Goal: Information Seeking & Learning: Find contact information

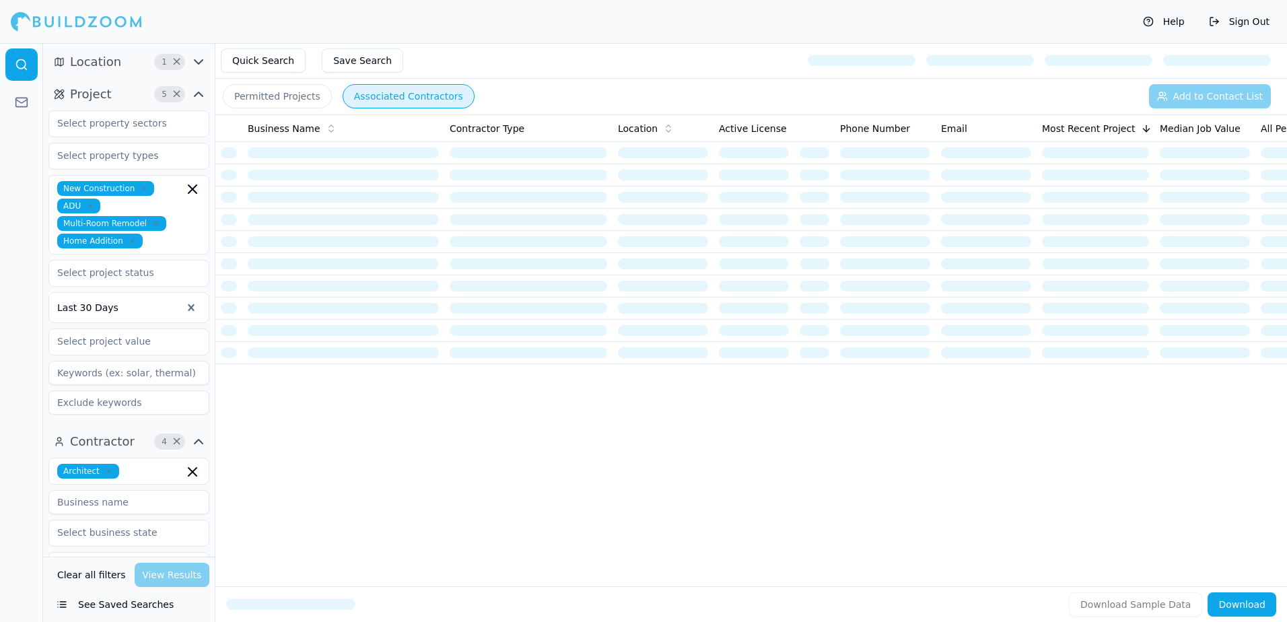
click at [366, 64] on button "Save Search" at bounding box center [362, 60] width 81 height 24
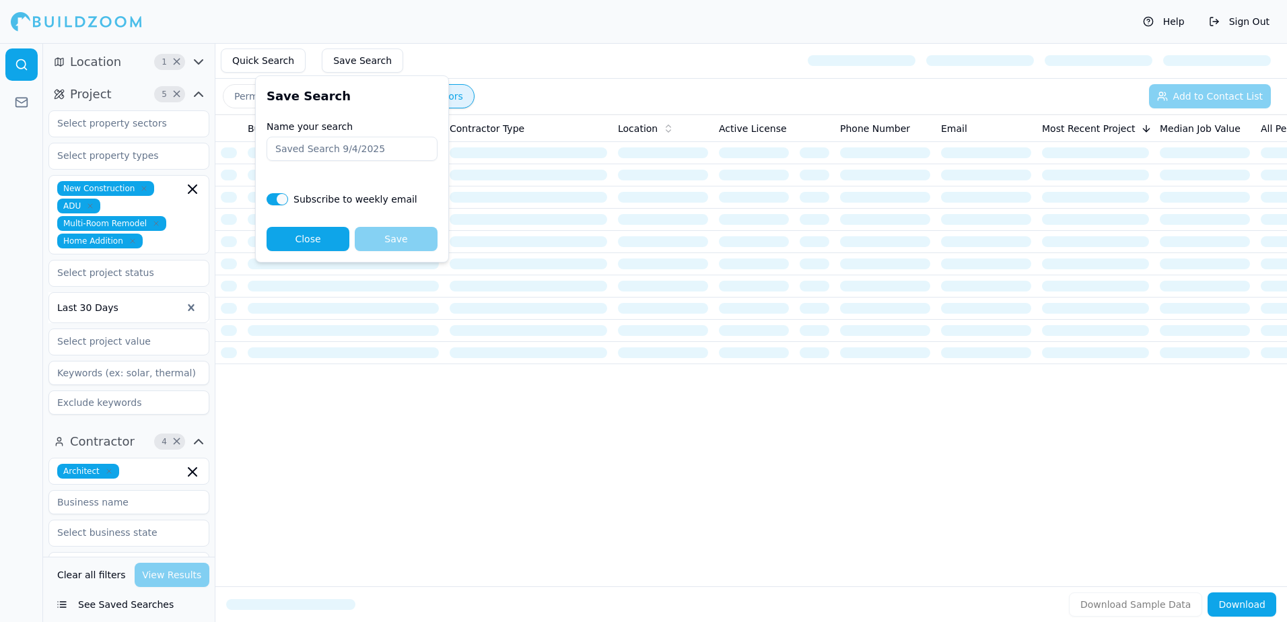
click at [346, 197] on label "Subscribe to weekly email" at bounding box center [356, 199] width 124 height 9
click at [316, 245] on button "Close" at bounding box center [308, 239] width 83 height 24
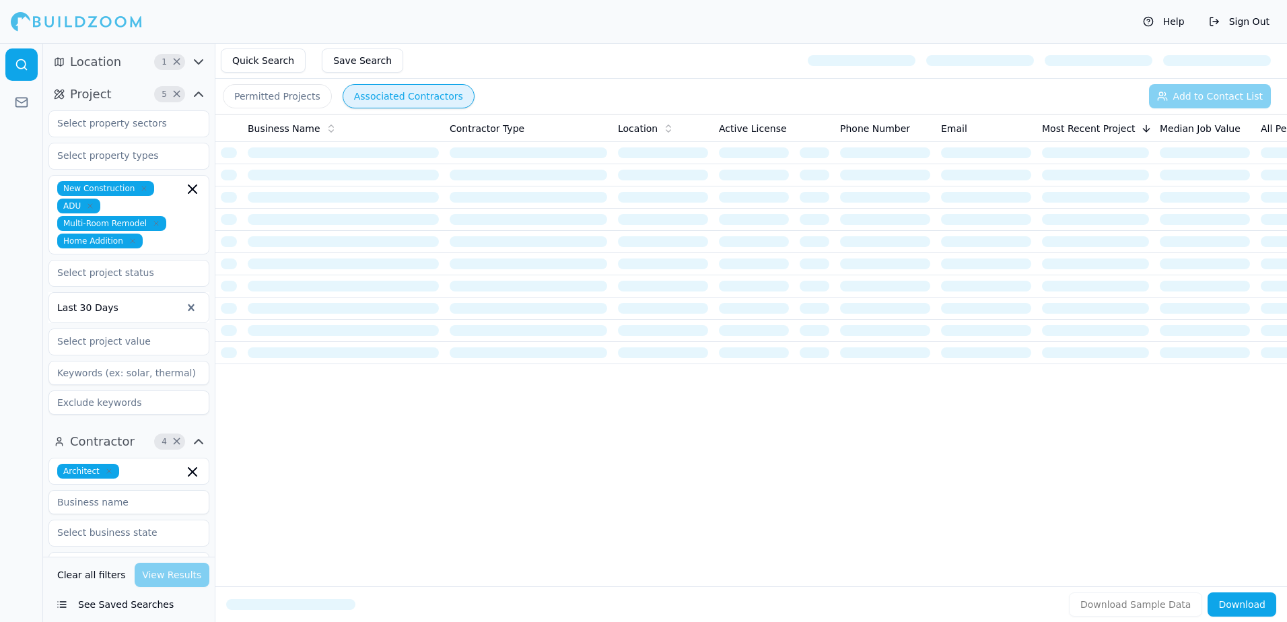
click at [368, 68] on button "Save Search" at bounding box center [362, 60] width 81 height 24
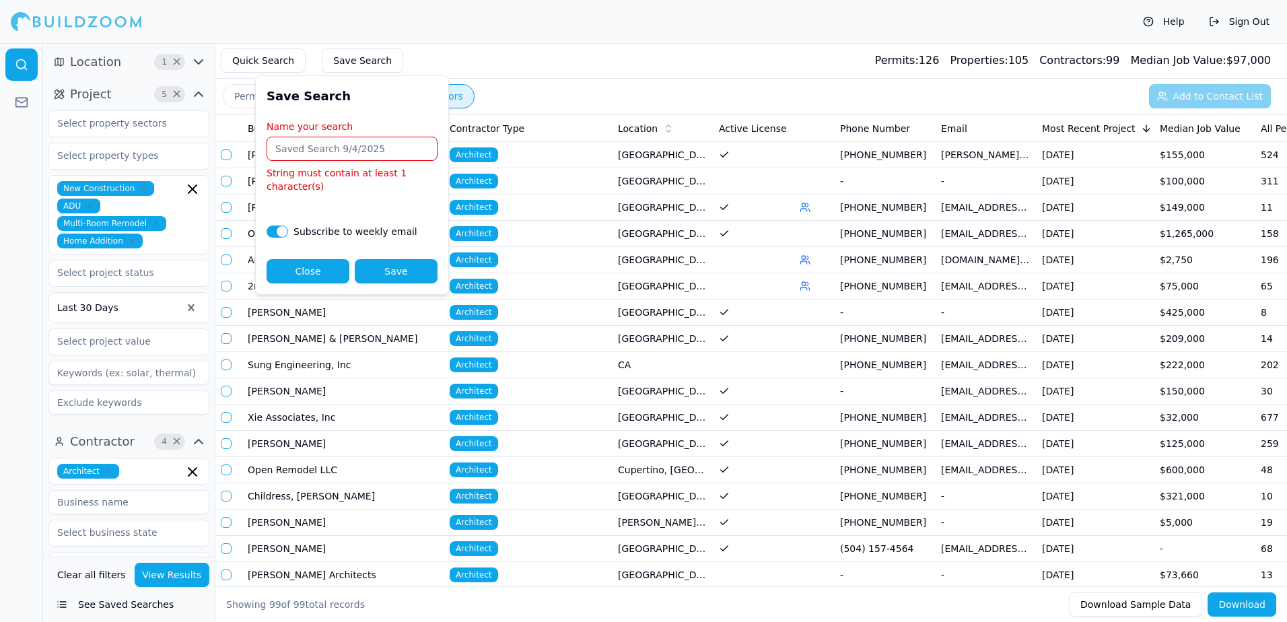
click at [370, 149] on input "Name your search" at bounding box center [352, 149] width 171 height 24
click at [270, 59] on button "Quick Search" at bounding box center [263, 60] width 85 height 24
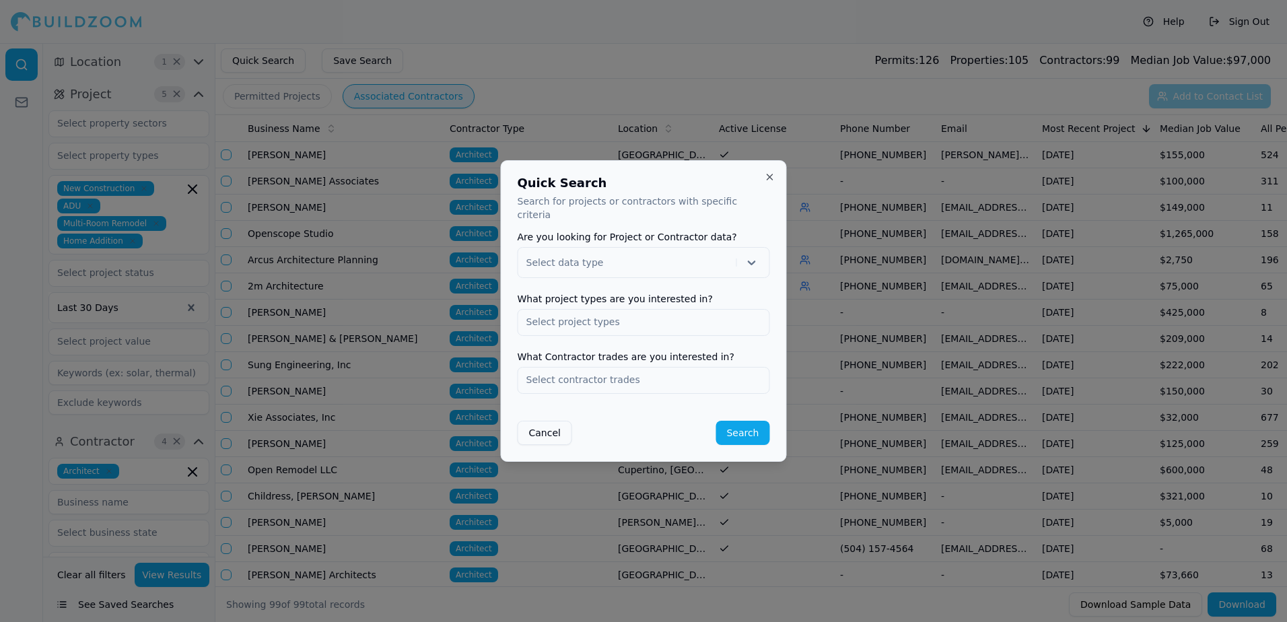
click at [766, 182] on button "Close" at bounding box center [770, 177] width 11 height 11
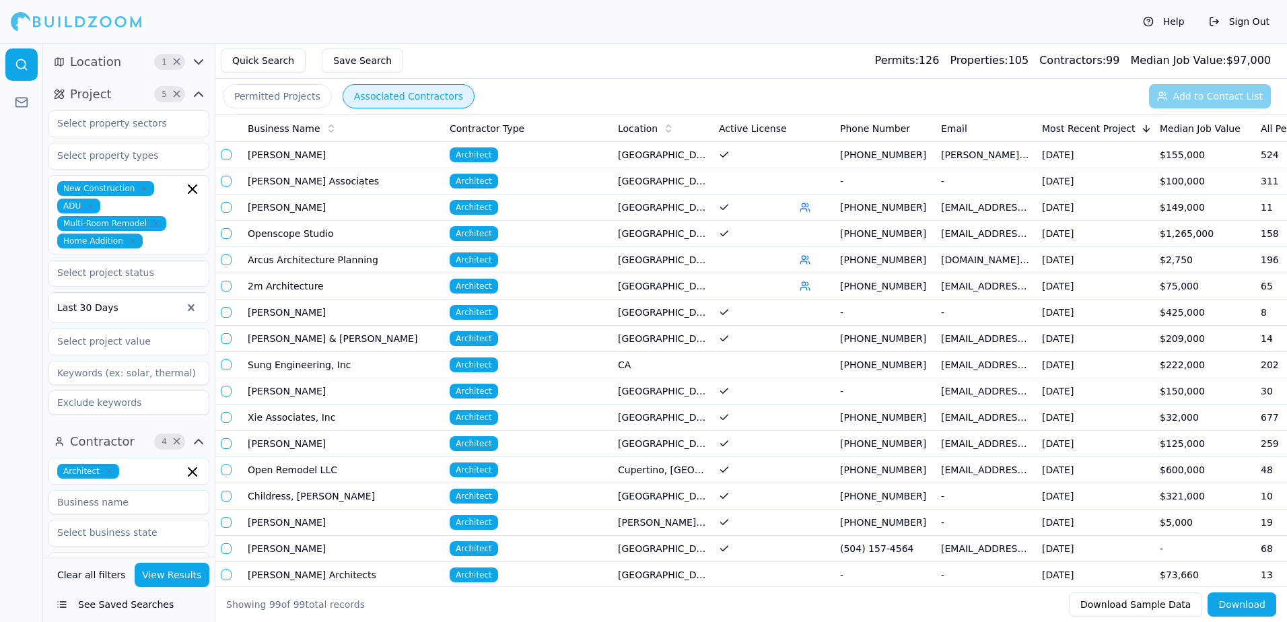
click at [261, 100] on button "Permitted Projects" at bounding box center [277, 96] width 109 height 24
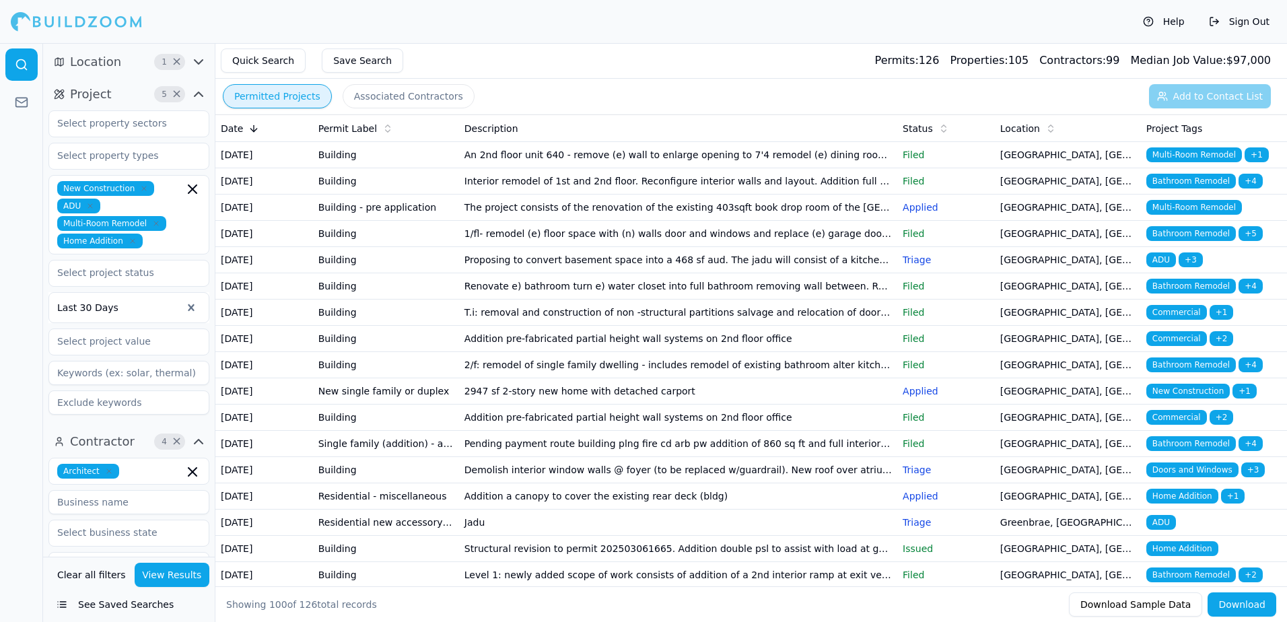
click at [1021, 221] on td "[GEOGRAPHIC_DATA], [GEOGRAPHIC_DATA]" at bounding box center [1068, 208] width 146 height 26
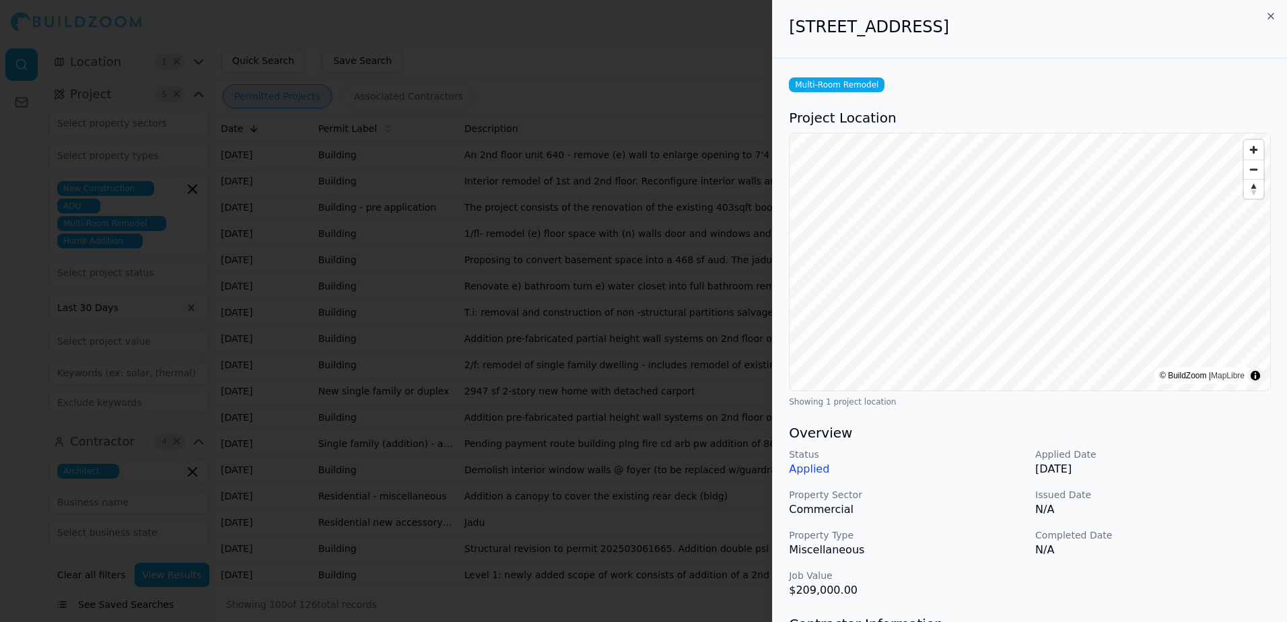
click at [854, 510] on p "Commercial" at bounding box center [907, 510] width 236 height 16
click at [707, 31] on div at bounding box center [643, 311] width 1287 height 622
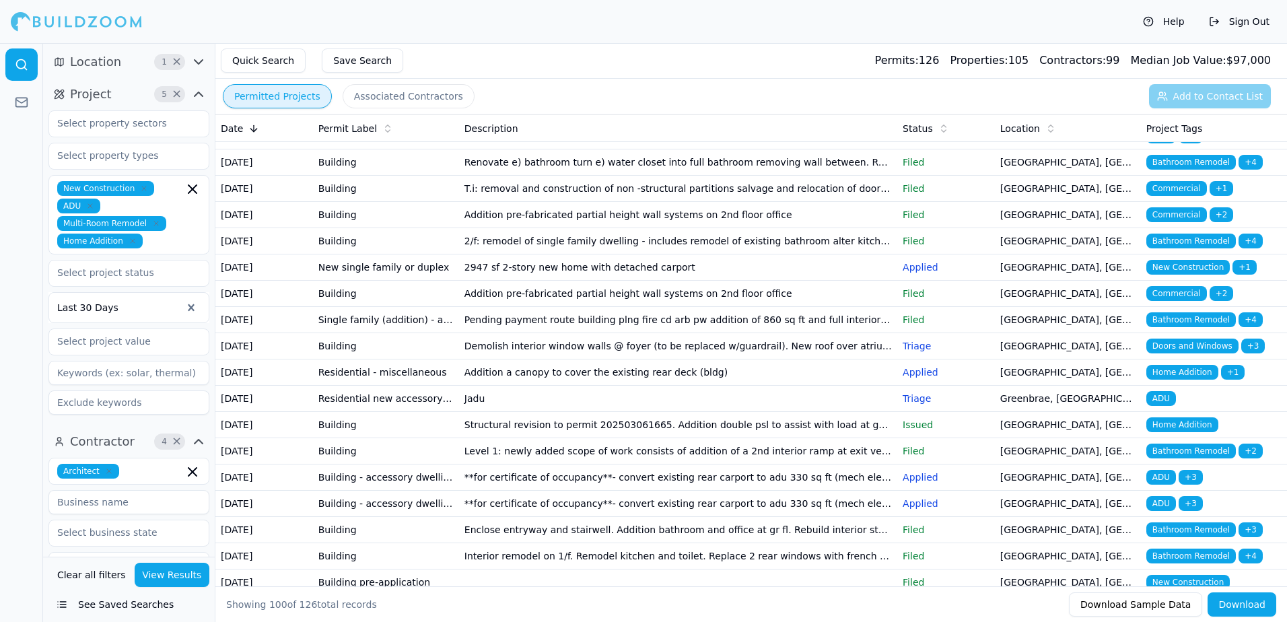
scroll to position [135, 0]
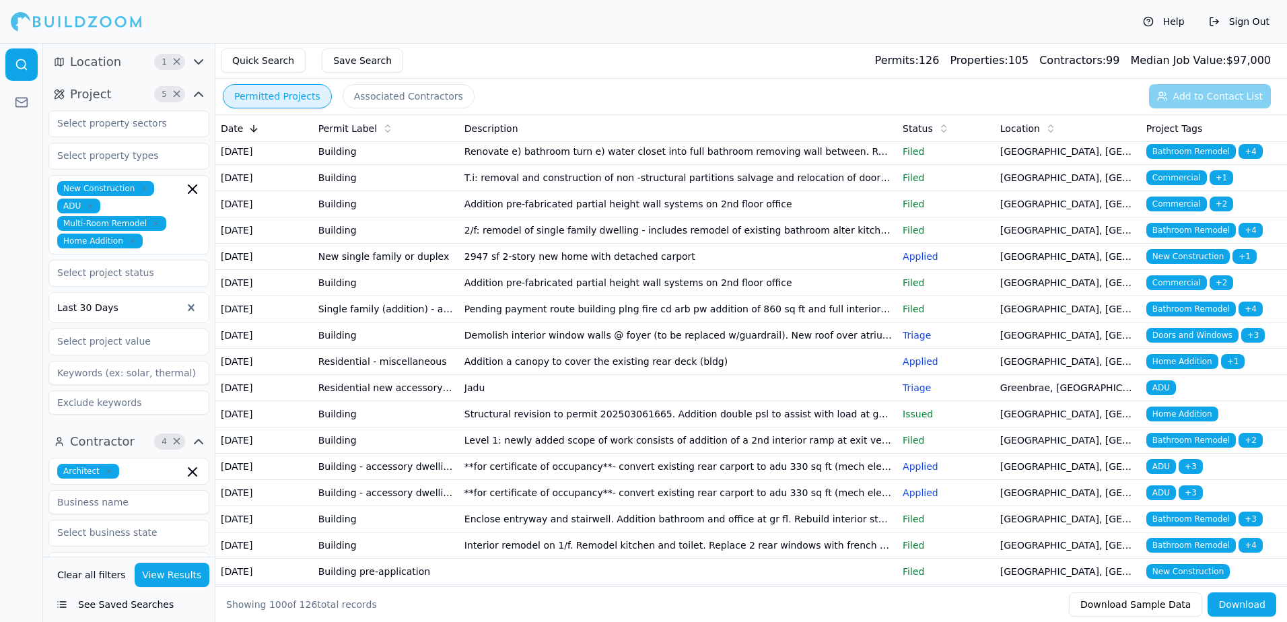
click at [1170, 369] on span "Home Addition" at bounding box center [1183, 361] width 72 height 15
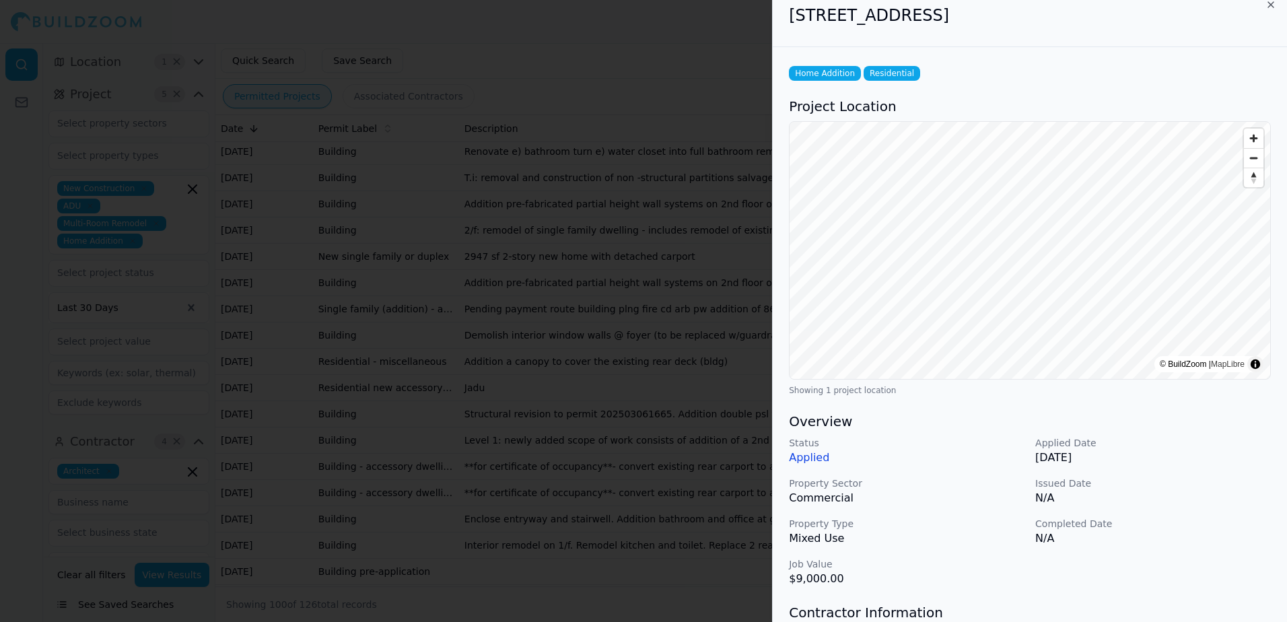
scroll to position [0, 0]
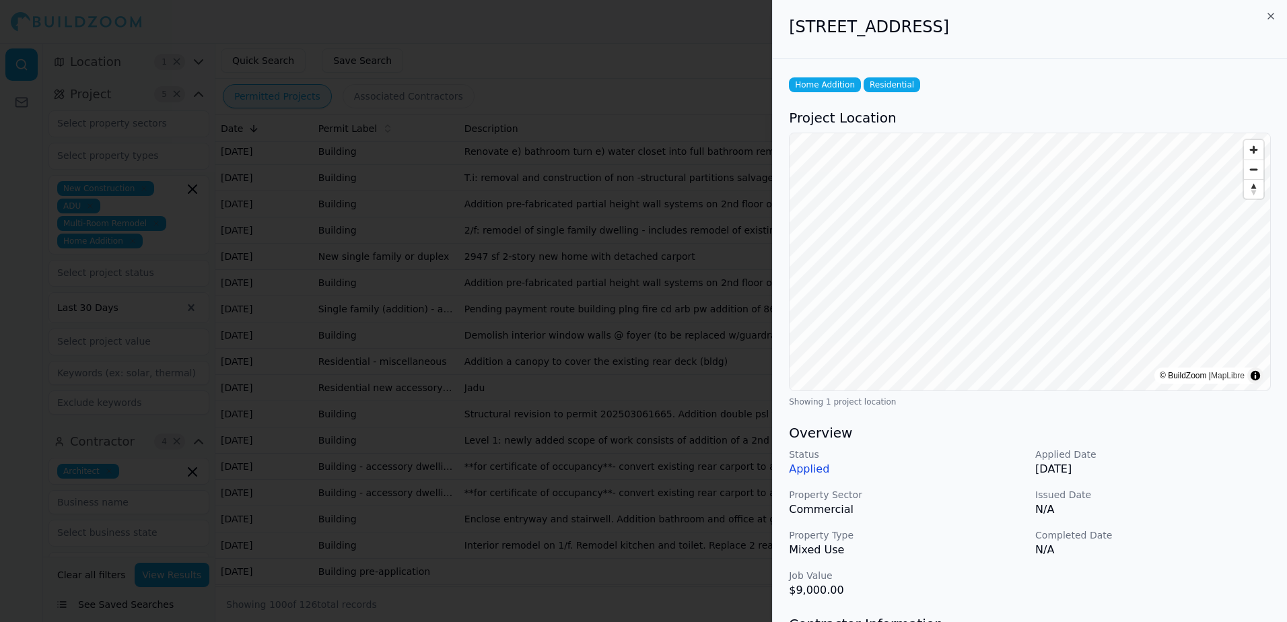
click at [751, 34] on div at bounding box center [643, 311] width 1287 height 622
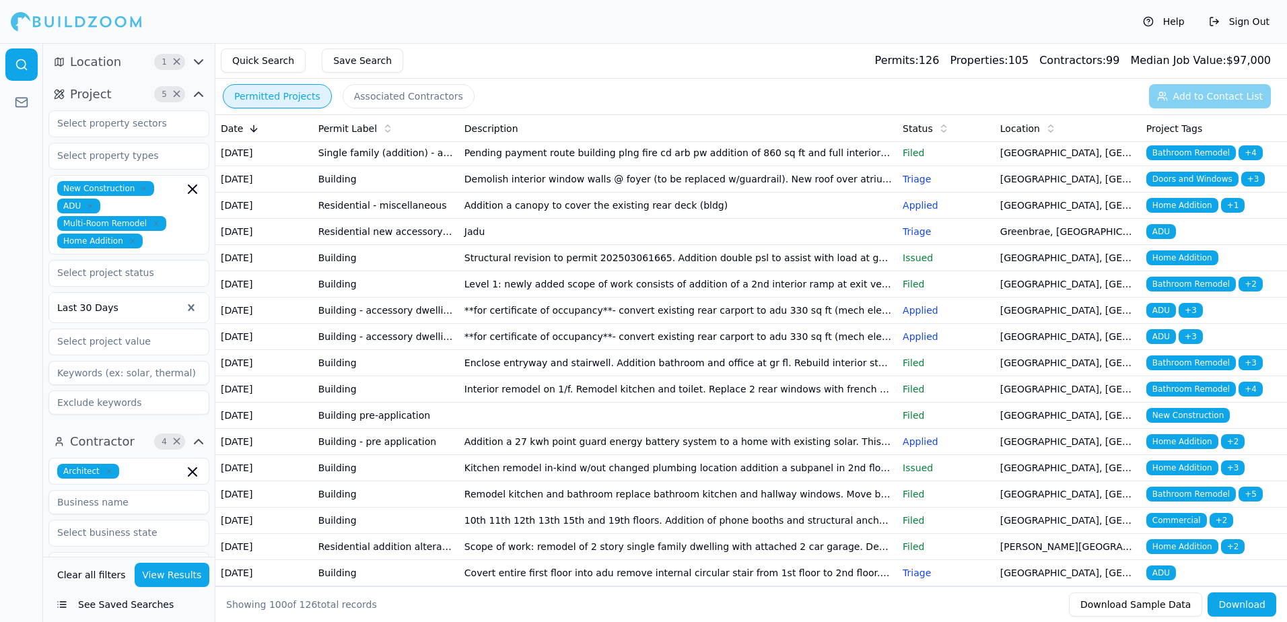
scroll to position [337, 0]
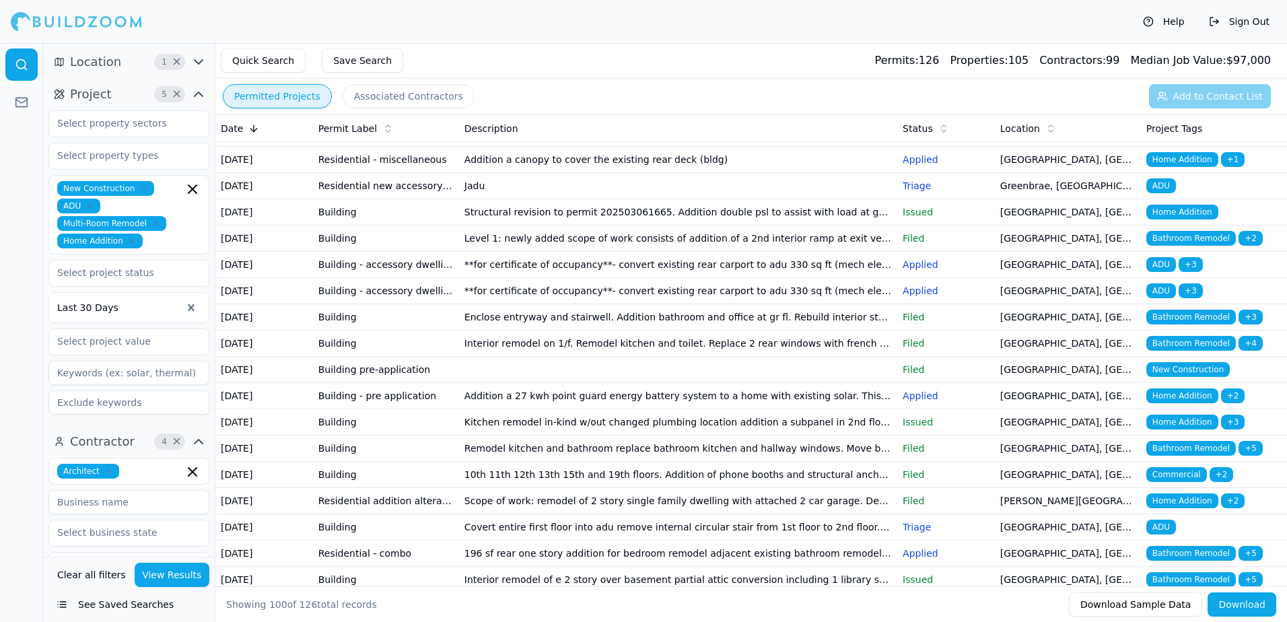
click at [1161, 272] on span "ADU" at bounding box center [1162, 264] width 30 height 15
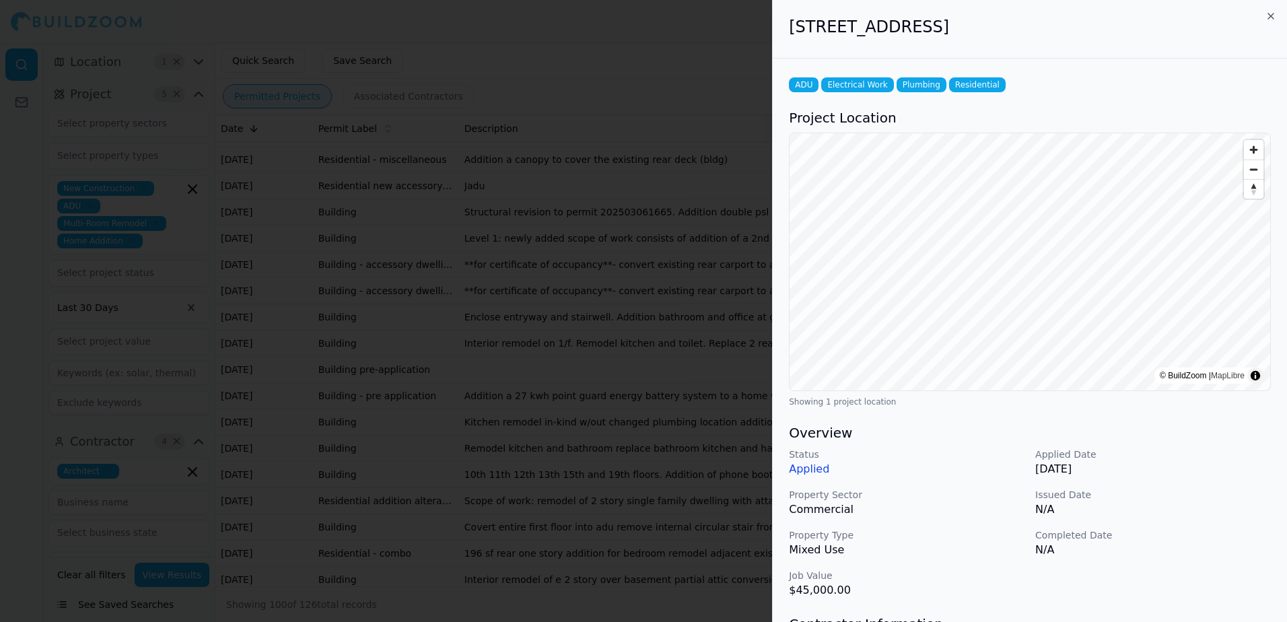
click at [736, 26] on div at bounding box center [643, 311] width 1287 height 622
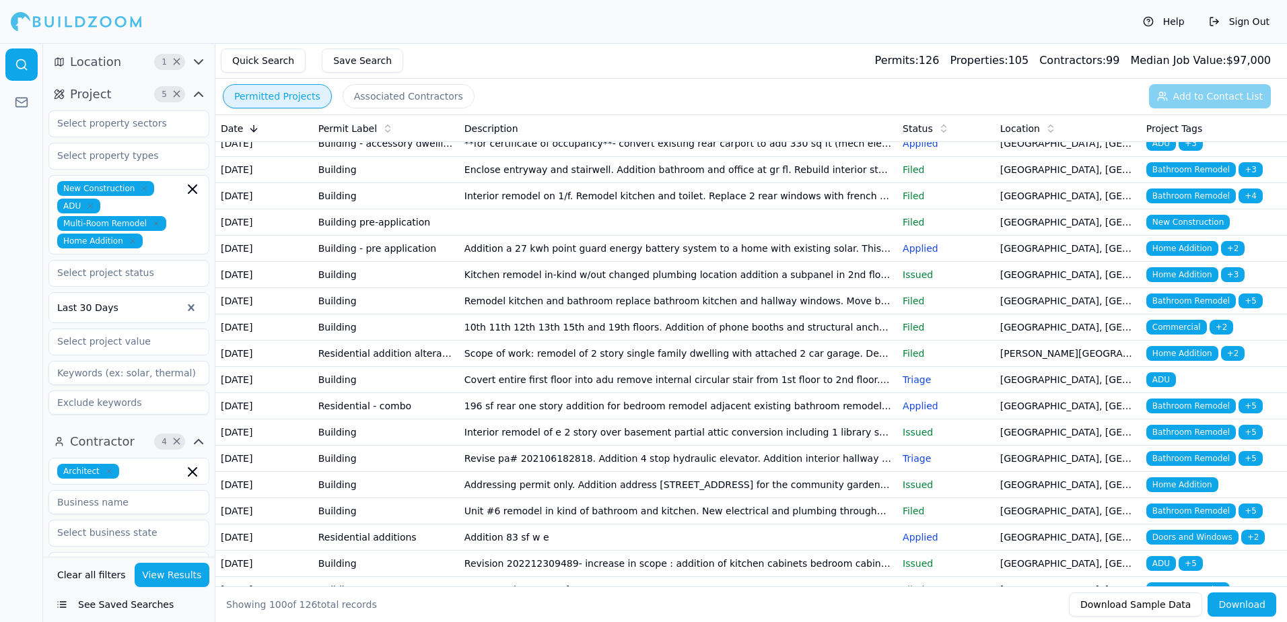
scroll to position [539, 0]
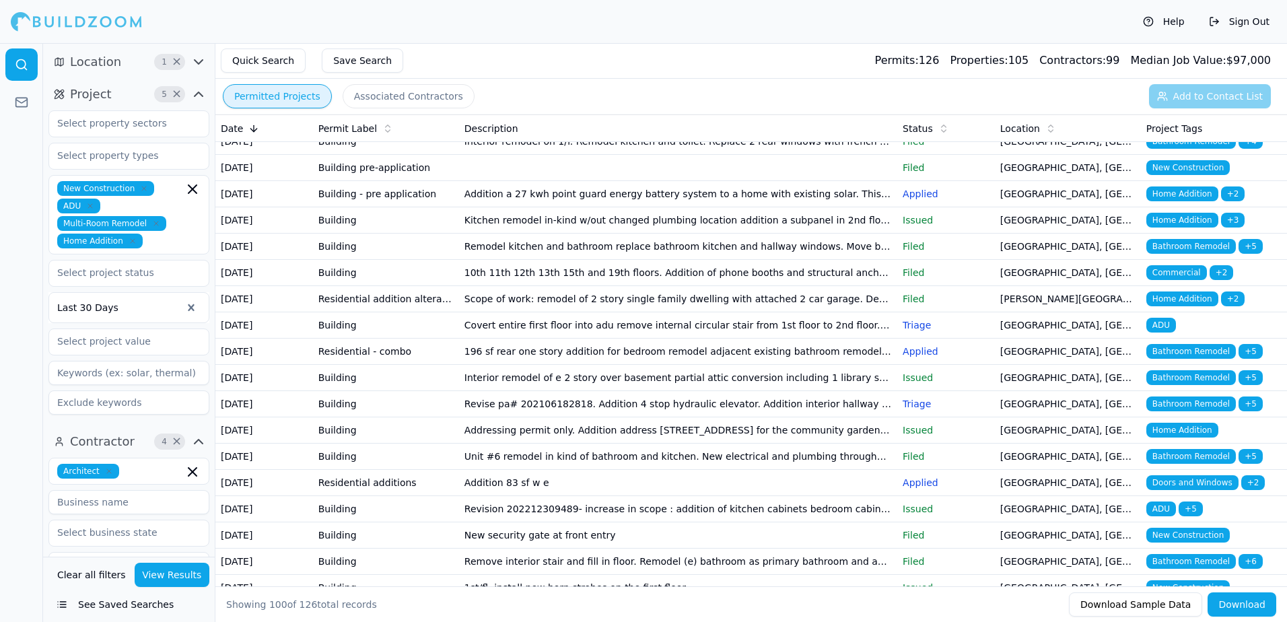
click at [1160, 96] on span "ADU" at bounding box center [1162, 88] width 30 height 15
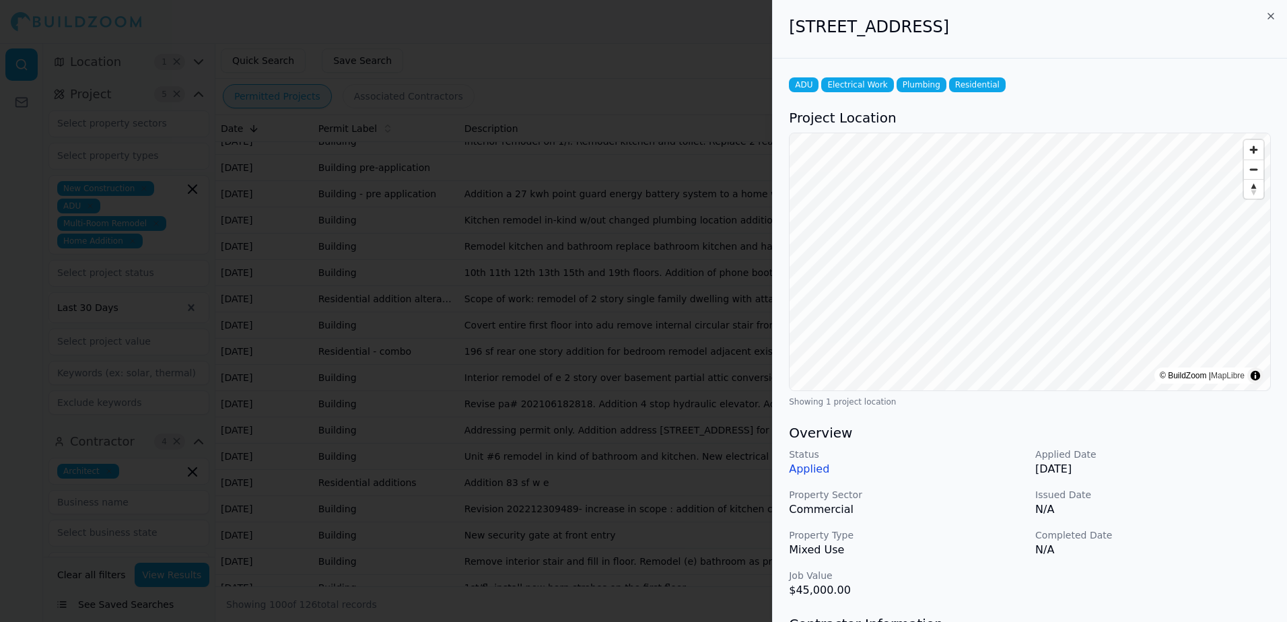
click at [676, 37] on div at bounding box center [643, 311] width 1287 height 622
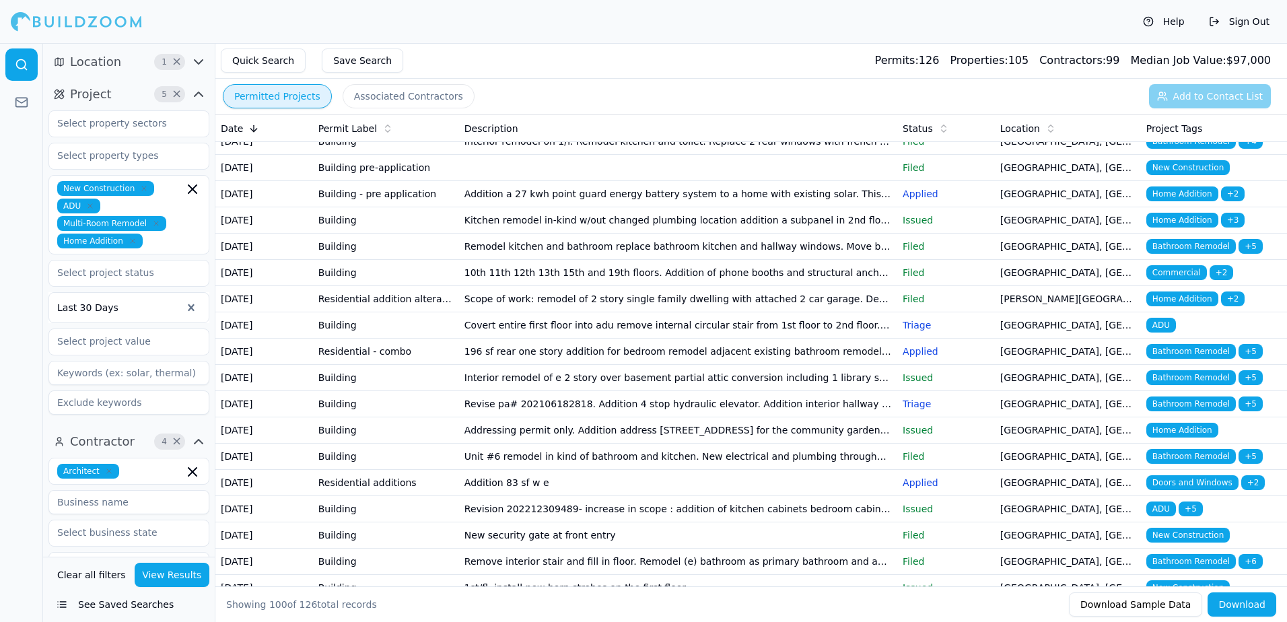
click at [1016, 76] on td "[GEOGRAPHIC_DATA], [GEOGRAPHIC_DATA]" at bounding box center [1068, 63] width 146 height 26
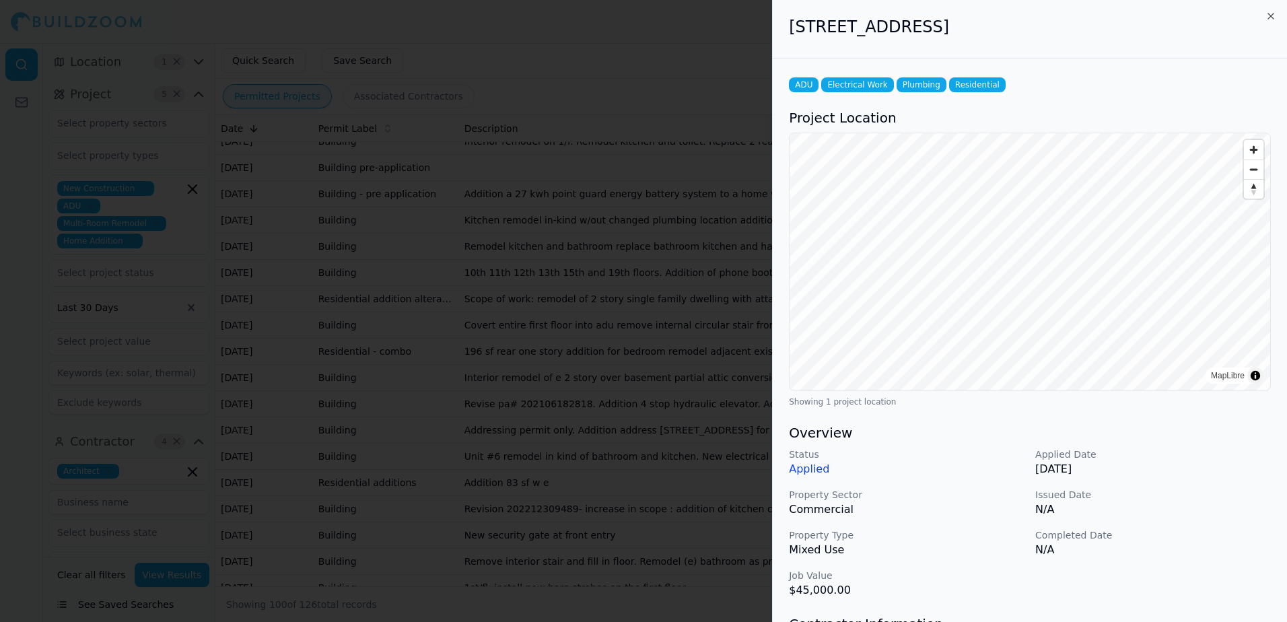
click at [561, 71] on div at bounding box center [643, 311] width 1287 height 622
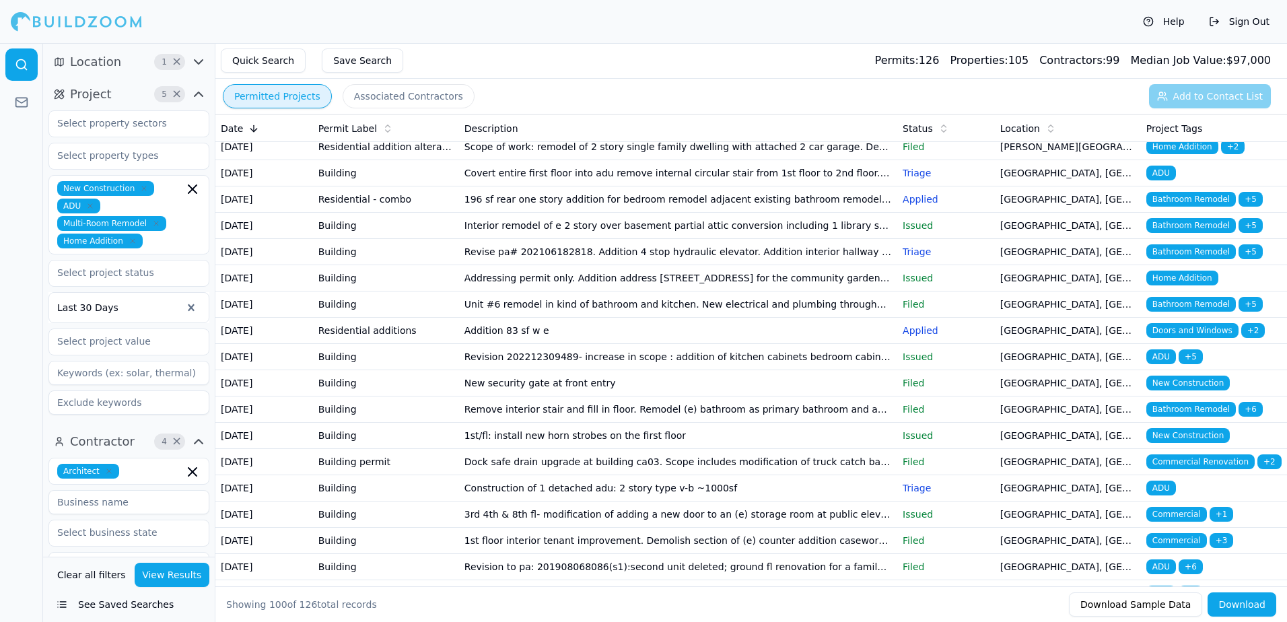
scroll to position [741, 0]
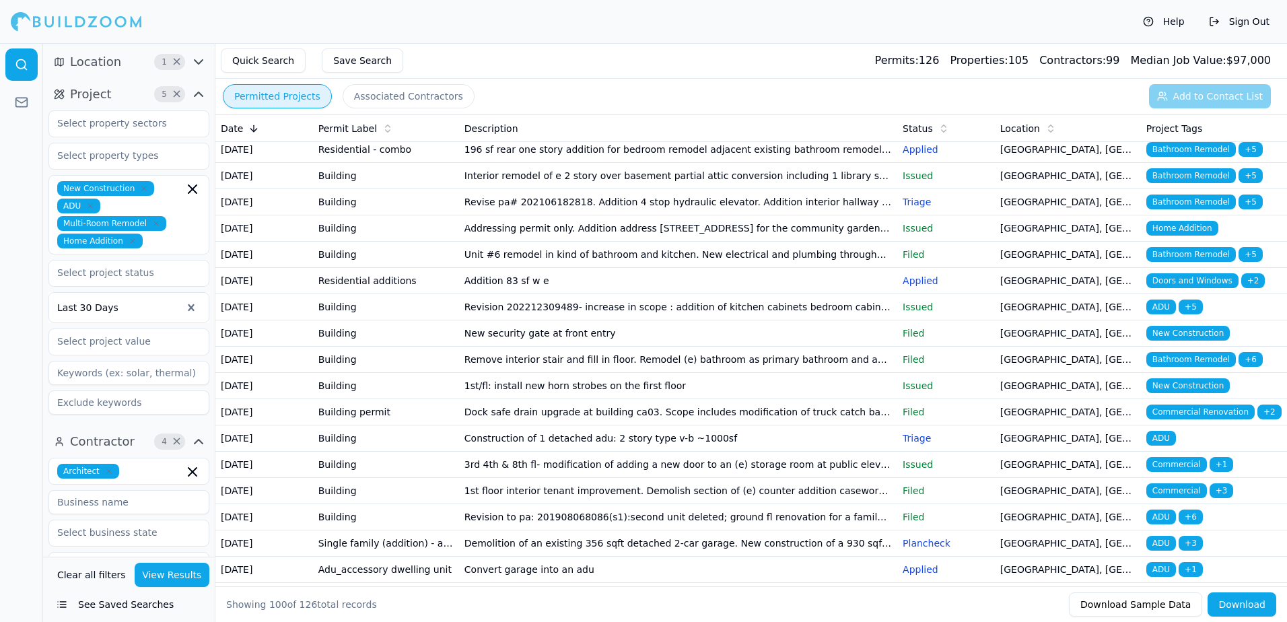
click at [1184, 157] on span "Bathroom Remodel" at bounding box center [1192, 149] width 90 height 15
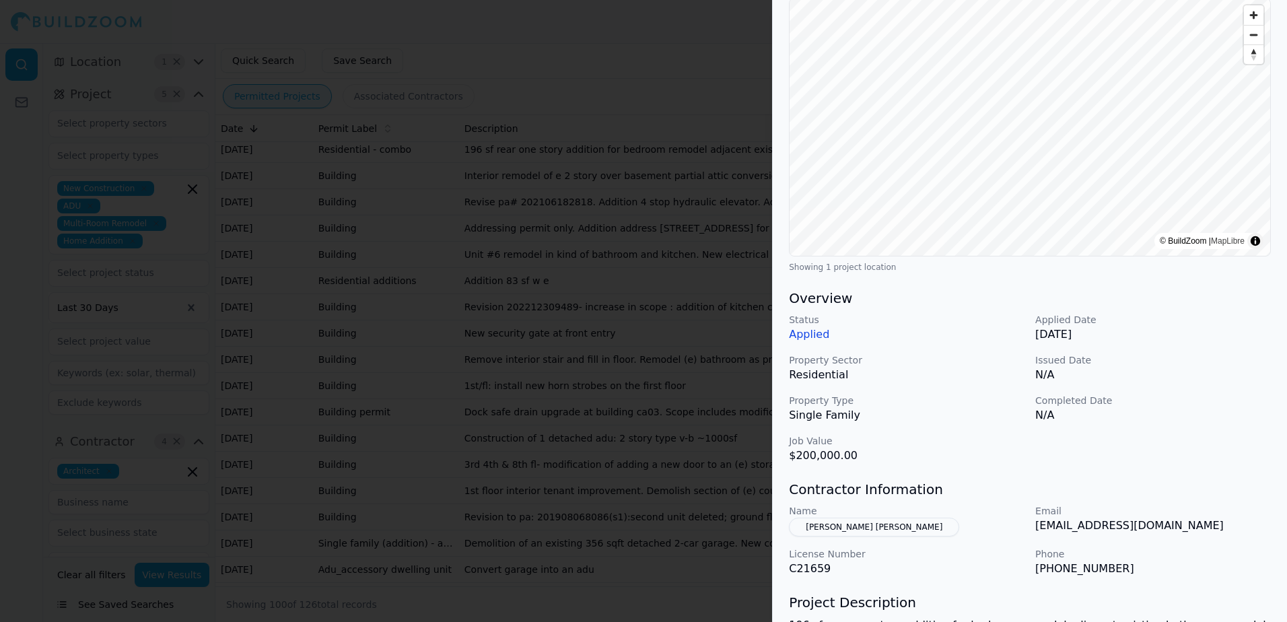
scroll to position [202, 0]
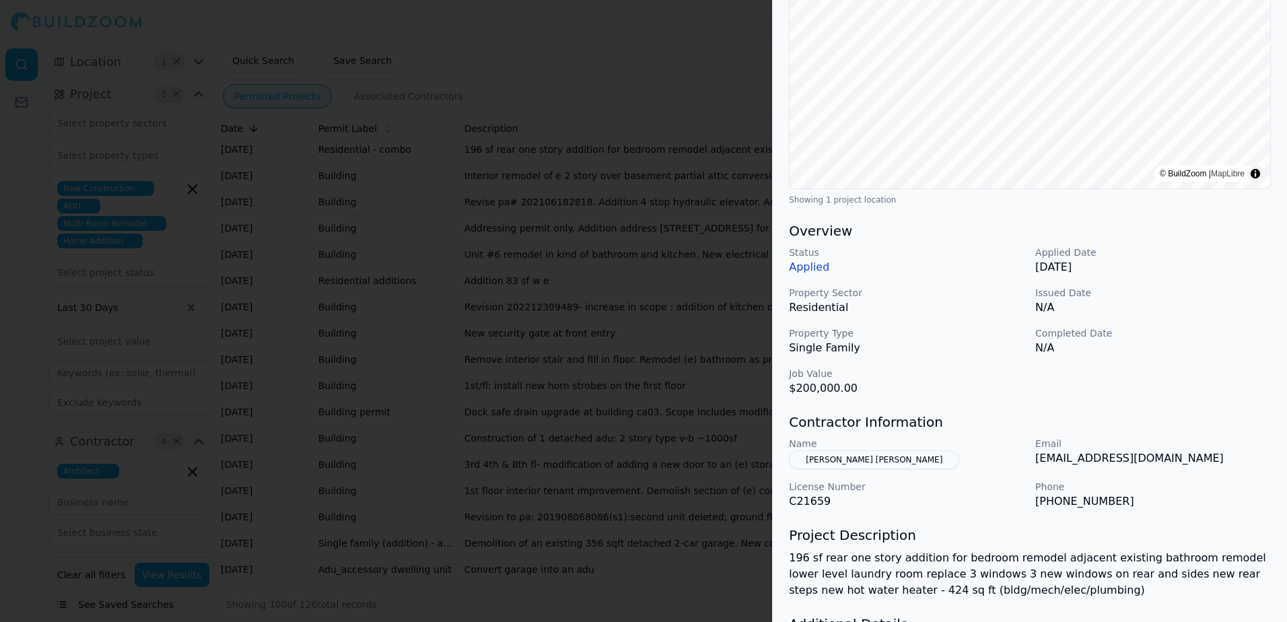
drag, startPoint x: 1035, startPoint y: 463, endPoint x: 1188, endPoint y: 458, distance: 153.6
click at [1188, 458] on div "Name Klein Angela Huseman Email angieklein@akleinarchitect.com License Number C…" at bounding box center [1030, 473] width 482 height 73
drag, startPoint x: 1188, startPoint y: 458, endPoint x: 1164, endPoint y: 459, distance: 24.9
copy p "[EMAIL_ADDRESS][DOMAIN_NAME]"
click at [648, 53] on div at bounding box center [643, 311] width 1287 height 622
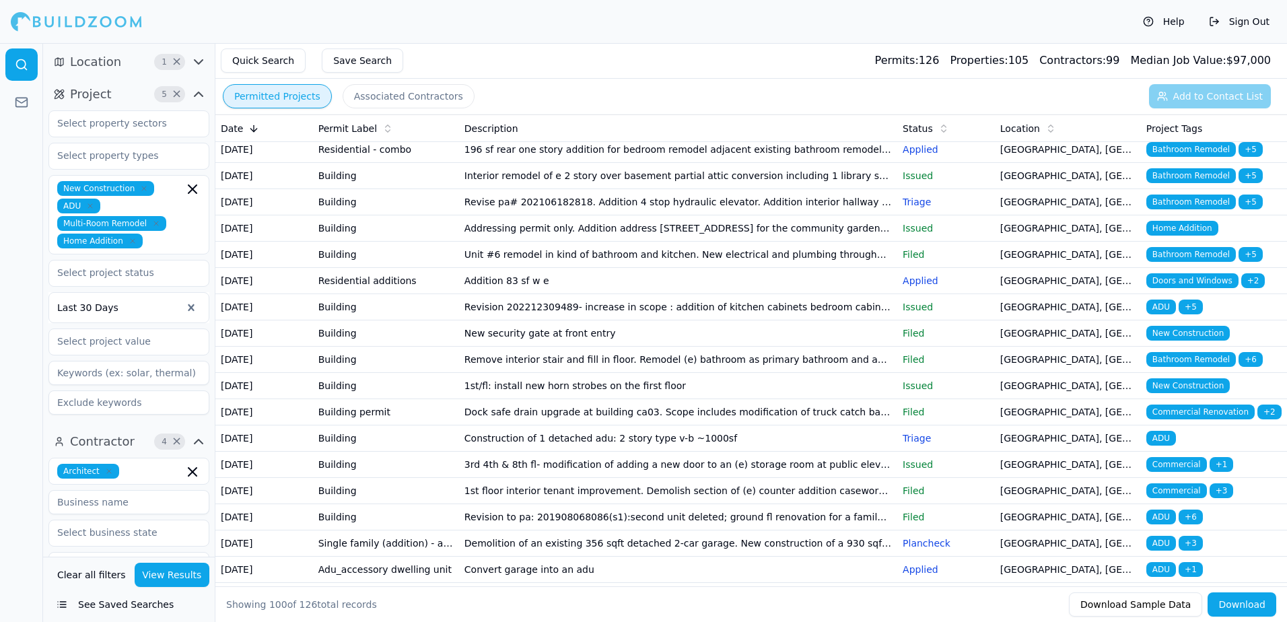
click at [1187, 157] on span "Bathroom Remodel" at bounding box center [1192, 149] width 90 height 15
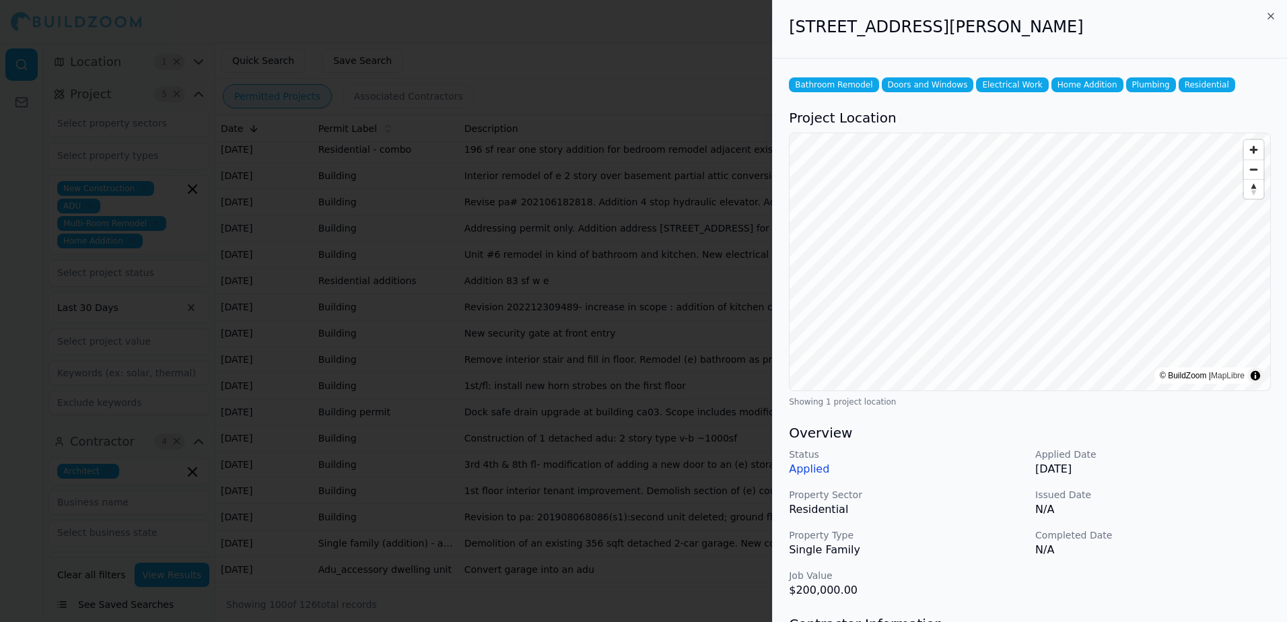
click at [727, 30] on div at bounding box center [643, 311] width 1287 height 622
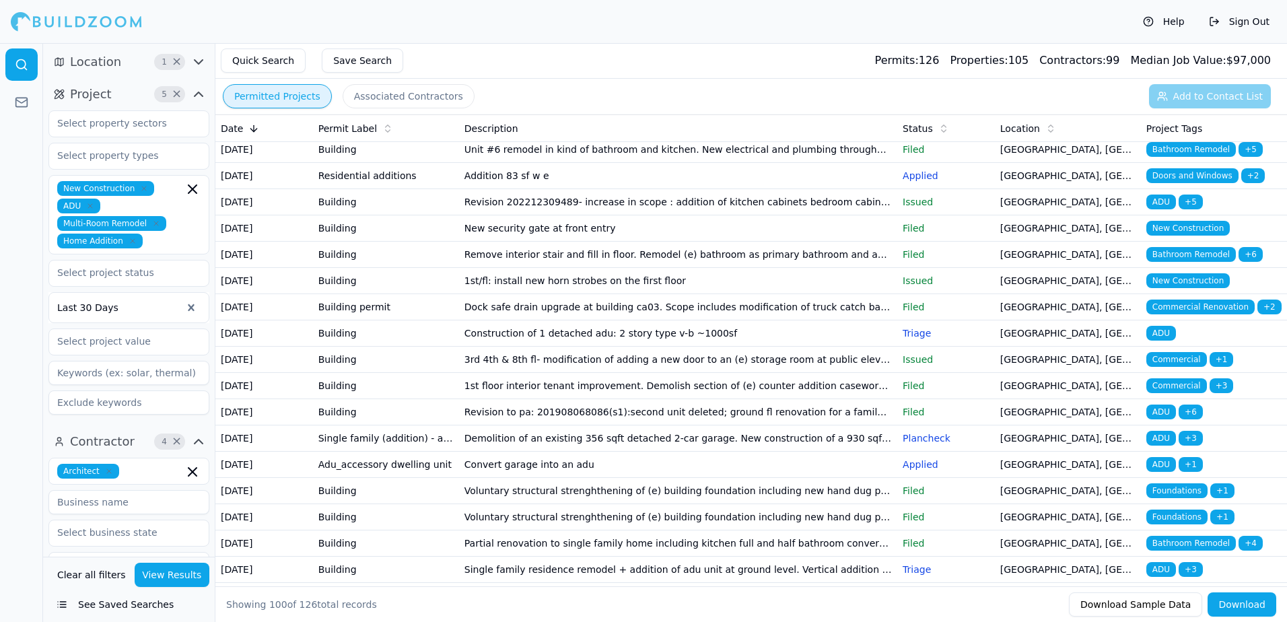
scroll to position [875, 0]
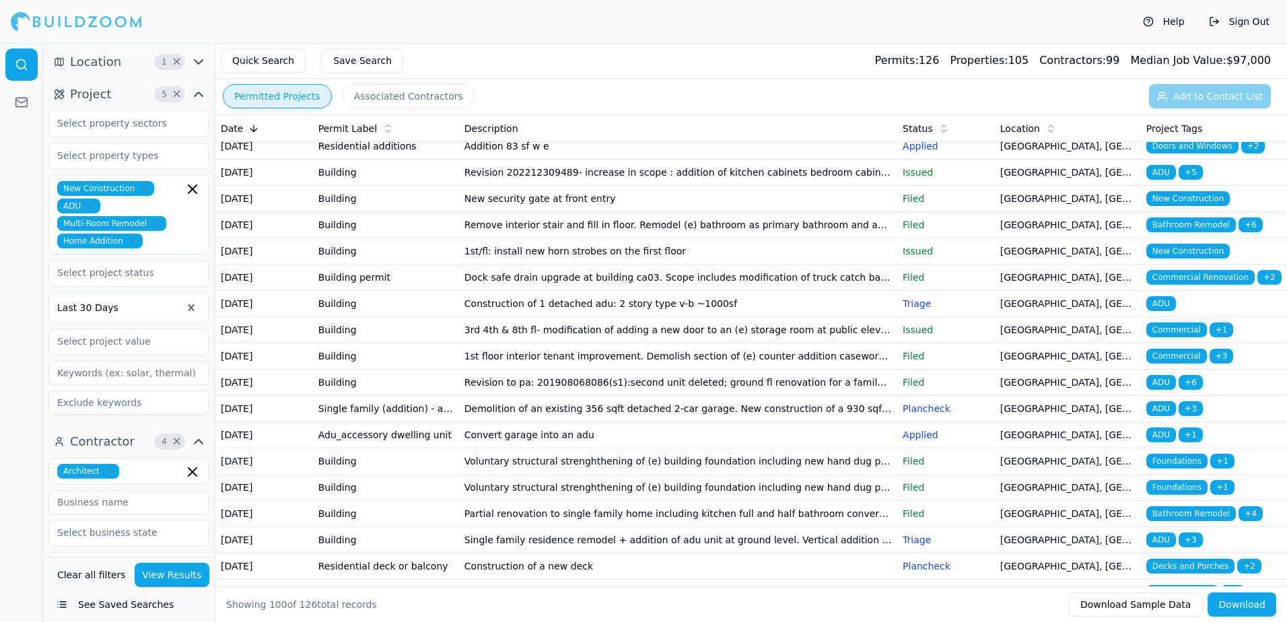
click at [1176, 154] on span "Doors and Windows" at bounding box center [1193, 146] width 92 height 15
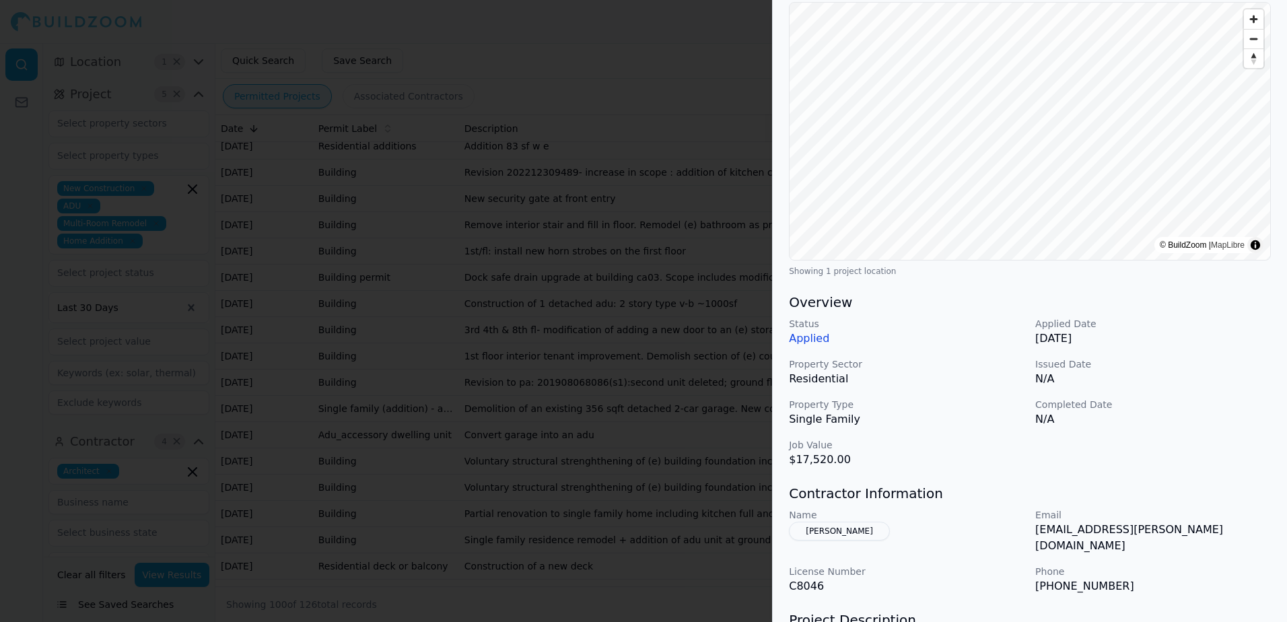
scroll to position [135, 0]
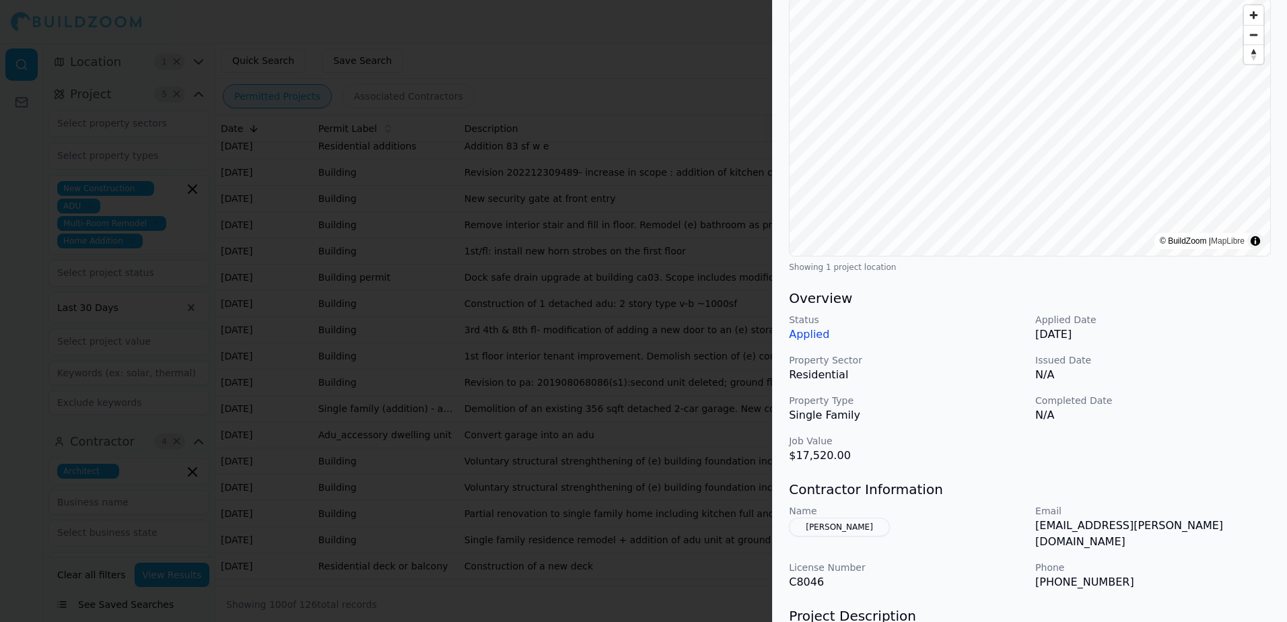
click at [617, 55] on div at bounding box center [643, 311] width 1287 height 622
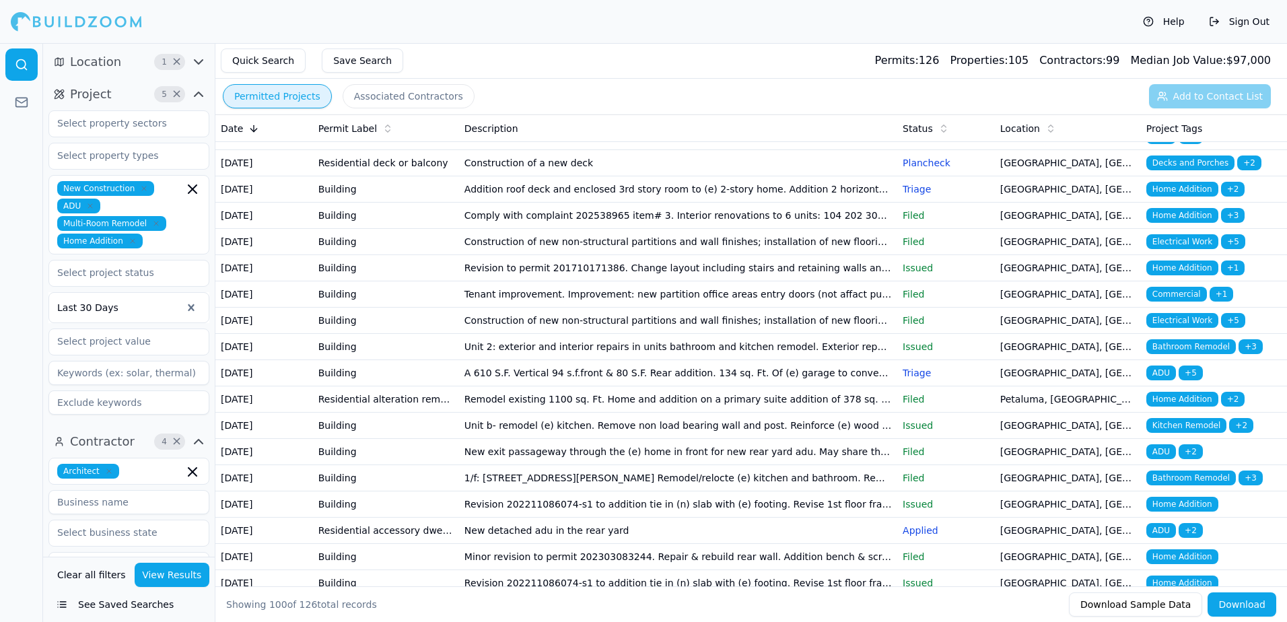
scroll to position [1279, 0]
click at [1159, 12] on span "ADU" at bounding box center [1162, 4] width 30 height 15
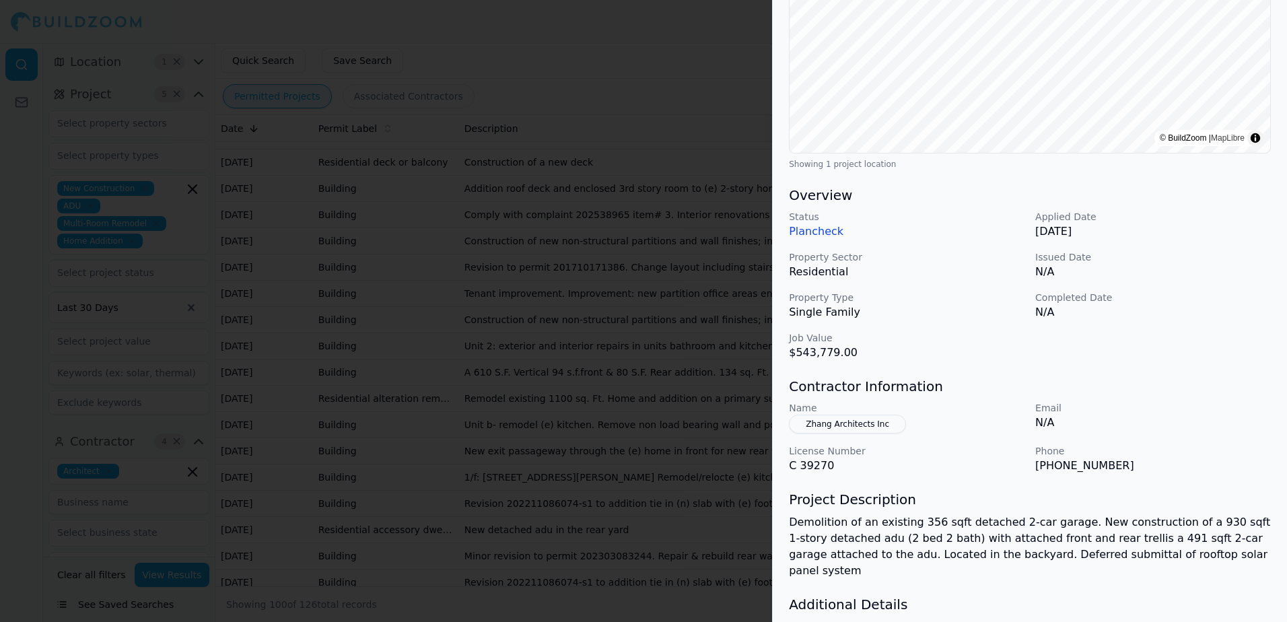
scroll to position [305, 0]
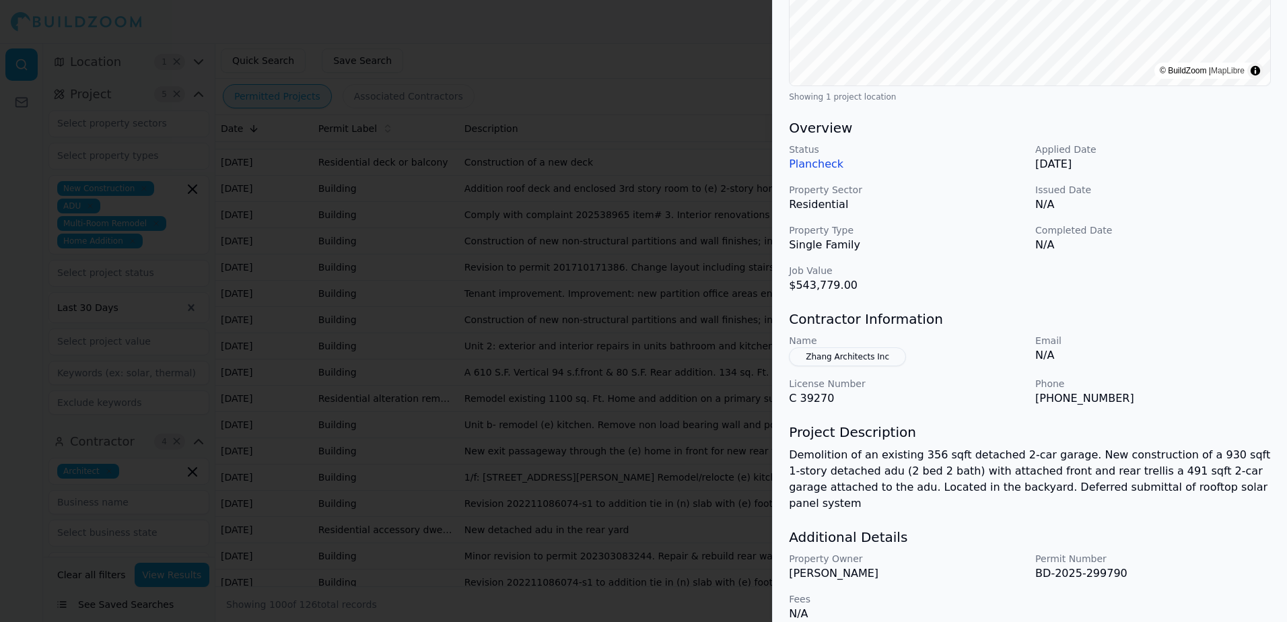
drag, startPoint x: 1171, startPoint y: 564, endPoint x: 1188, endPoint y: 579, distance: 22.4
click at [1188, 579] on div "Property Owner Guang H Liang Permit Number BD-2025-299790 Fees N/A" at bounding box center [1030, 587] width 482 height 70
click at [646, 113] on div at bounding box center [643, 311] width 1287 height 622
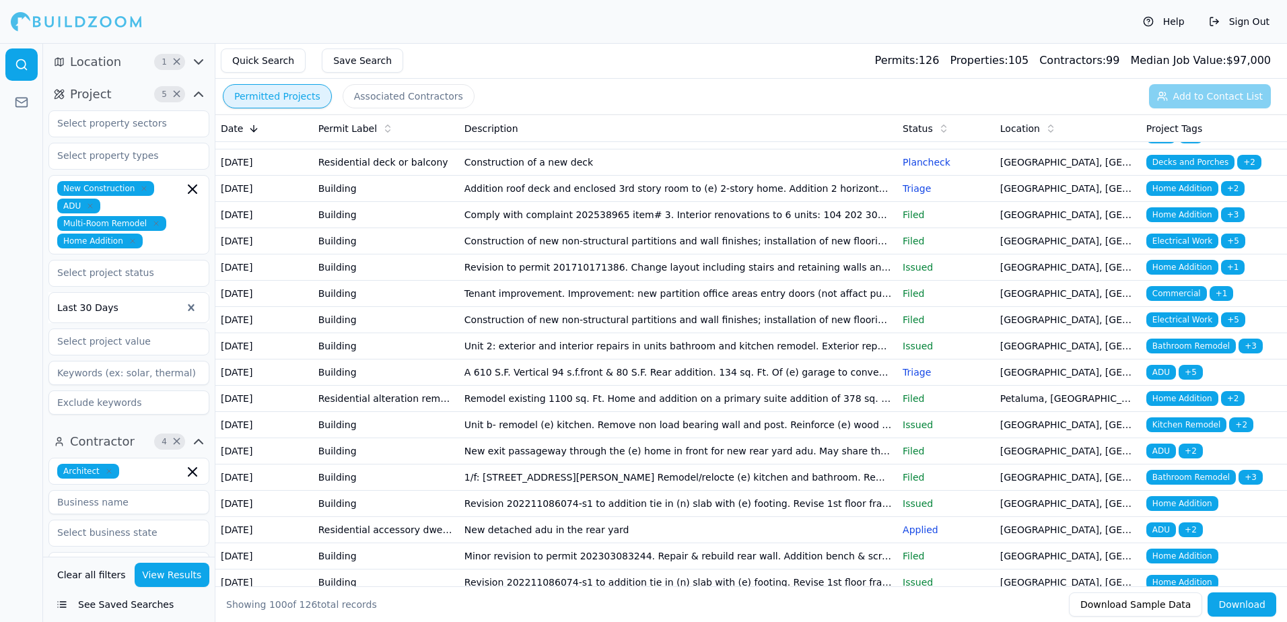
click at [1171, 12] on span "ADU" at bounding box center [1162, 4] width 30 height 15
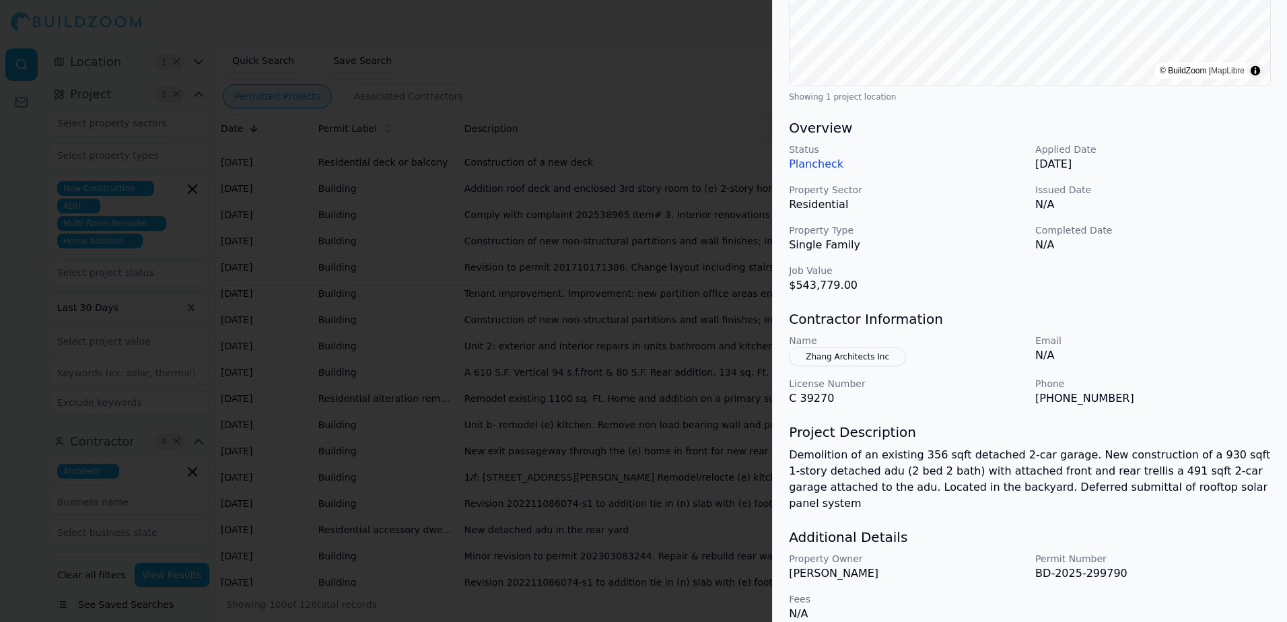
click at [726, 48] on div at bounding box center [643, 311] width 1287 height 622
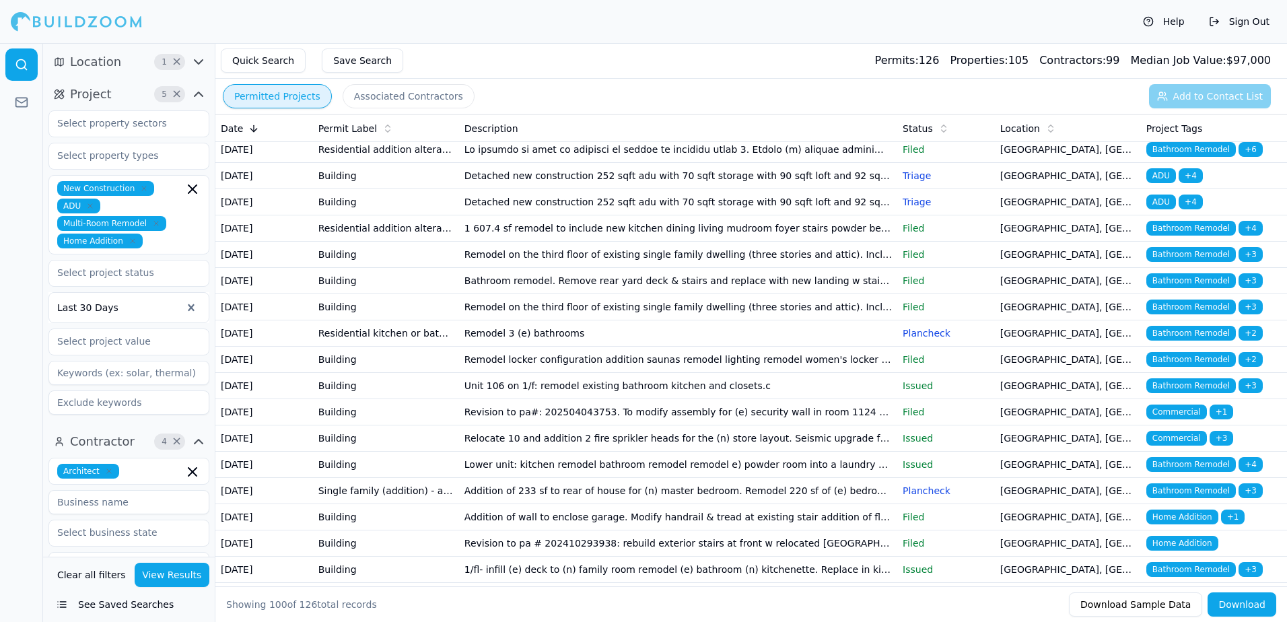
scroll to position [1818, 0]
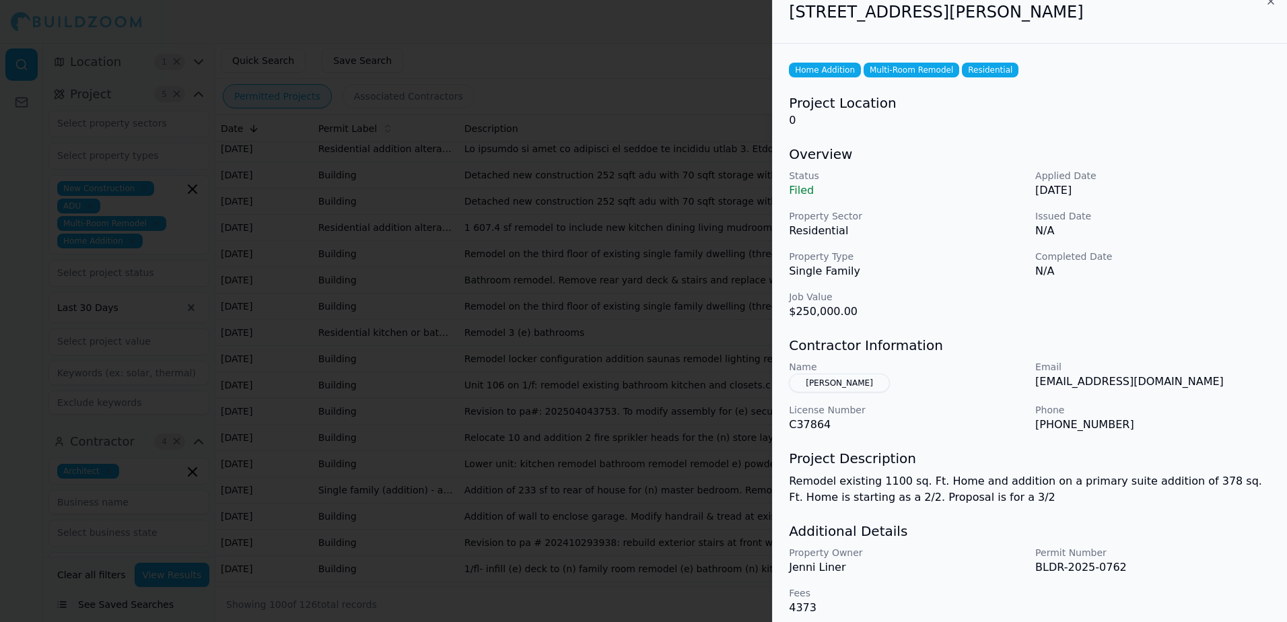
scroll to position [25, 0]
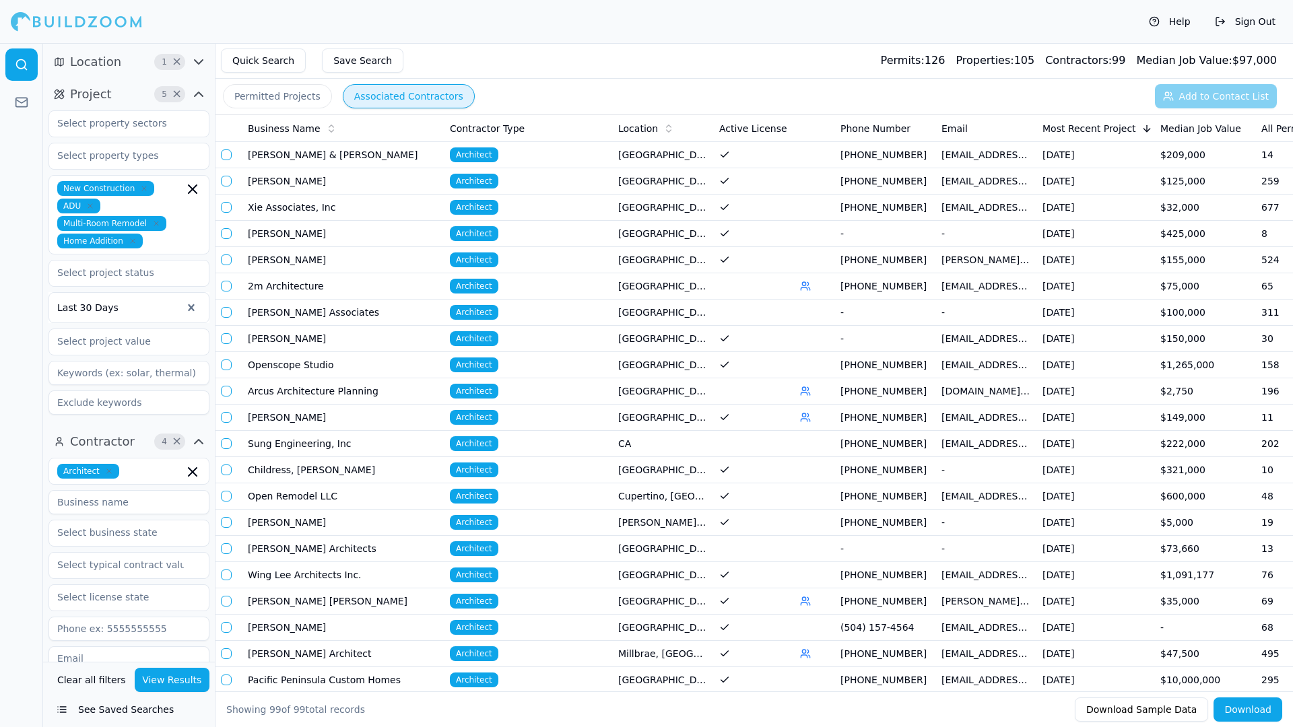
click at [273, 98] on button "Permitted Projects" at bounding box center [277, 96] width 109 height 24
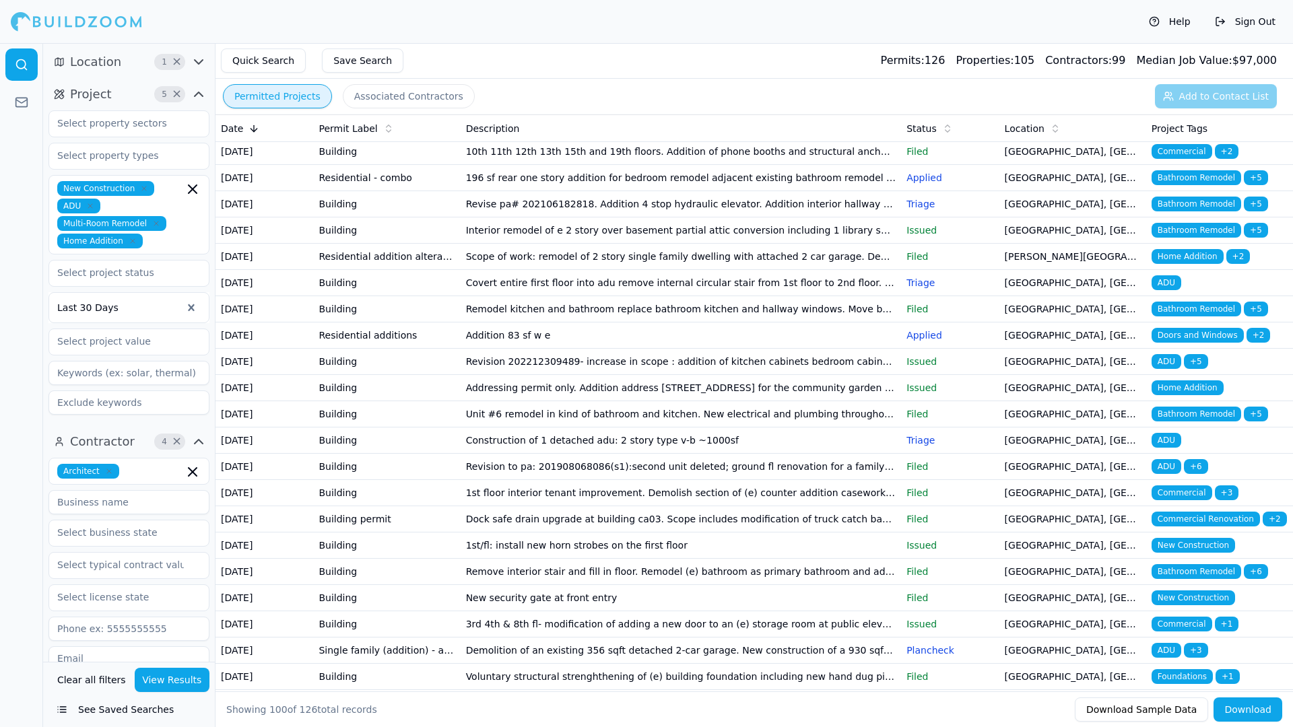
scroll to position [673, 0]
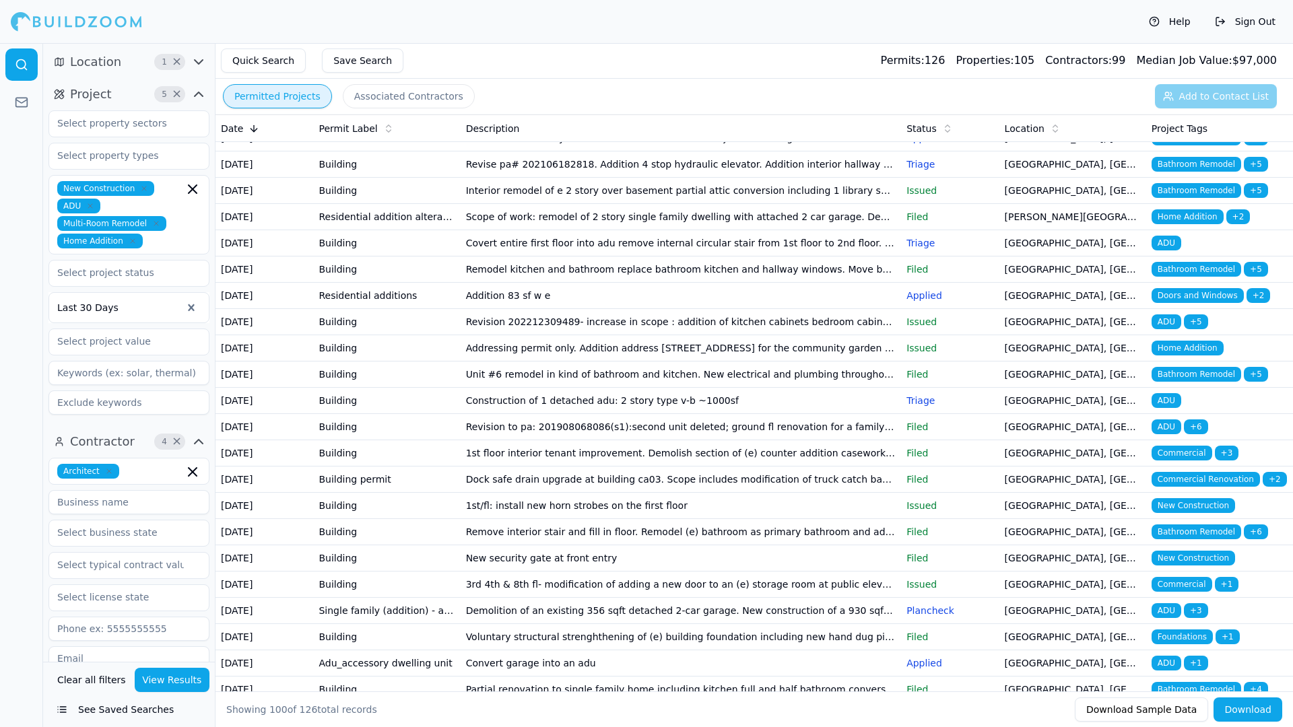
click at [1182, 145] on span "Bathroom Remodel" at bounding box center [1196, 138] width 90 height 15
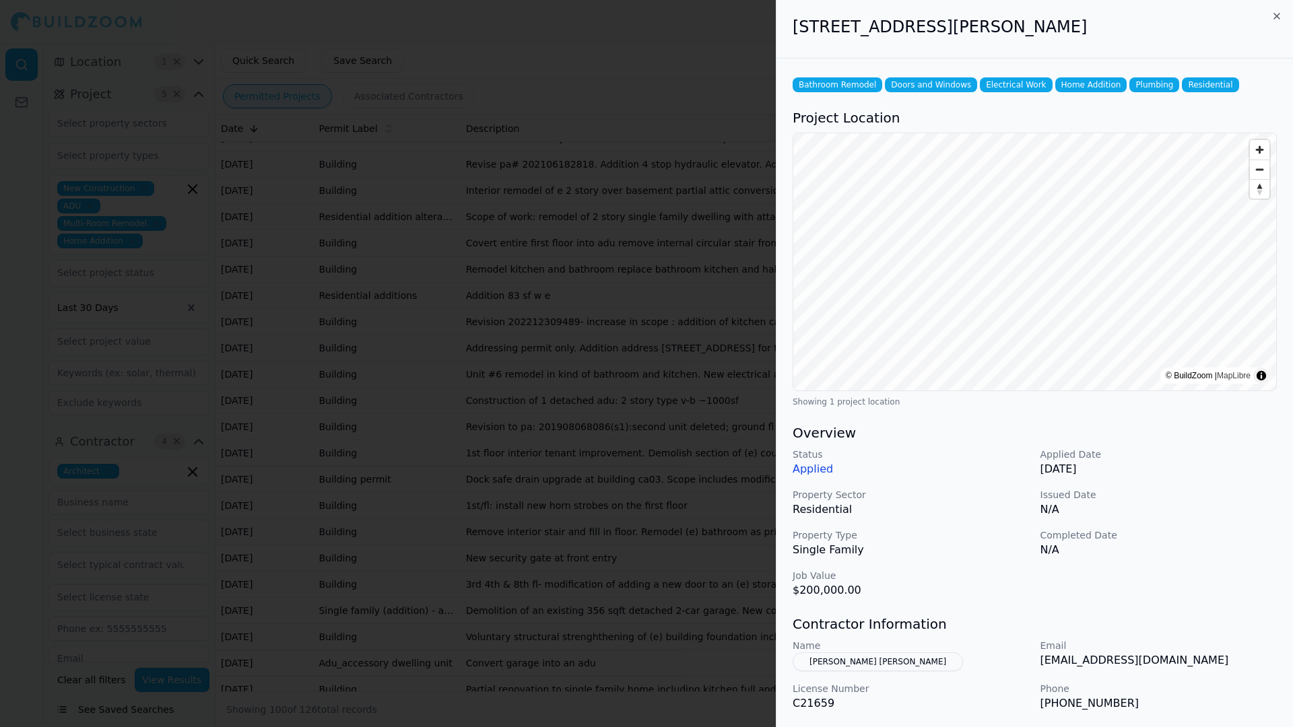
click at [700, 24] on div at bounding box center [646, 363] width 1293 height 727
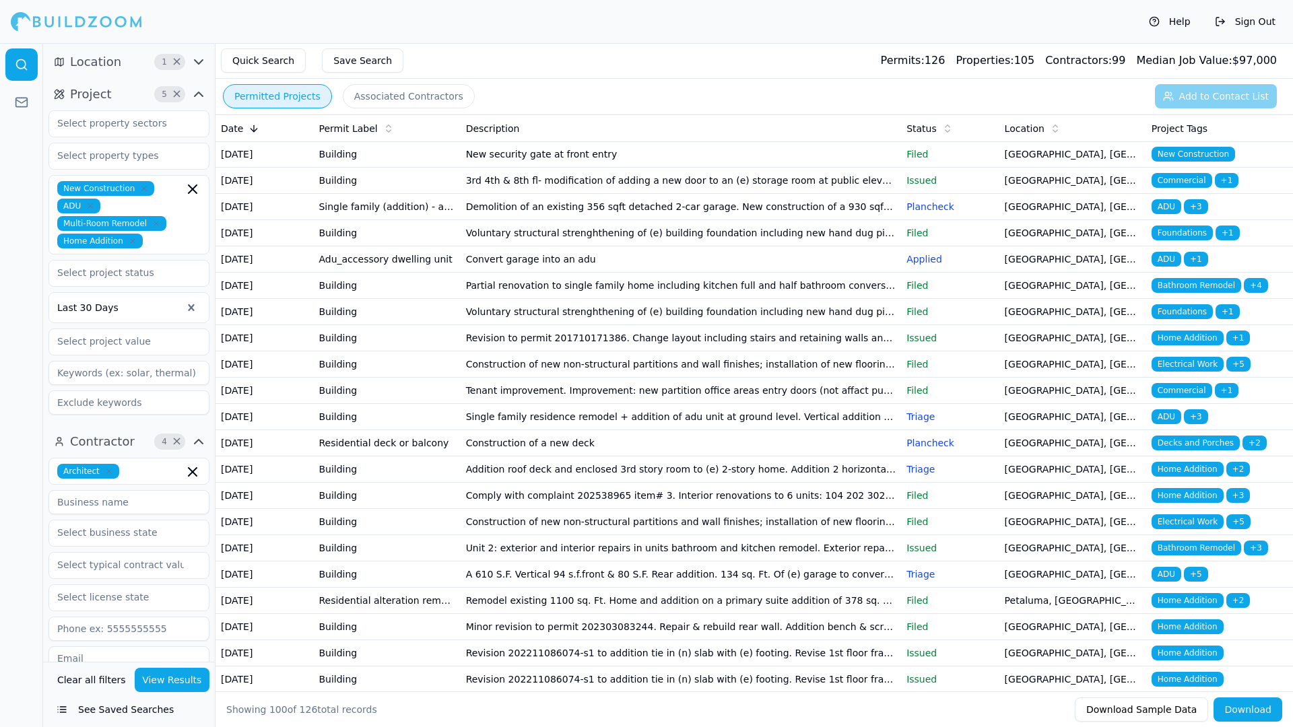
scroll to position [1145, 0]
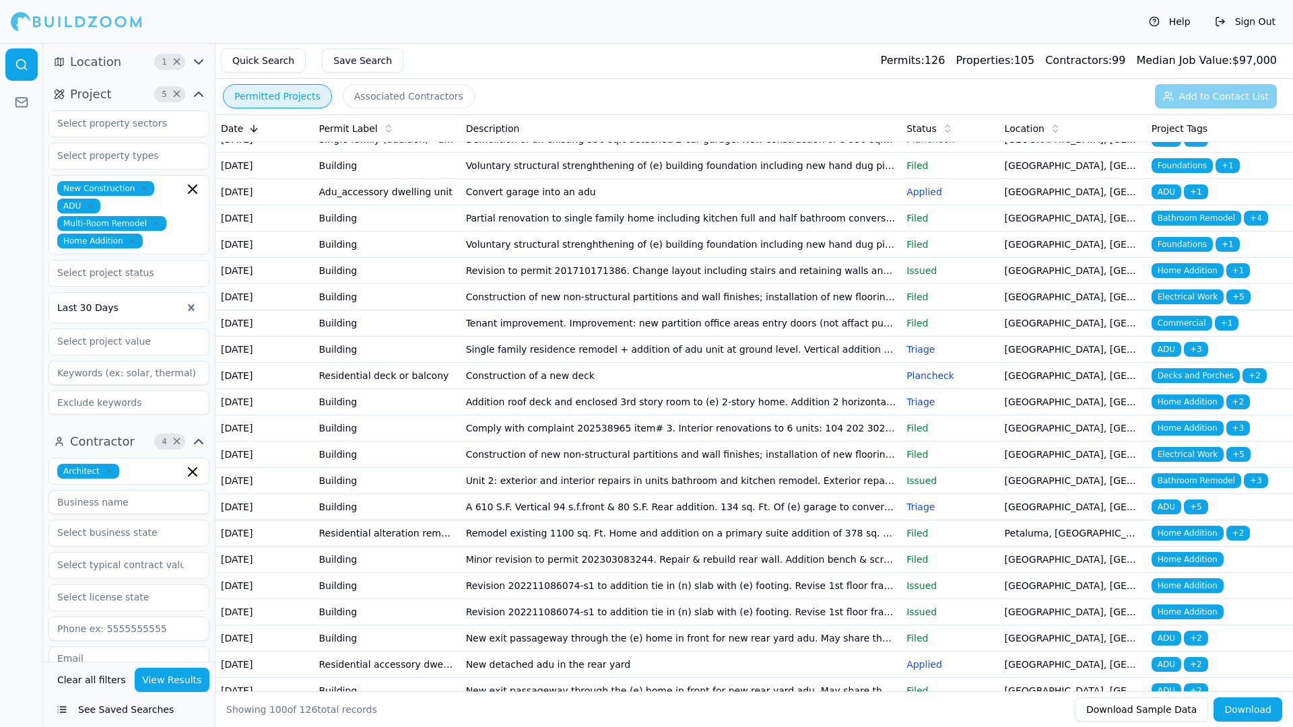
click at [1165, 147] on span "ADU" at bounding box center [1166, 139] width 30 height 15
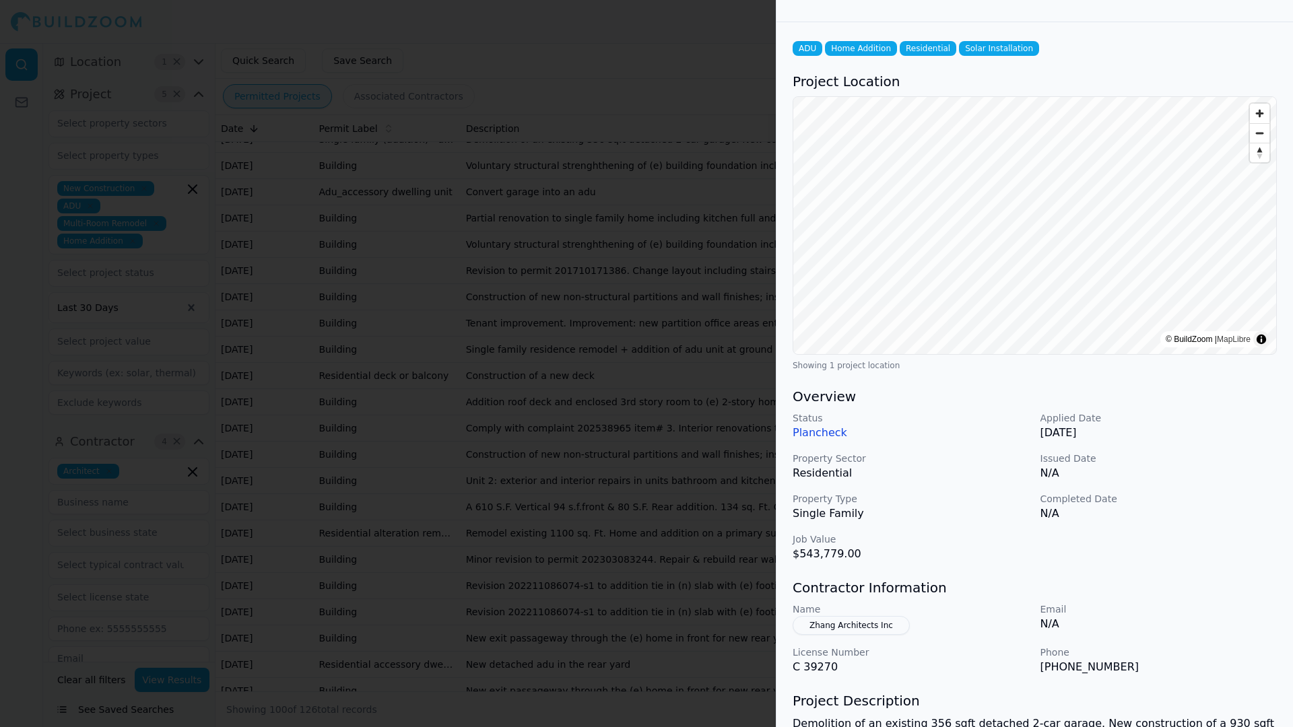
scroll to position [67, 0]
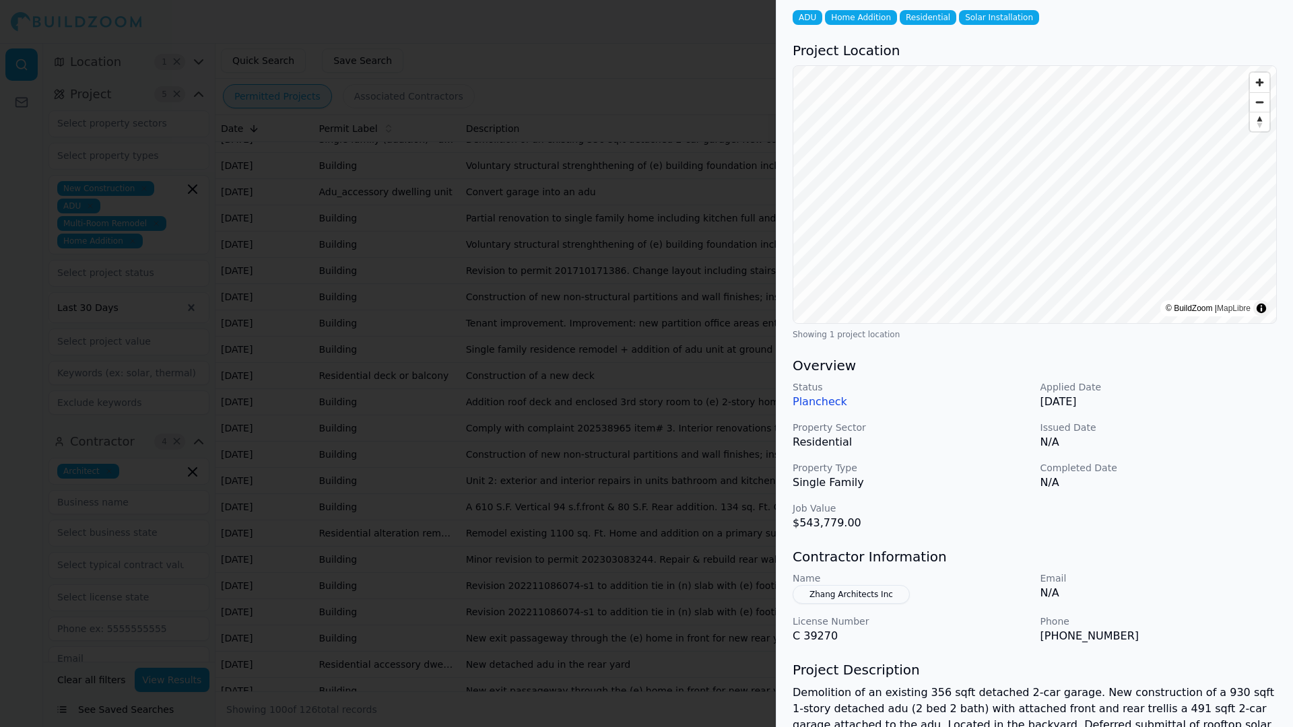
click at [723, 34] on div at bounding box center [646, 363] width 1293 height 727
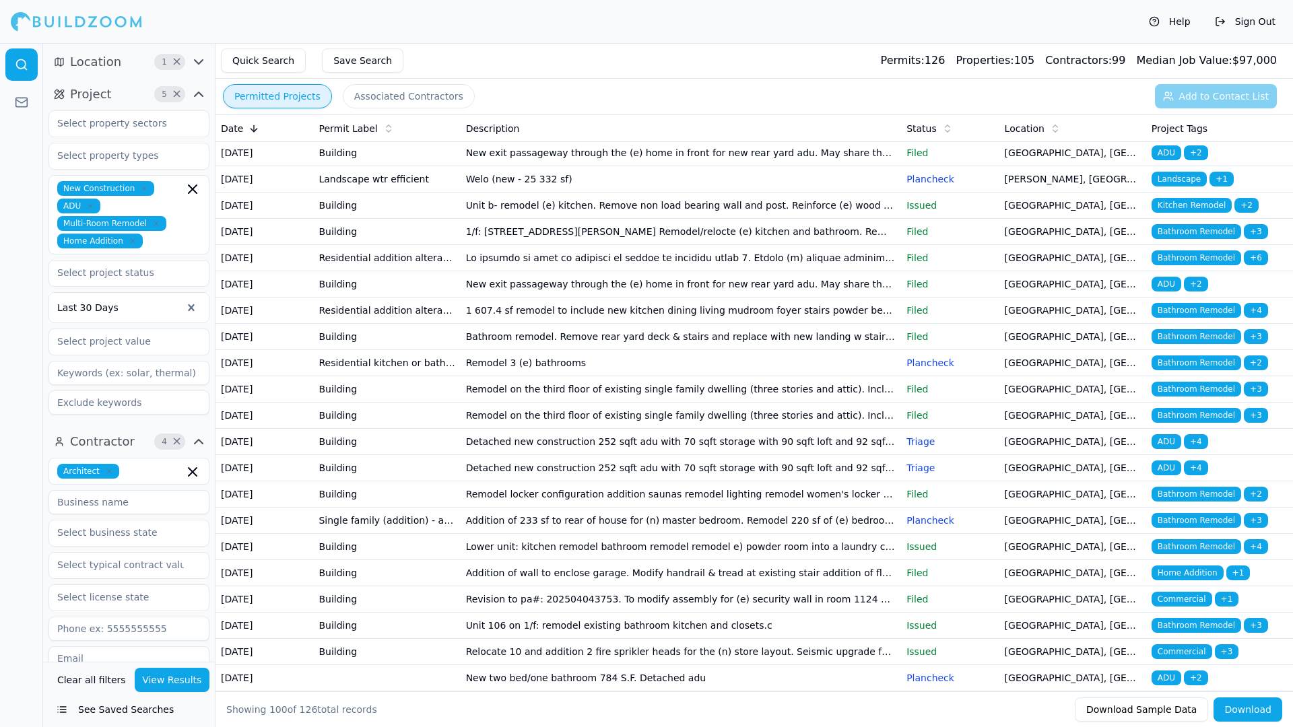
scroll to position [1683, 0]
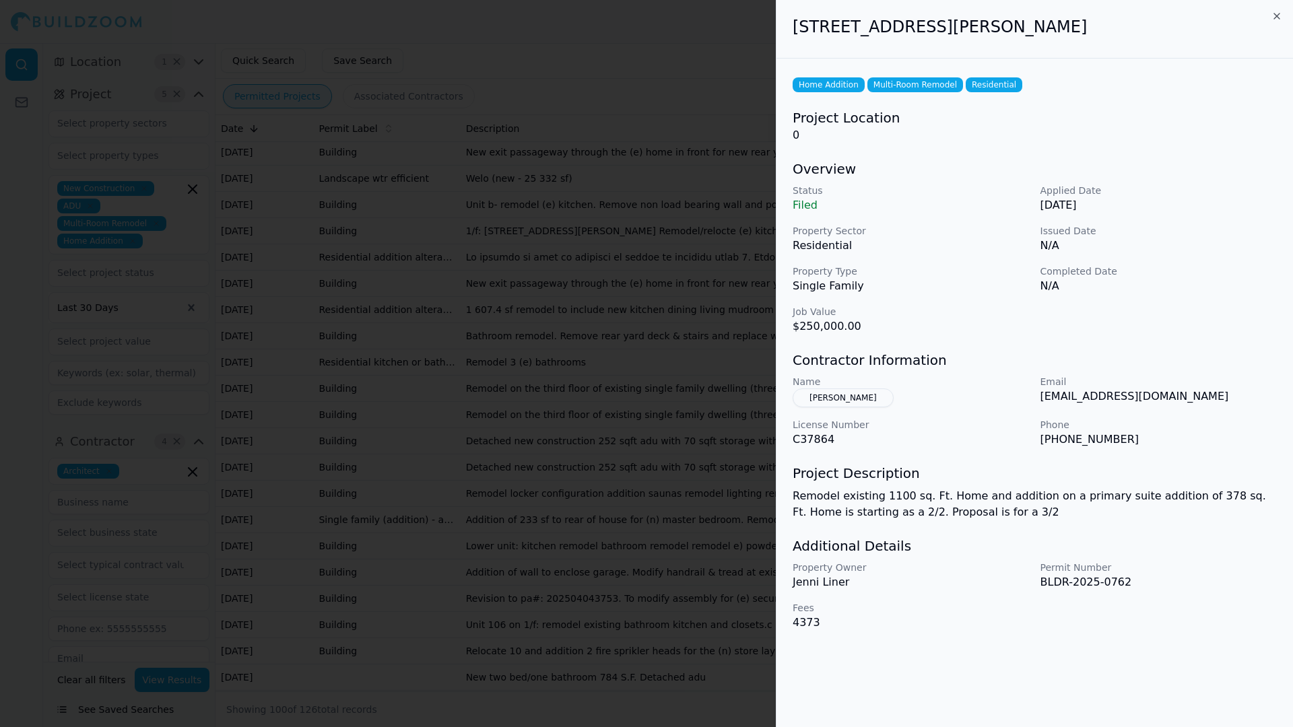
click at [712, 28] on div at bounding box center [646, 363] width 1293 height 727
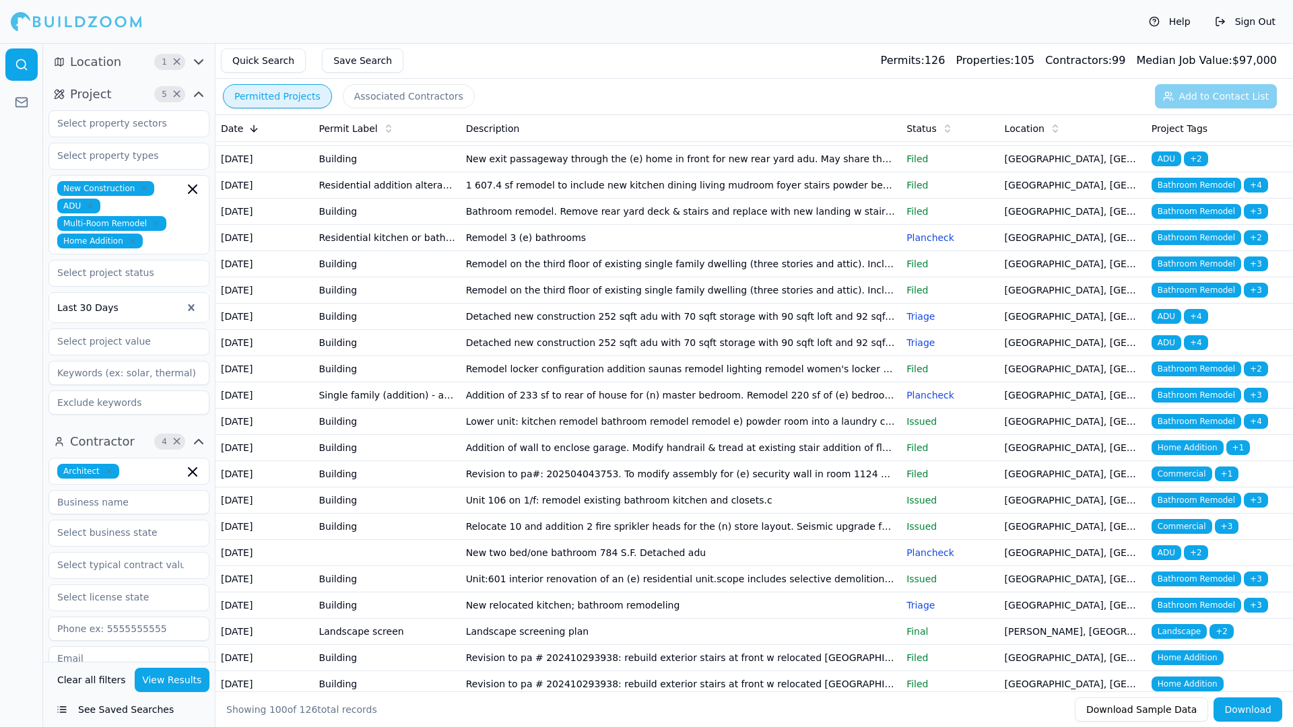
scroll to position [1818, 0]
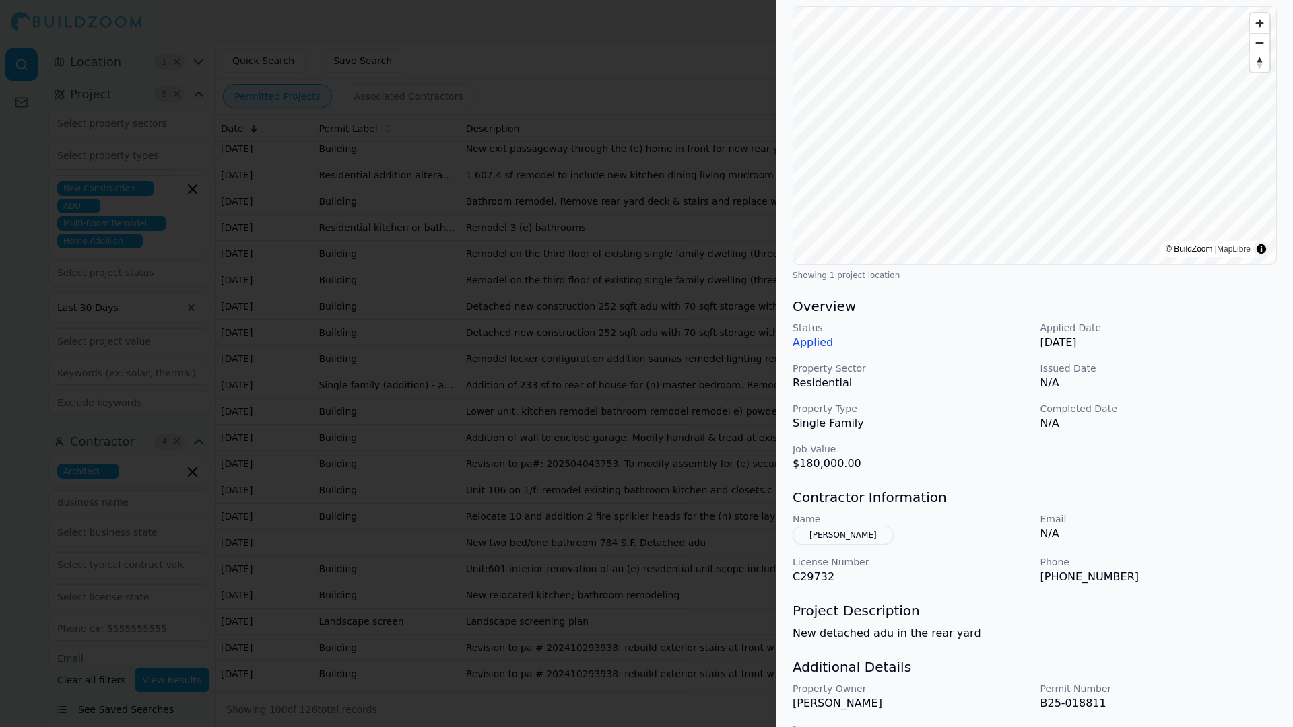
scroll to position [168, 0]
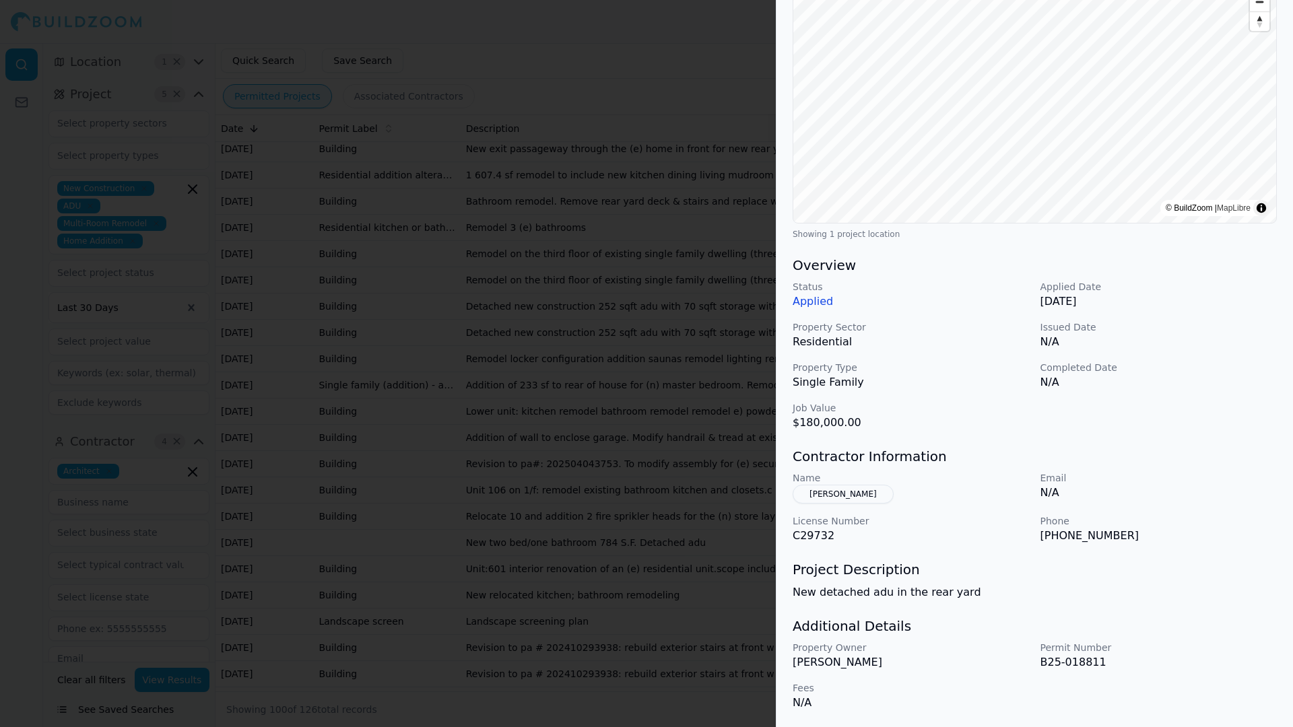
click at [637, 30] on div at bounding box center [646, 363] width 1293 height 727
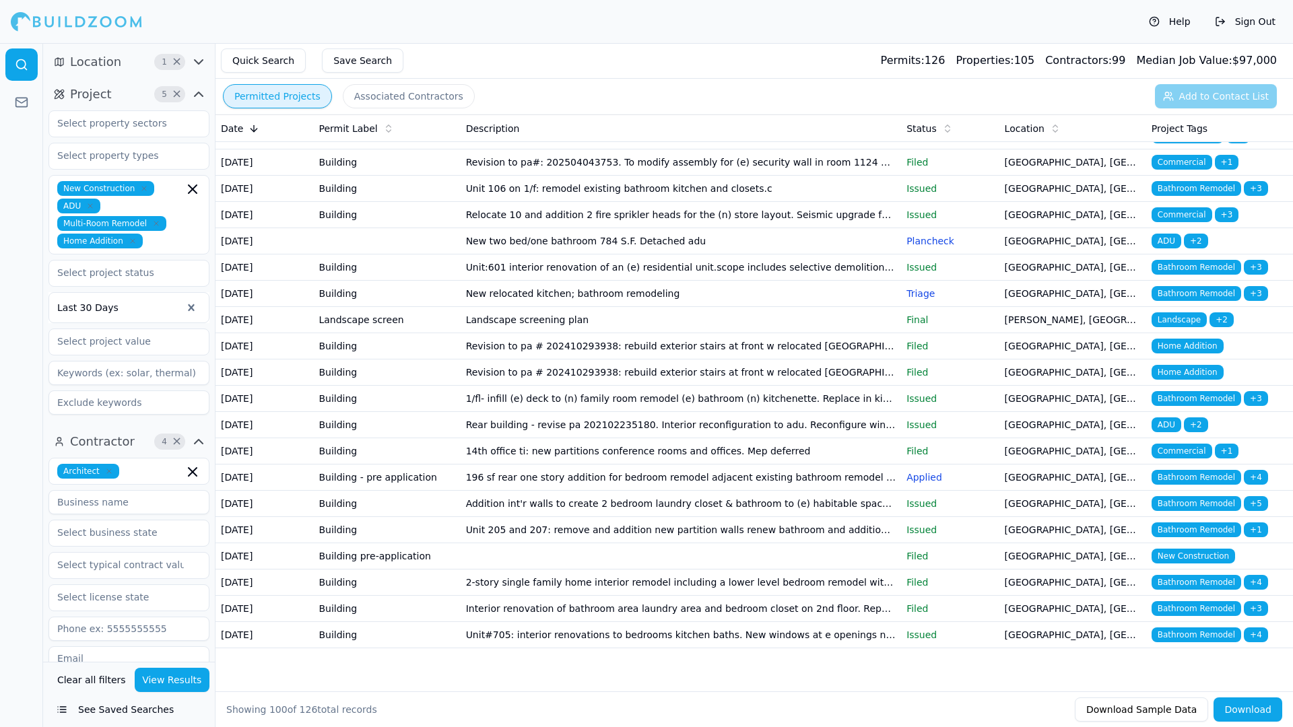
scroll to position [2222, 0]
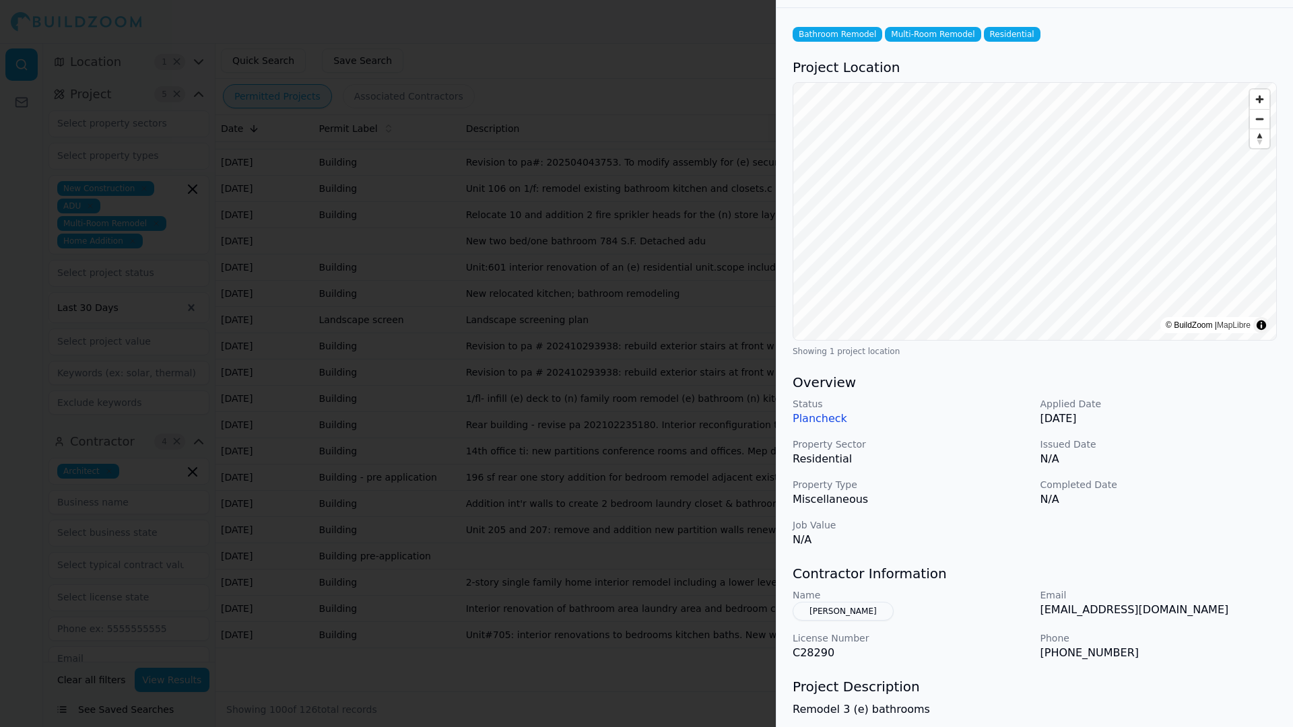
scroll to position [67, 0]
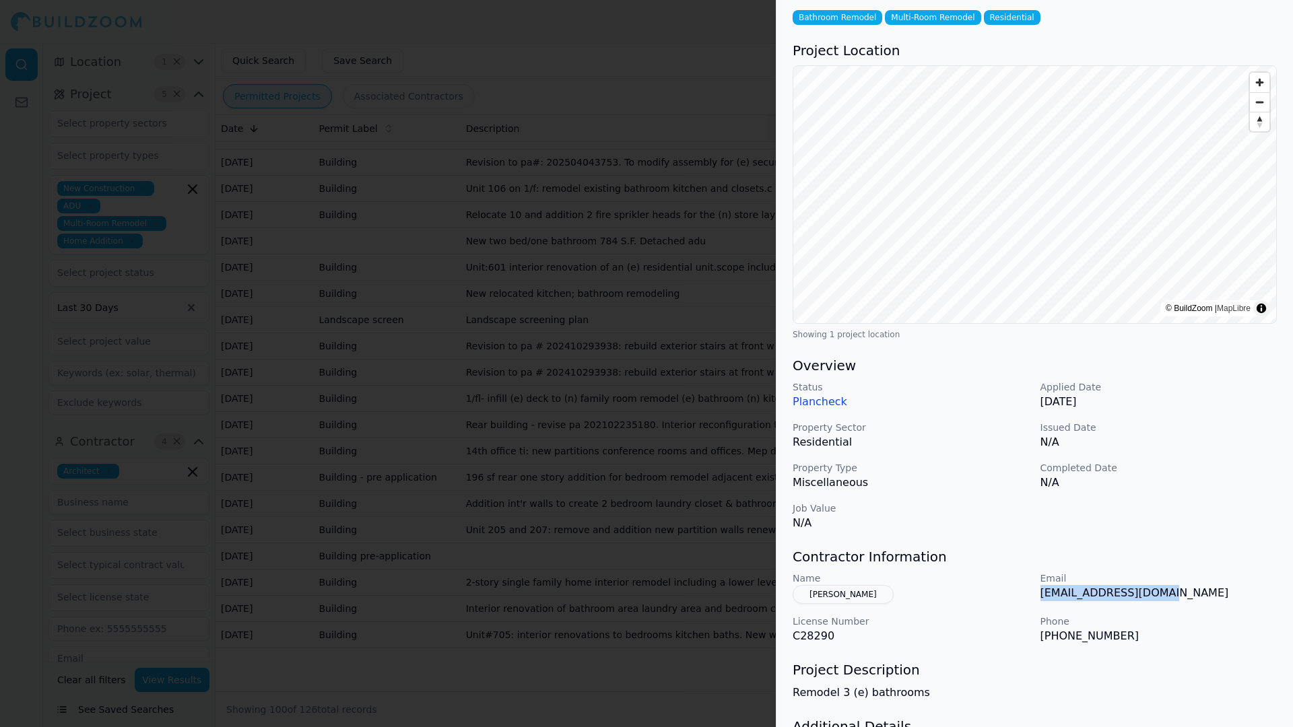
drag, startPoint x: 1038, startPoint y: 591, endPoint x: 1167, endPoint y: 597, distance: 129.4
click at [1167, 597] on div "Name [PERSON_NAME] Email [EMAIL_ADDRESS][DOMAIN_NAME] License Number C28290 Pho…" at bounding box center [1035, 608] width 484 height 73
drag, startPoint x: 1167, startPoint y: 597, endPoint x: 1145, endPoint y: 595, distance: 21.6
copy p "[EMAIL_ADDRESS][DOMAIN_NAME]"
click at [492, 0] on div at bounding box center [646, 363] width 1293 height 727
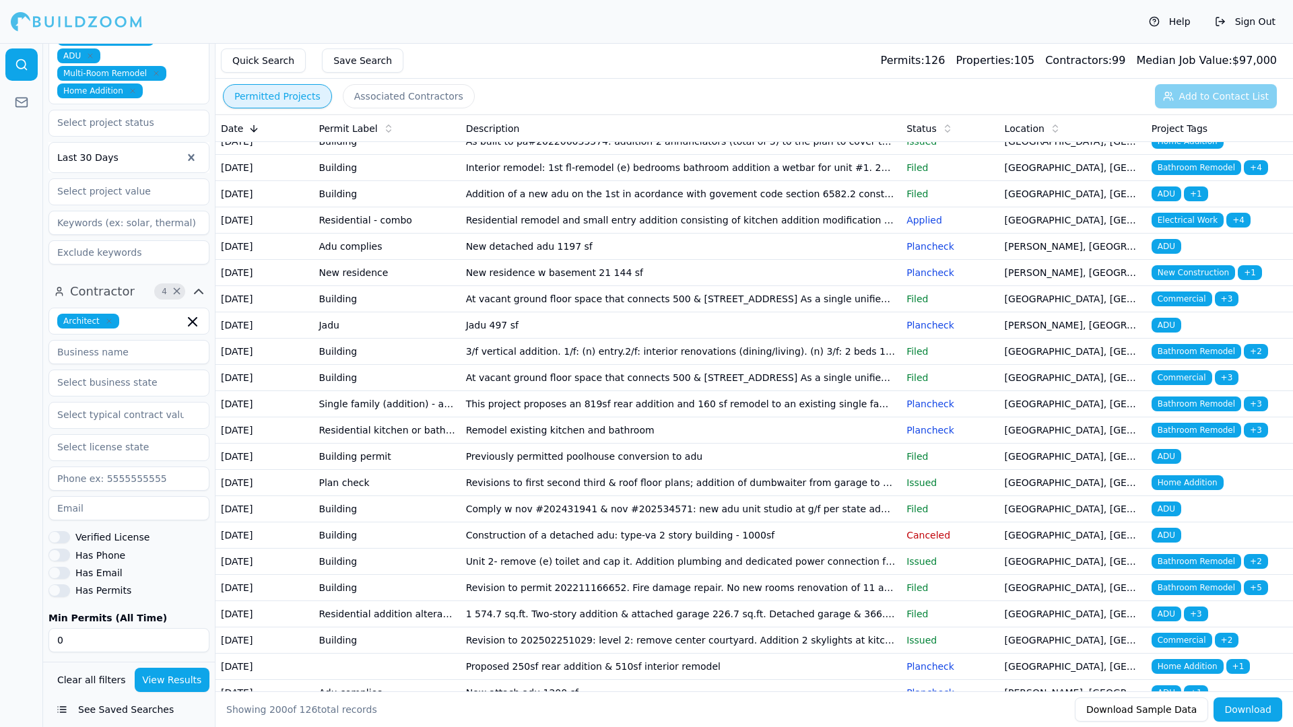
scroll to position [0, 0]
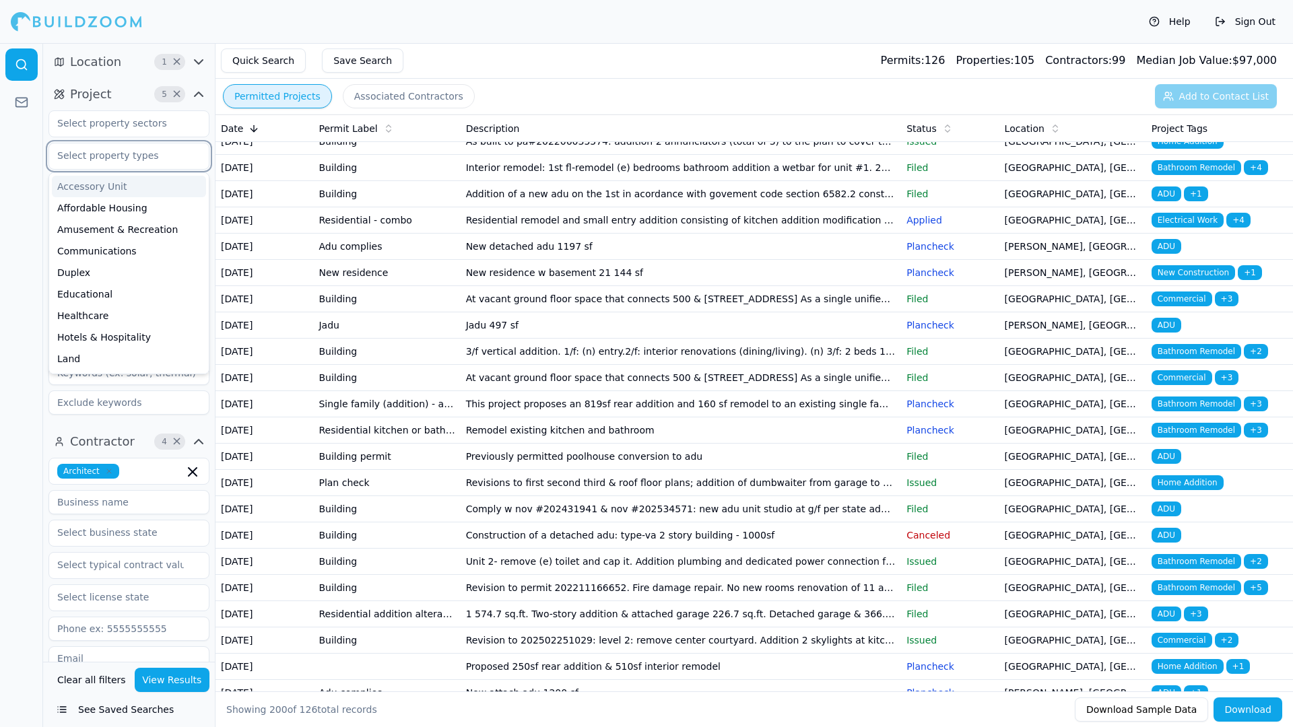
click at [81, 154] on input "text" at bounding box center [120, 155] width 143 height 24
click at [15, 147] on div at bounding box center [21, 385] width 43 height 684
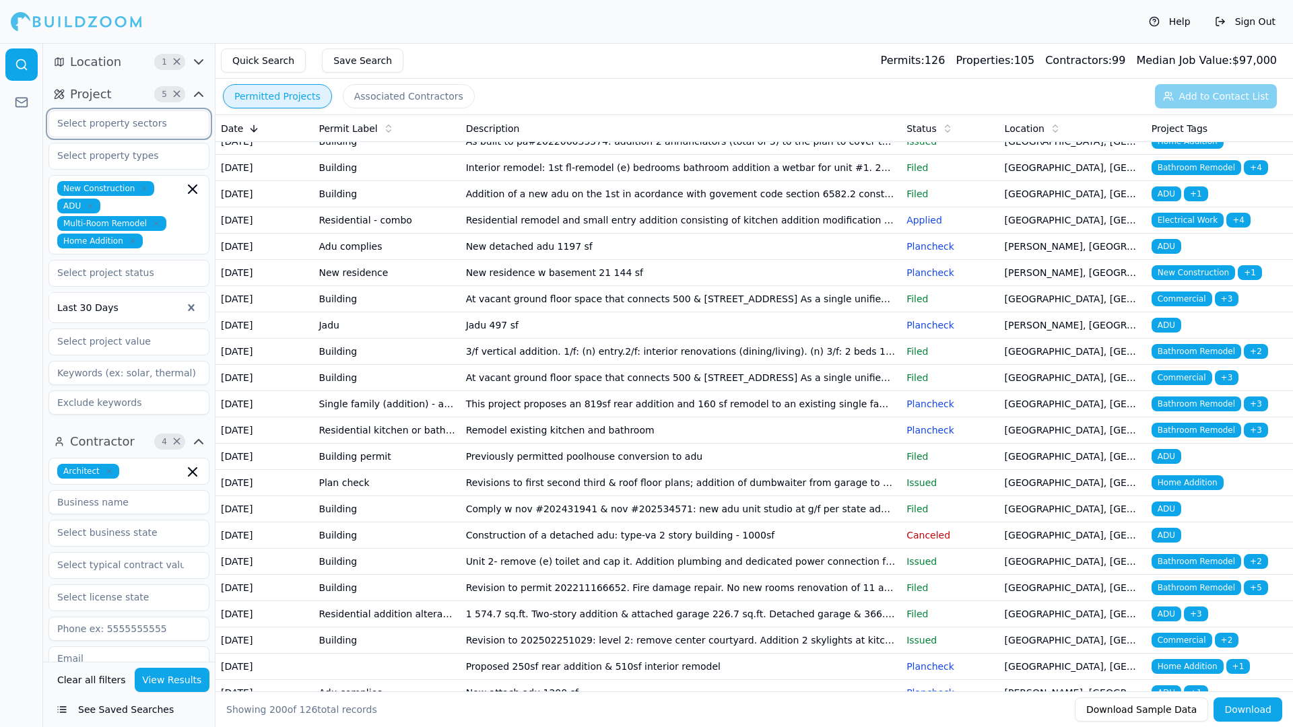
click at [61, 119] on input "text" at bounding box center [120, 123] width 143 height 24
click at [81, 148] on div "Residential" at bounding box center [129, 154] width 154 height 22
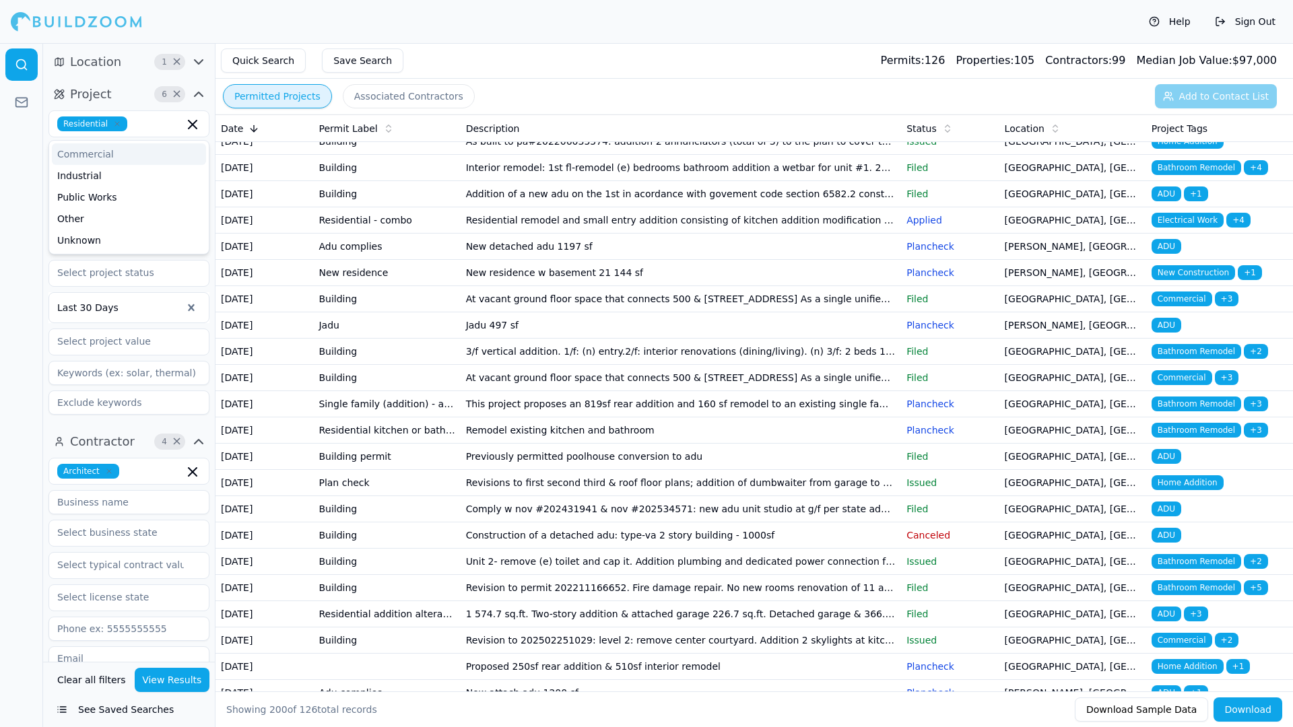
click at [86, 63] on span "Location" at bounding box center [95, 62] width 51 height 19
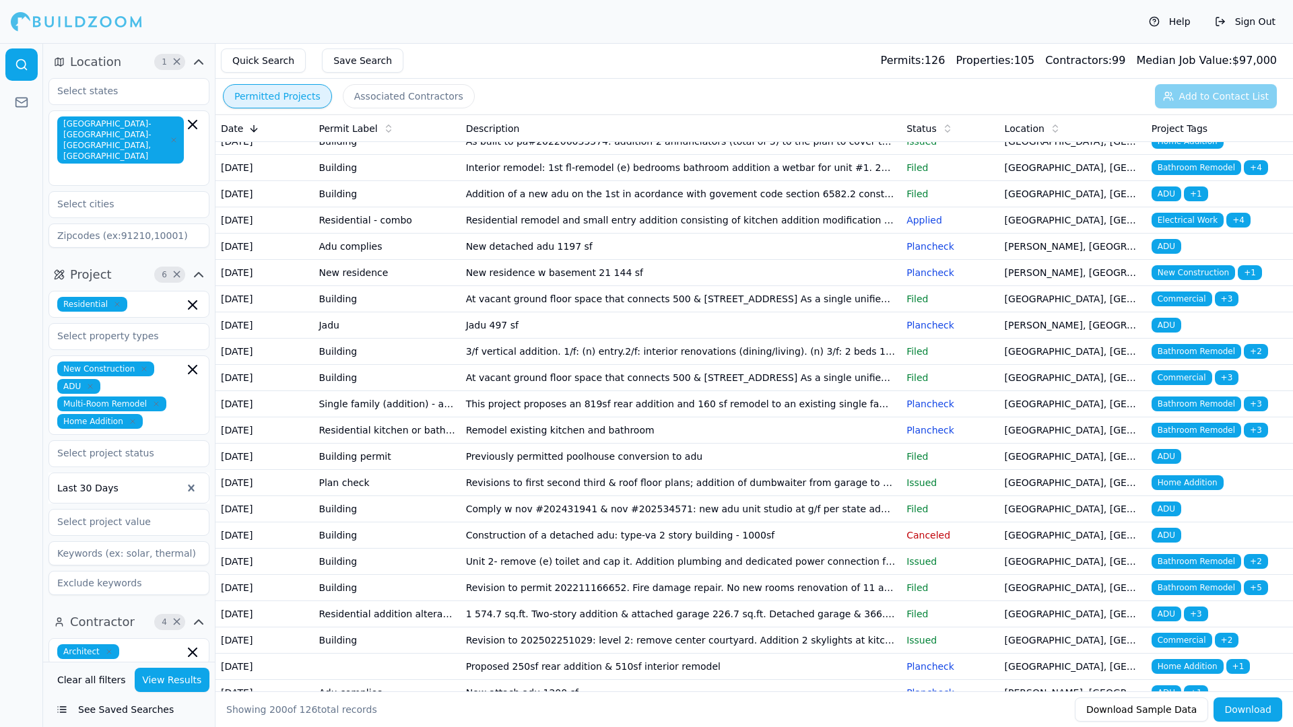
click at [392, 94] on button "Associated Contractors" at bounding box center [409, 96] width 132 height 24
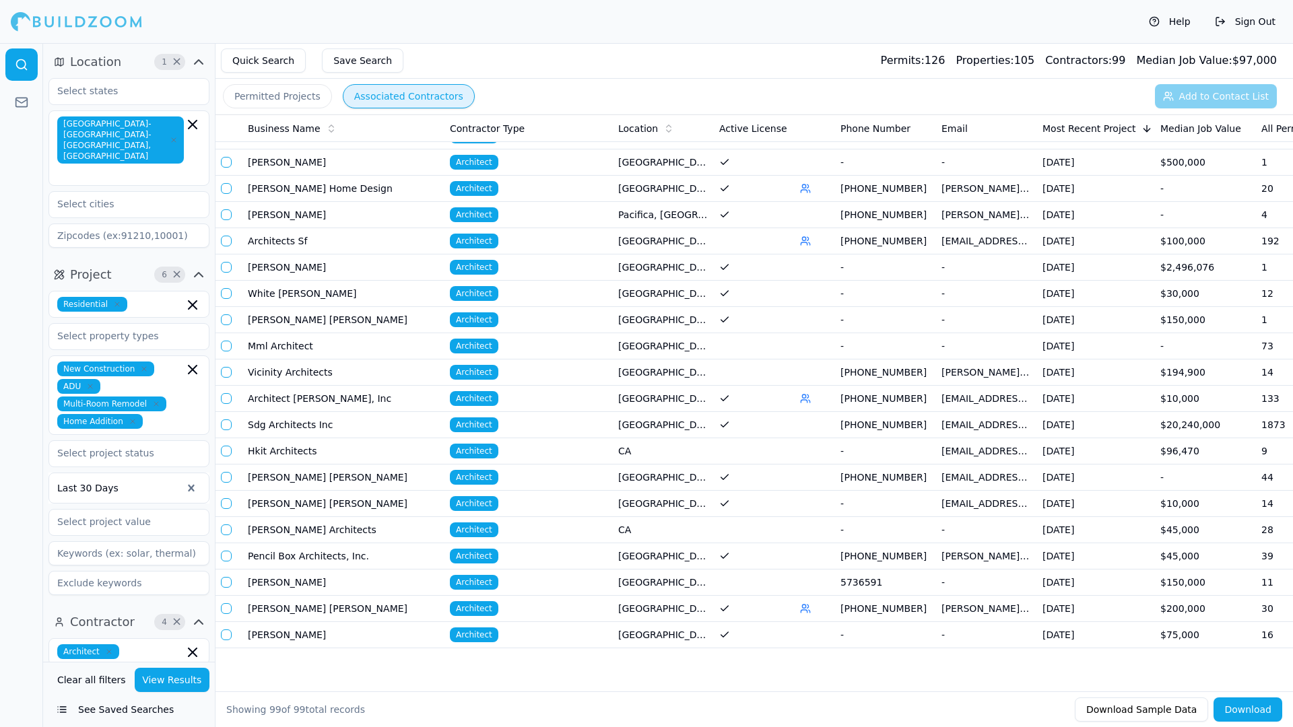
scroll to position [2104, 0]
click at [339, 54] on button "Save Search" at bounding box center [362, 60] width 81 height 24
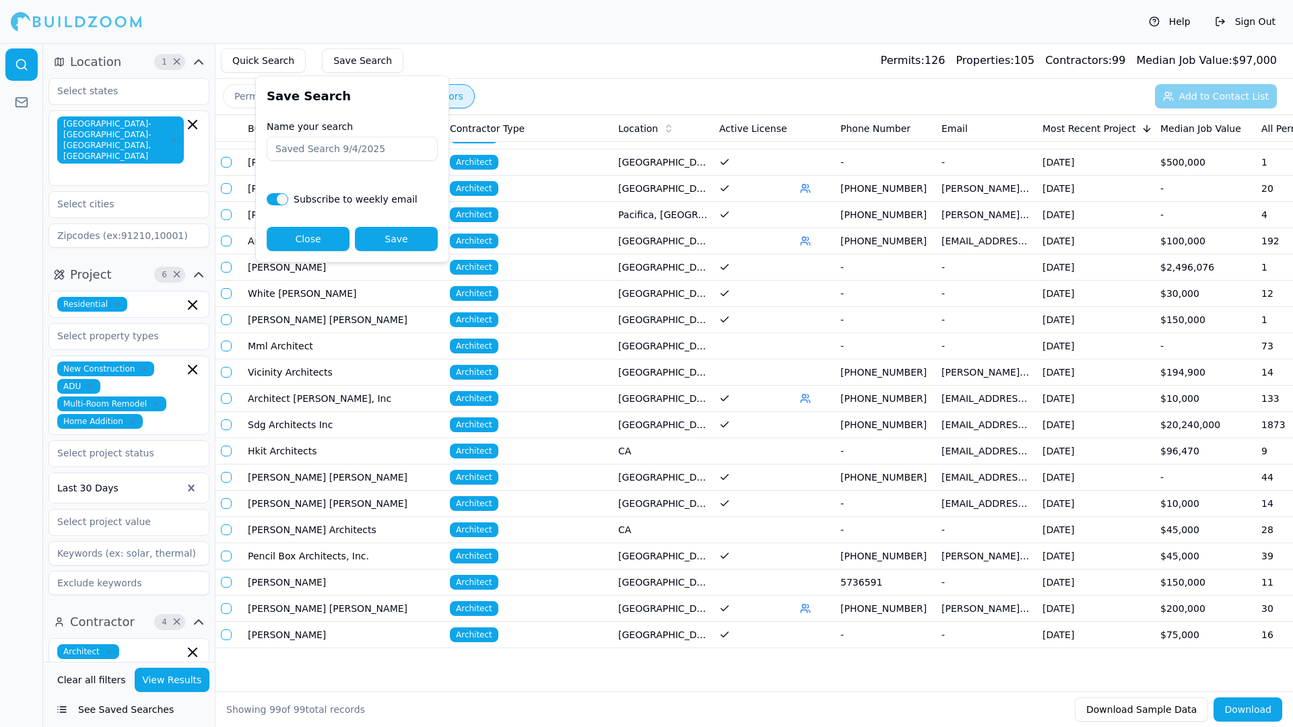
click at [262, 61] on button "Quick Search" at bounding box center [263, 60] width 85 height 24
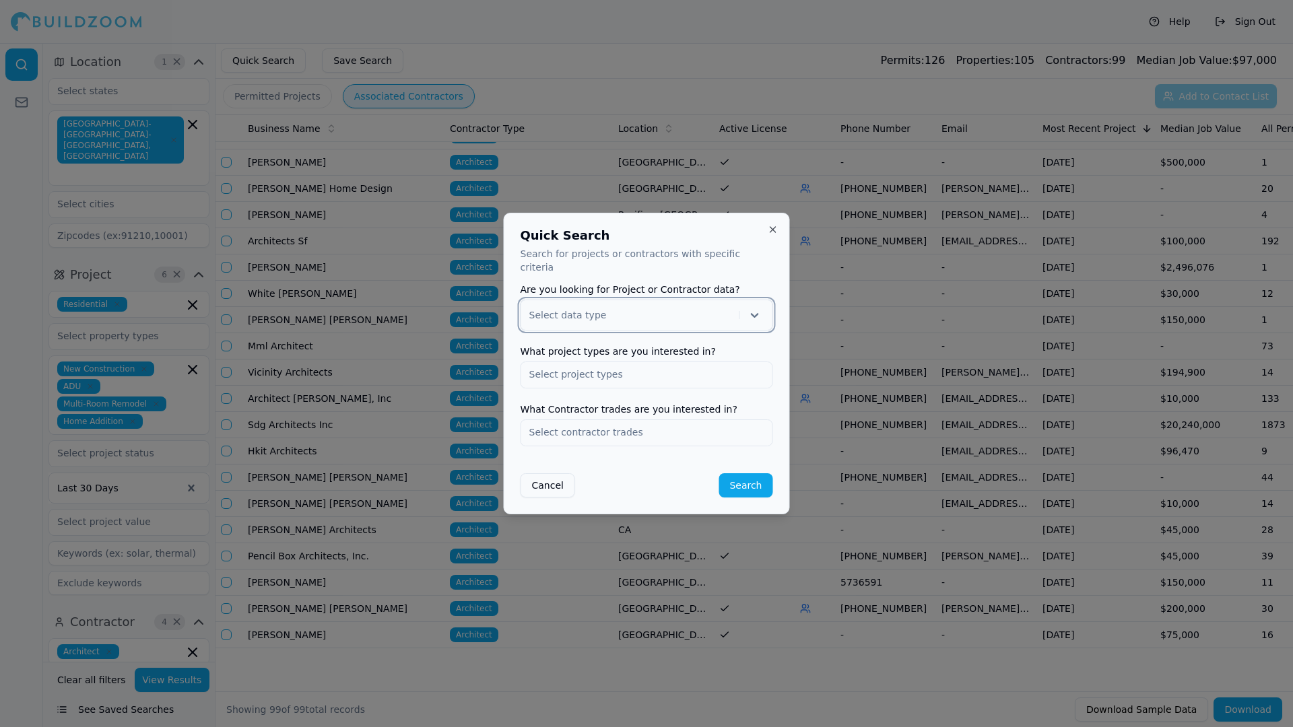
click at [262, 61] on div at bounding box center [646, 363] width 1293 height 727
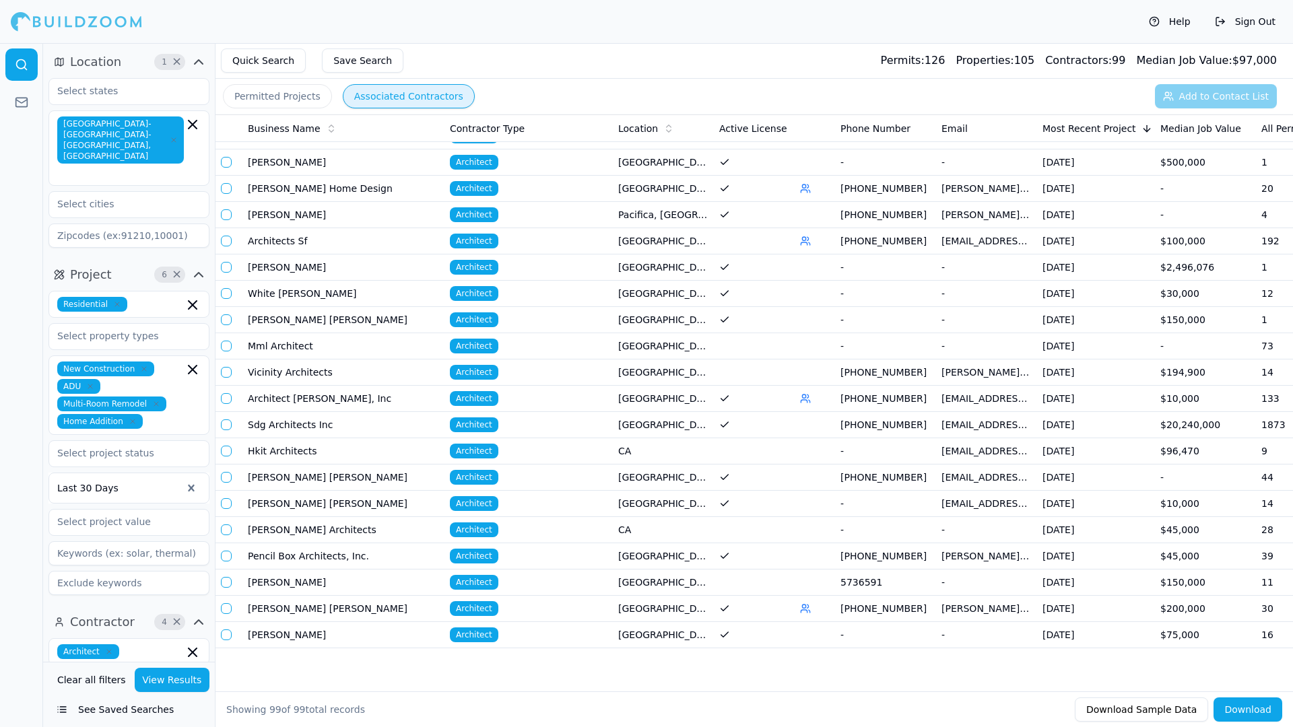
click at [338, 65] on button "Save Search" at bounding box center [362, 60] width 81 height 24
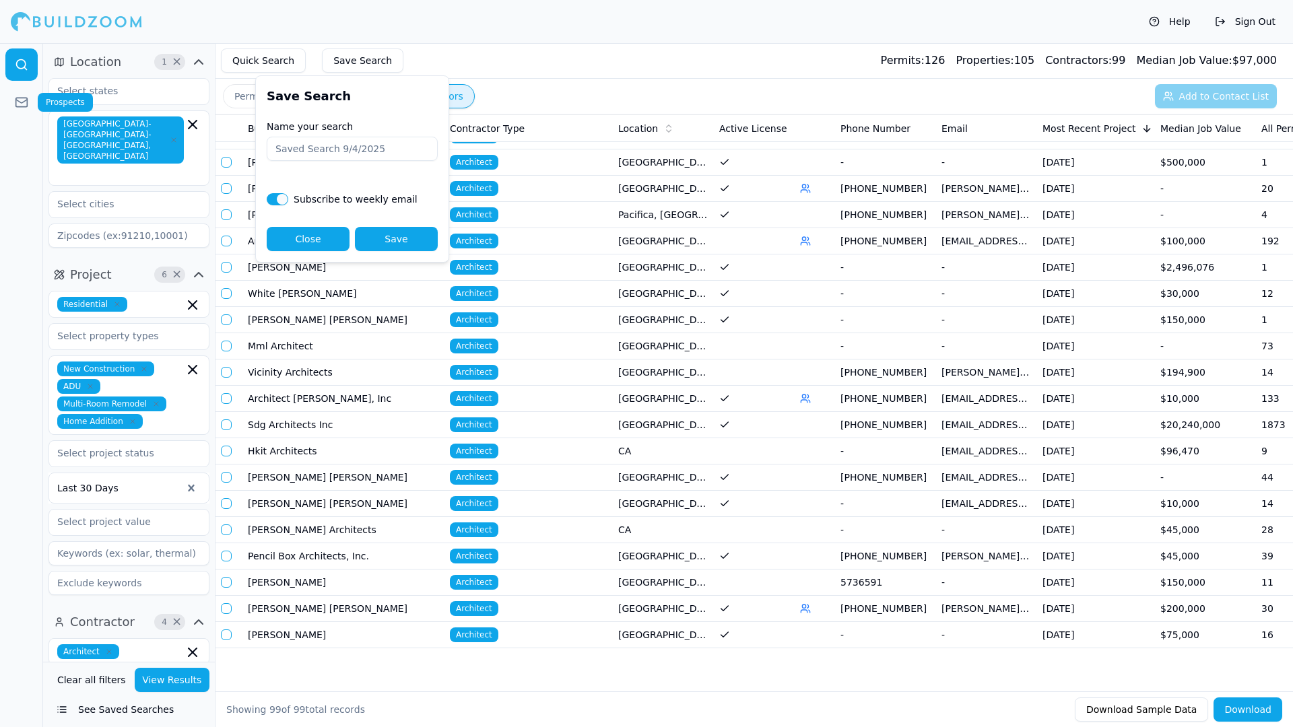
click at [23, 100] on icon at bounding box center [21, 102] width 13 height 13
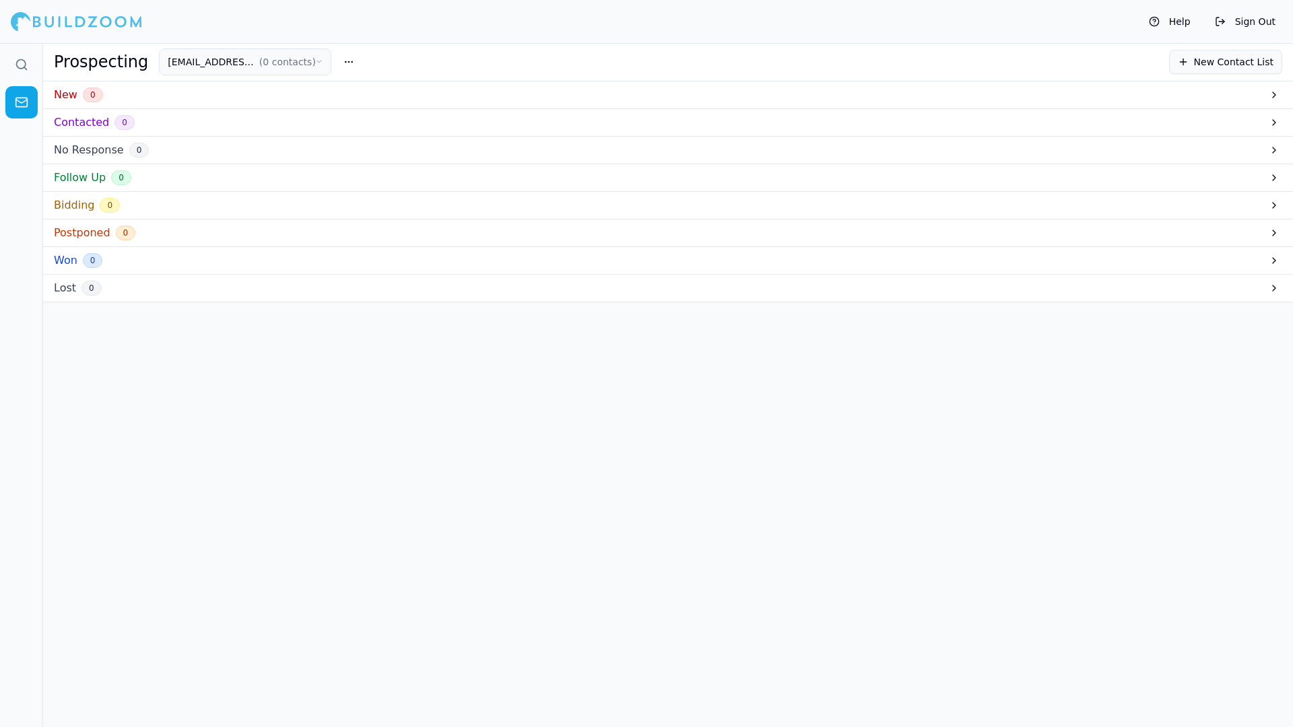
click at [1213, 63] on button "New Contact List" at bounding box center [1225, 62] width 113 height 24
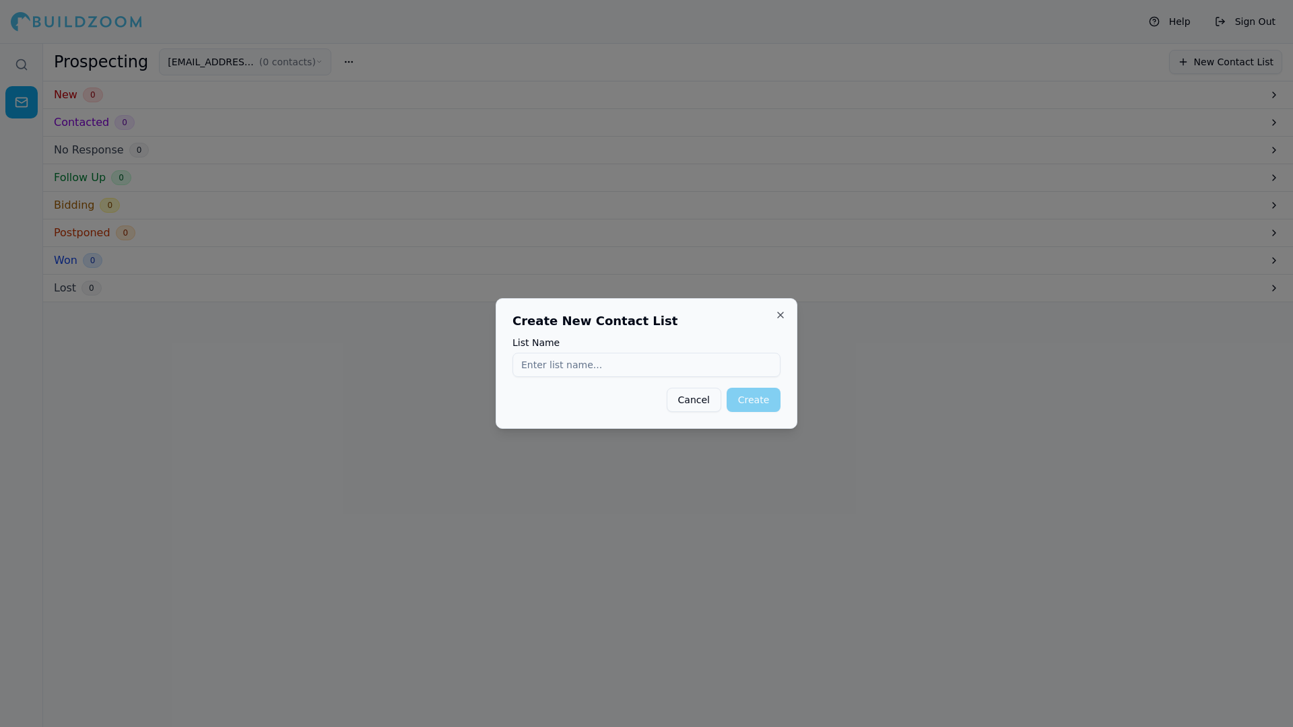
click at [708, 399] on button "Cancel" at bounding box center [694, 400] width 55 height 24
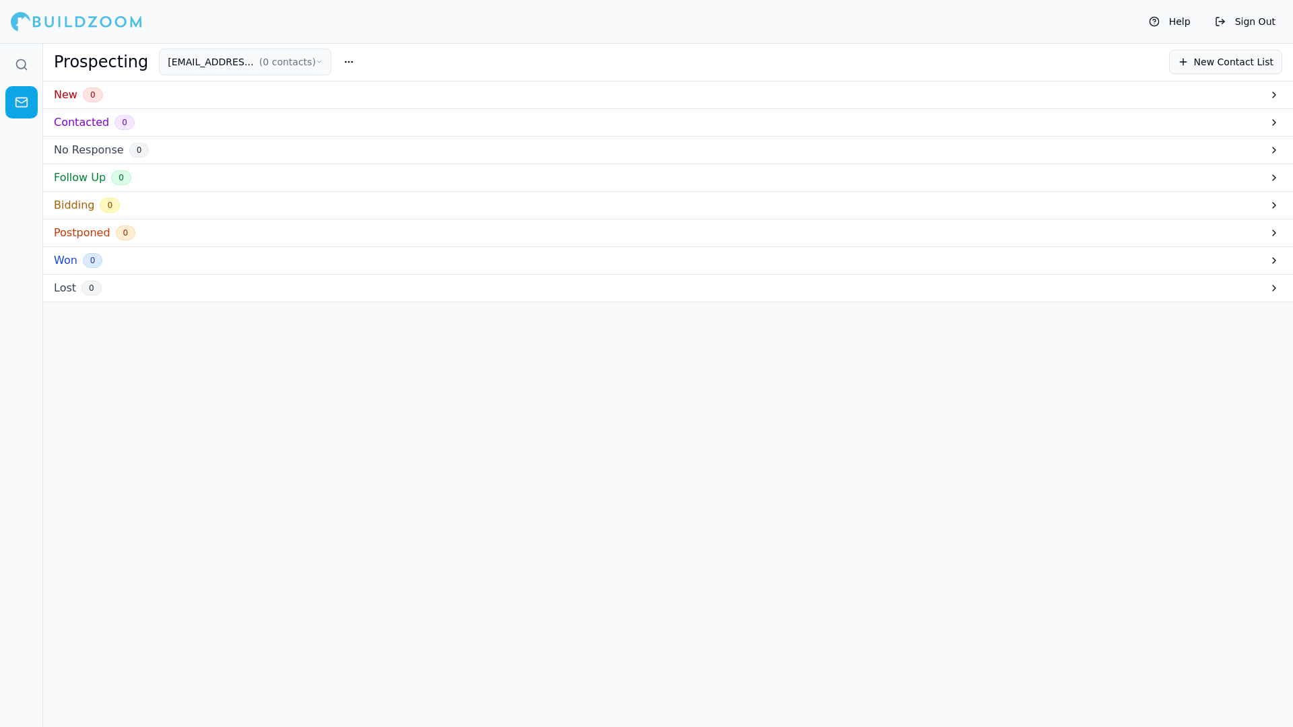
click at [23, 215] on div at bounding box center [21, 385] width 43 height 684
click at [24, 62] on icon at bounding box center [21, 64] width 13 height 13
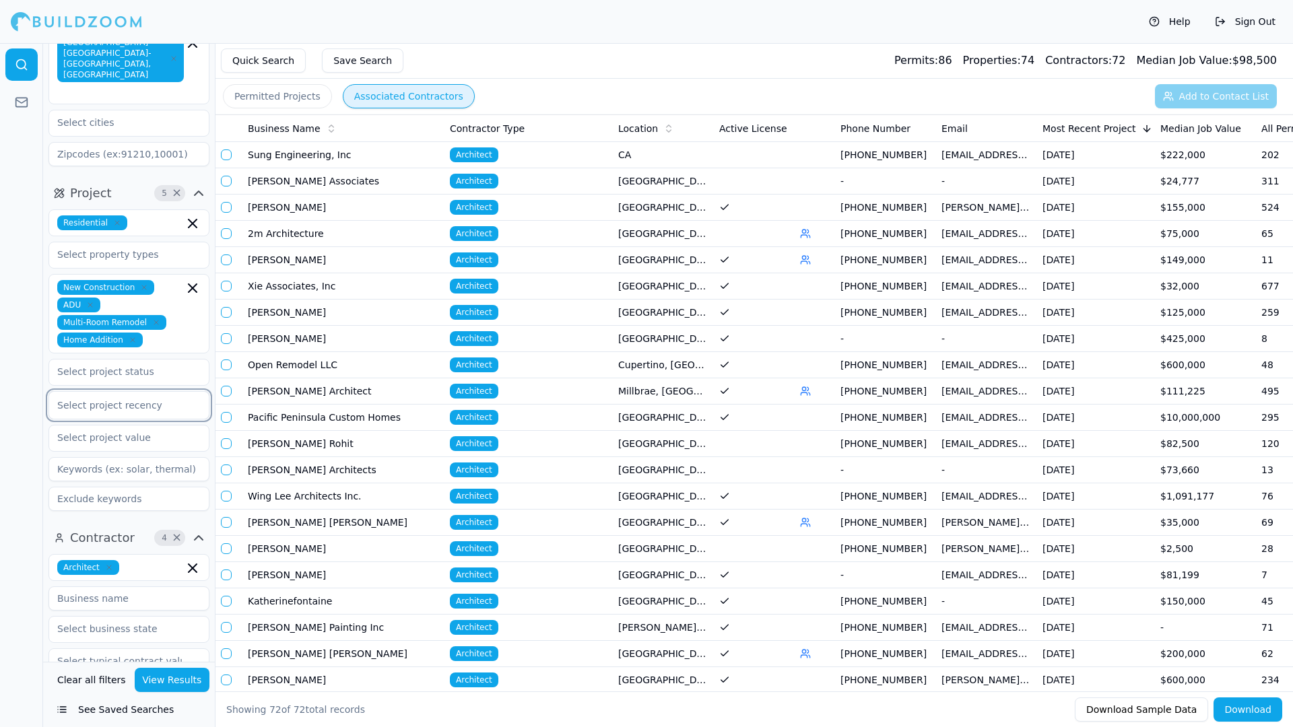
scroll to position [202, 0]
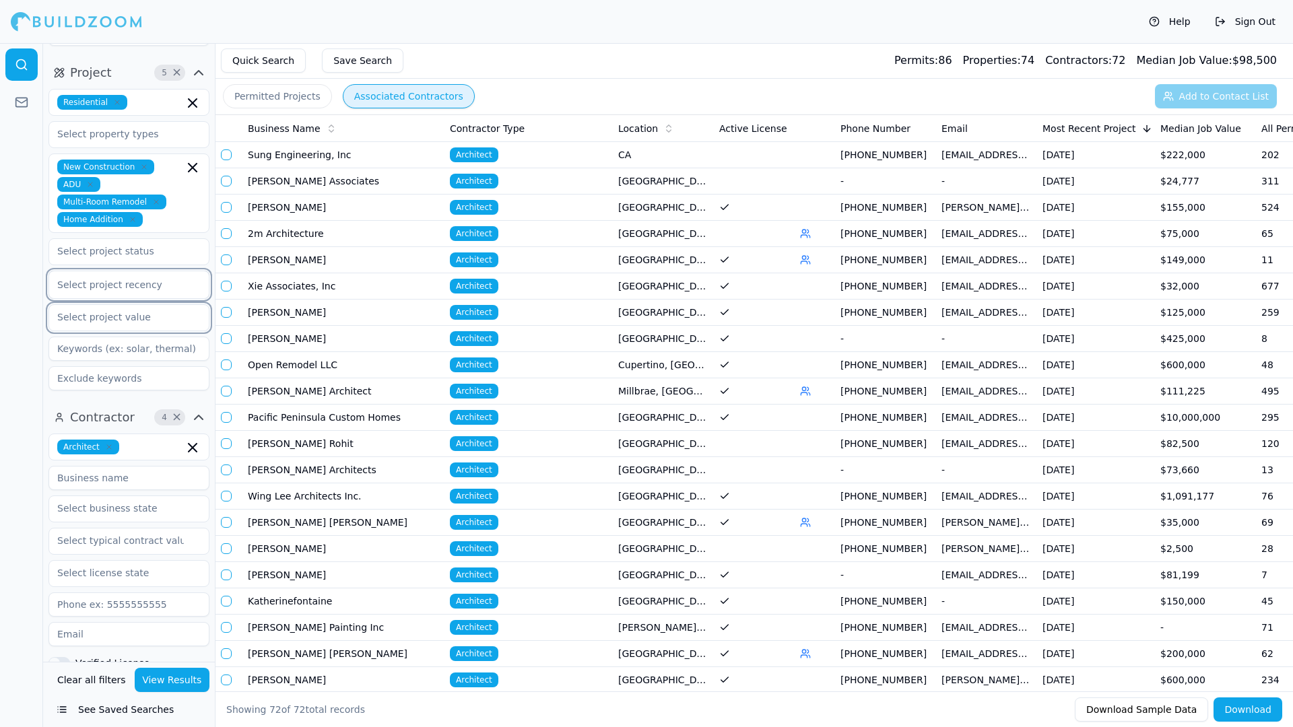
click at [115, 305] on input "text" at bounding box center [120, 317] width 143 height 24
click at [90, 359] on div "$20k-$100k" at bounding box center [129, 370] width 154 height 22
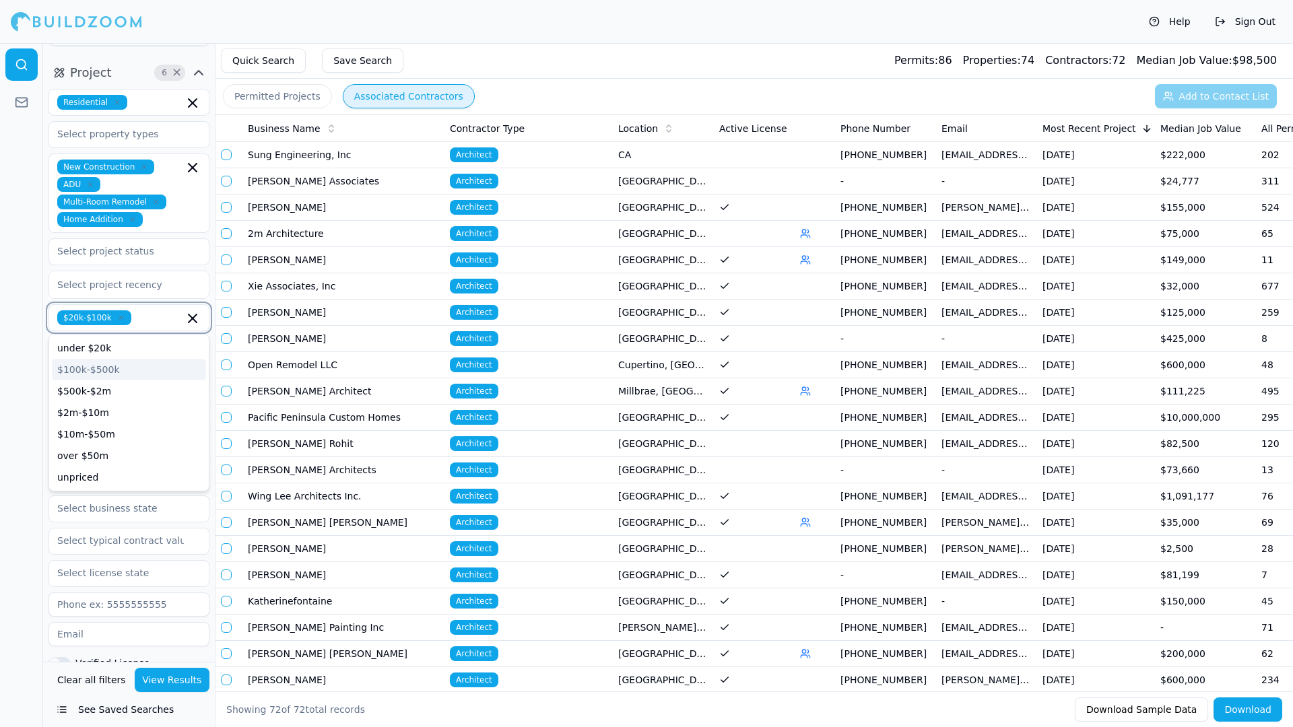
click at [99, 359] on div "$100k-$500k" at bounding box center [129, 370] width 154 height 22
click at [98, 376] on div "$500k-$2m" at bounding box center [129, 387] width 154 height 22
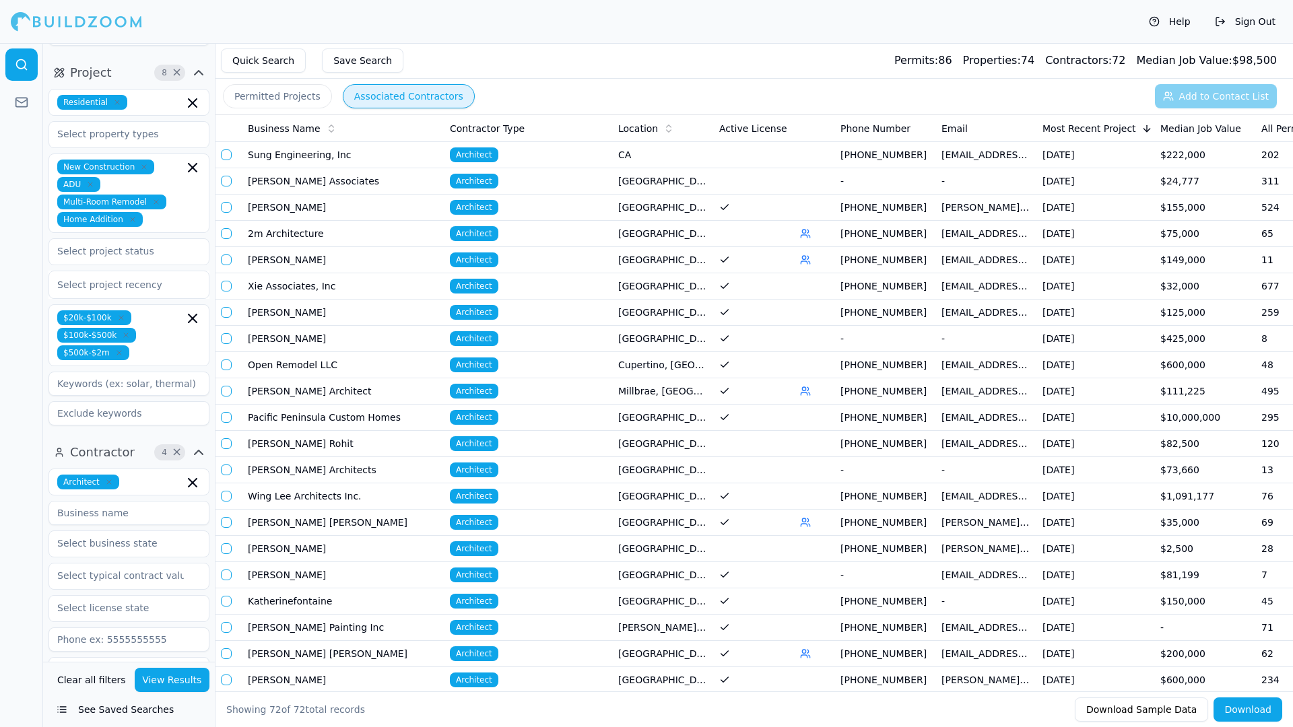
click at [34, 475] on div at bounding box center [21, 385] width 43 height 684
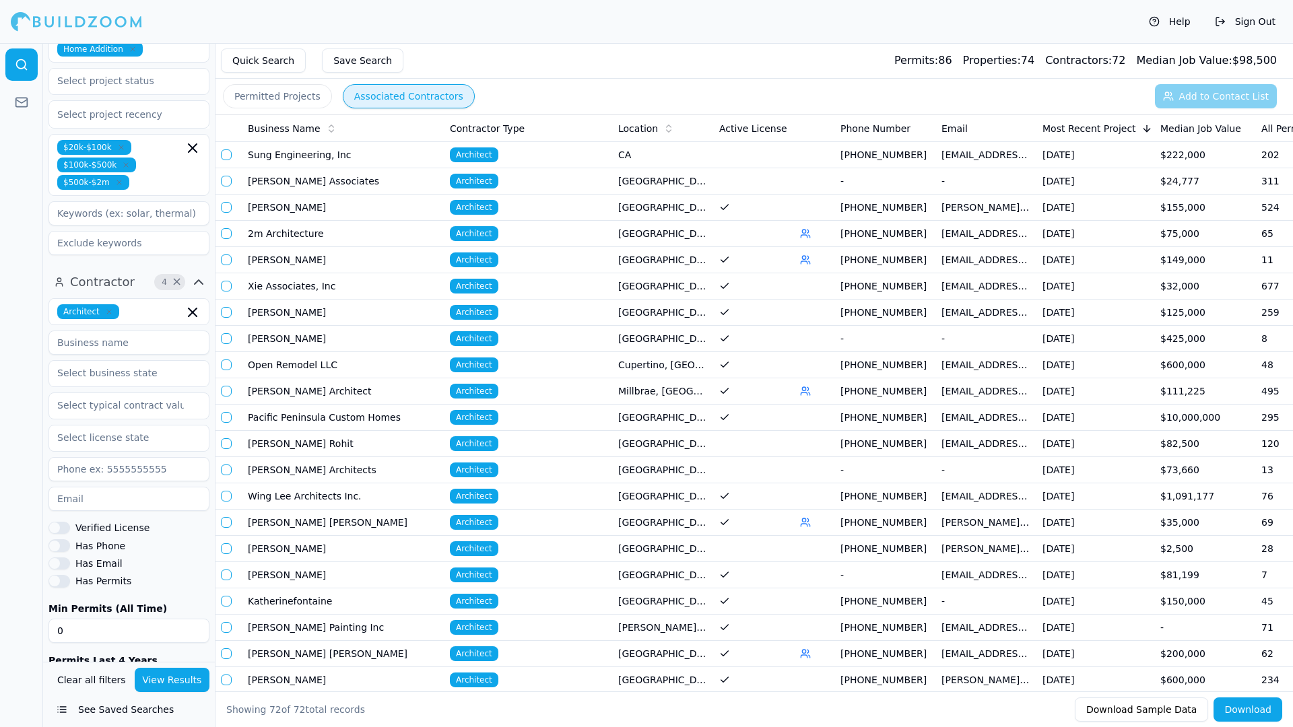
scroll to position [404, 0]
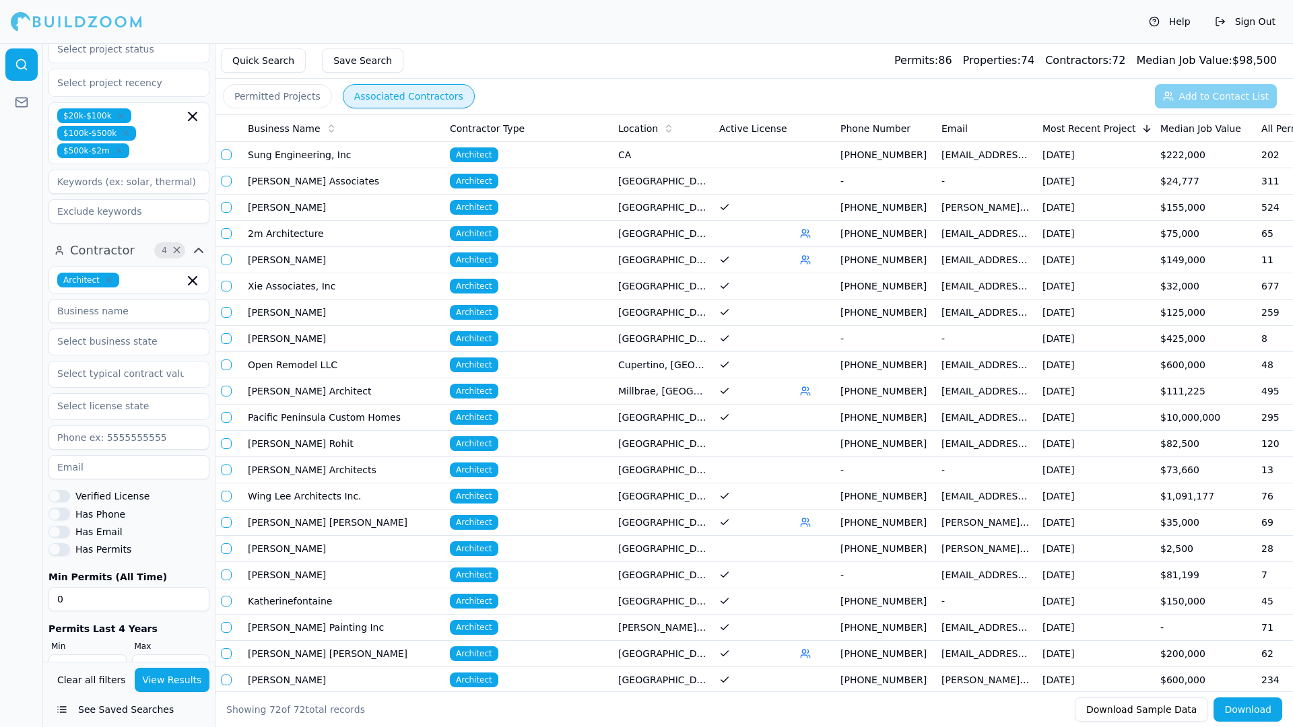
click at [68, 490] on button "Verified License" at bounding box center [59, 496] width 22 height 12
click at [67, 508] on button "Has Phone" at bounding box center [59, 514] width 22 height 12
click at [63, 526] on button "Has Email" at bounding box center [59, 532] width 22 height 12
click at [63, 543] on button "Has Permits" at bounding box center [59, 549] width 22 height 12
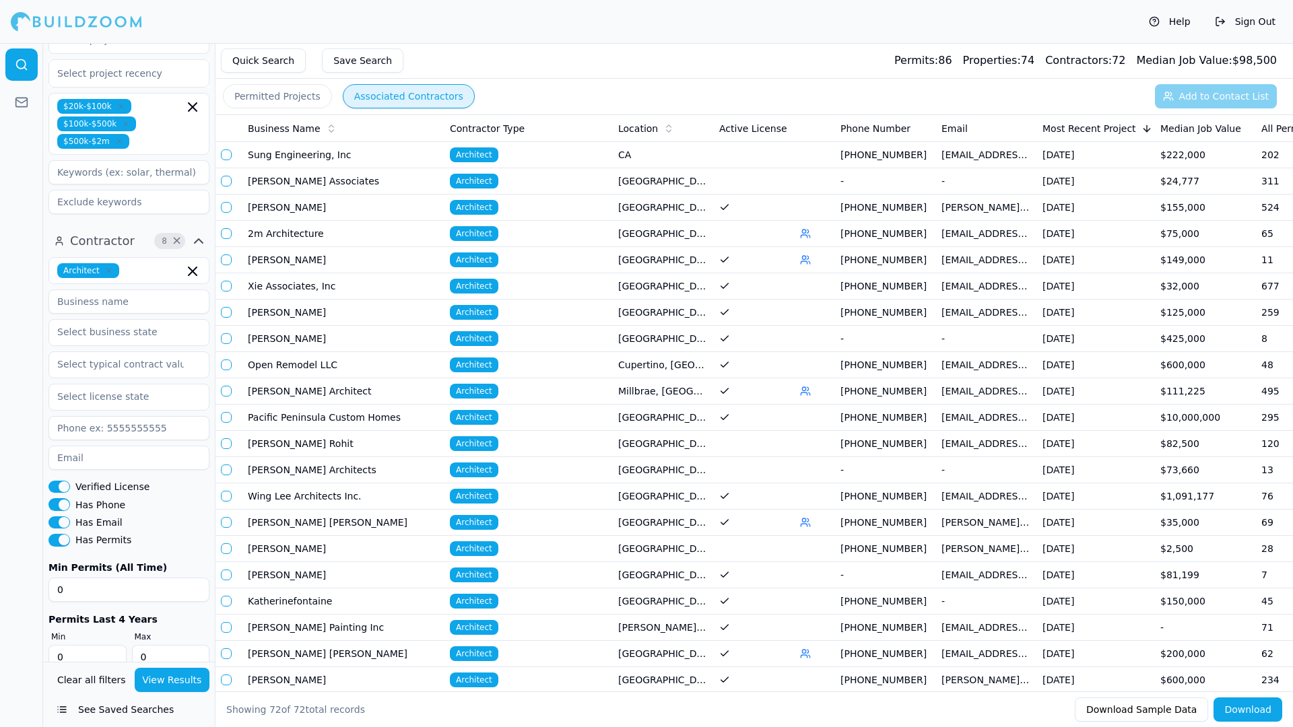
scroll to position [415, 0]
click at [84, 576] on input "0" at bounding box center [128, 588] width 161 height 24
type input "03"
click at [86, 643] on input "0" at bounding box center [87, 655] width 78 height 24
type input "03"
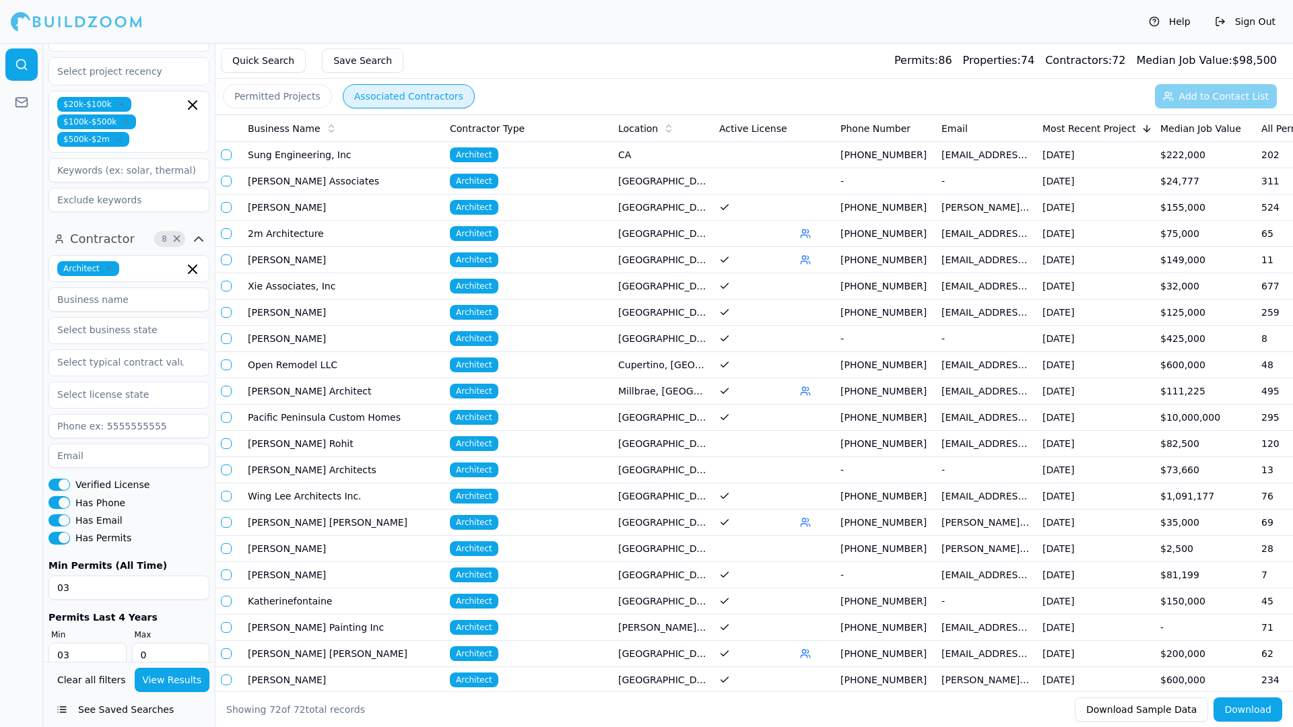
click at [162, 643] on input "0" at bounding box center [171, 655] width 78 height 24
type input "0200"
click at [159, 681] on button "View Results" at bounding box center [172, 680] width 75 height 24
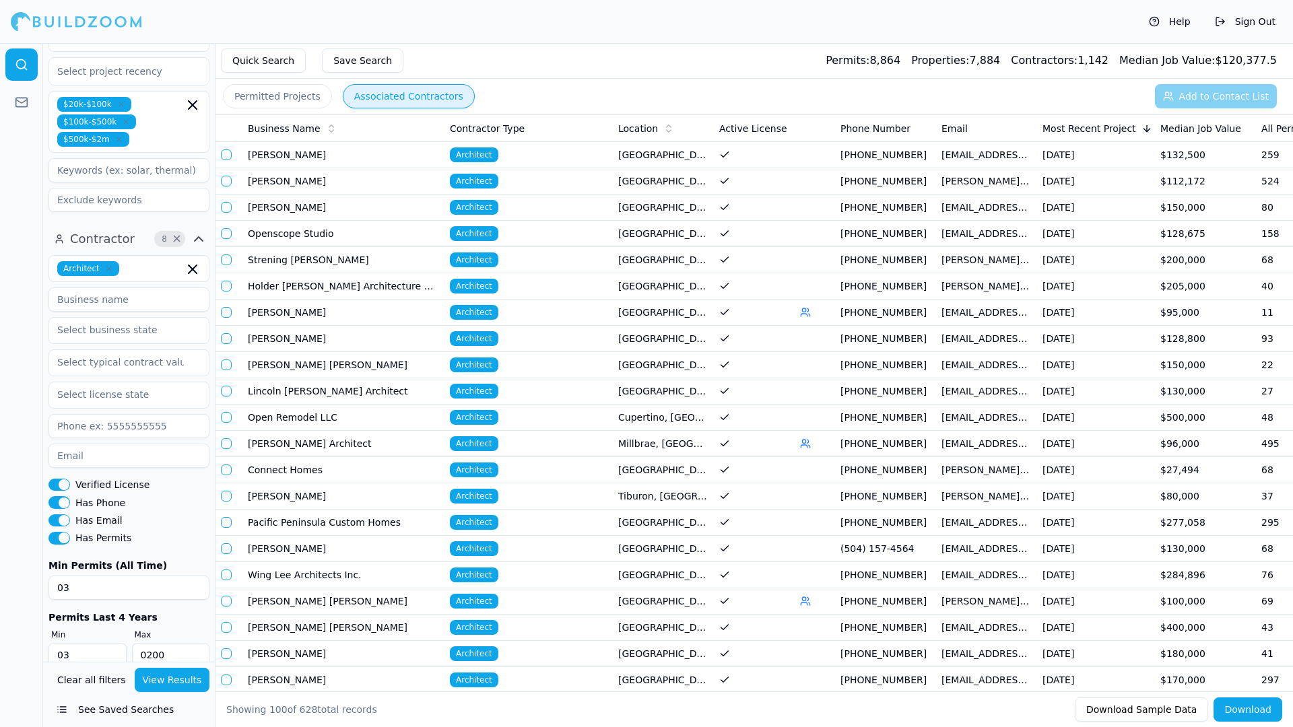
click at [657, 446] on td "Millbrae, [GEOGRAPHIC_DATA]" at bounding box center [663, 444] width 101 height 26
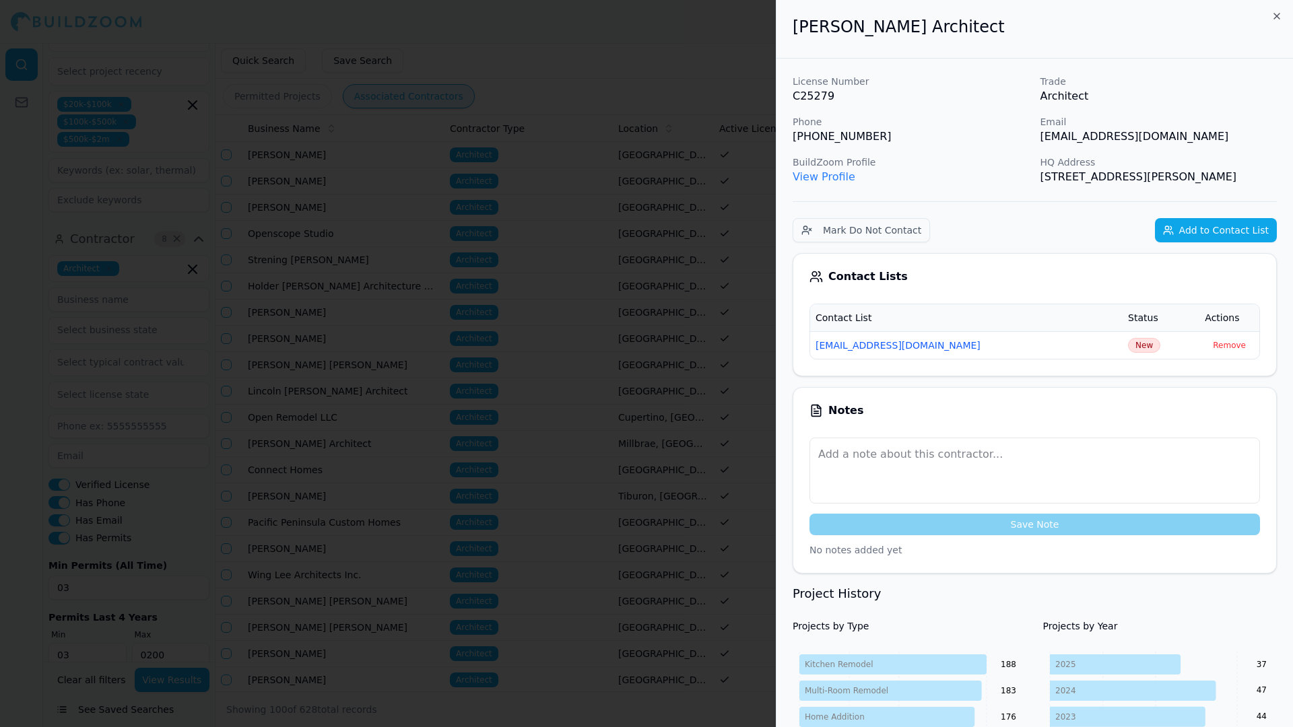
click at [588, 29] on div at bounding box center [646, 363] width 1293 height 727
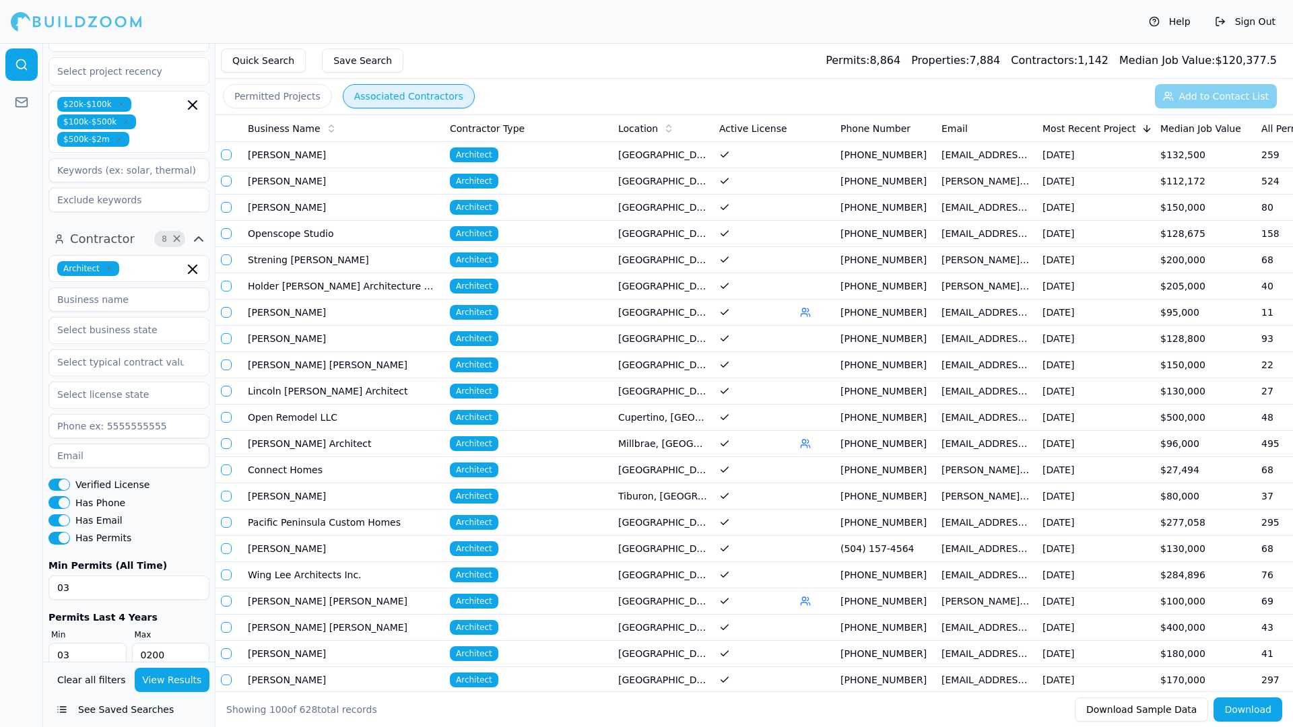
click at [285, 90] on button "Permitted Projects" at bounding box center [277, 96] width 109 height 24
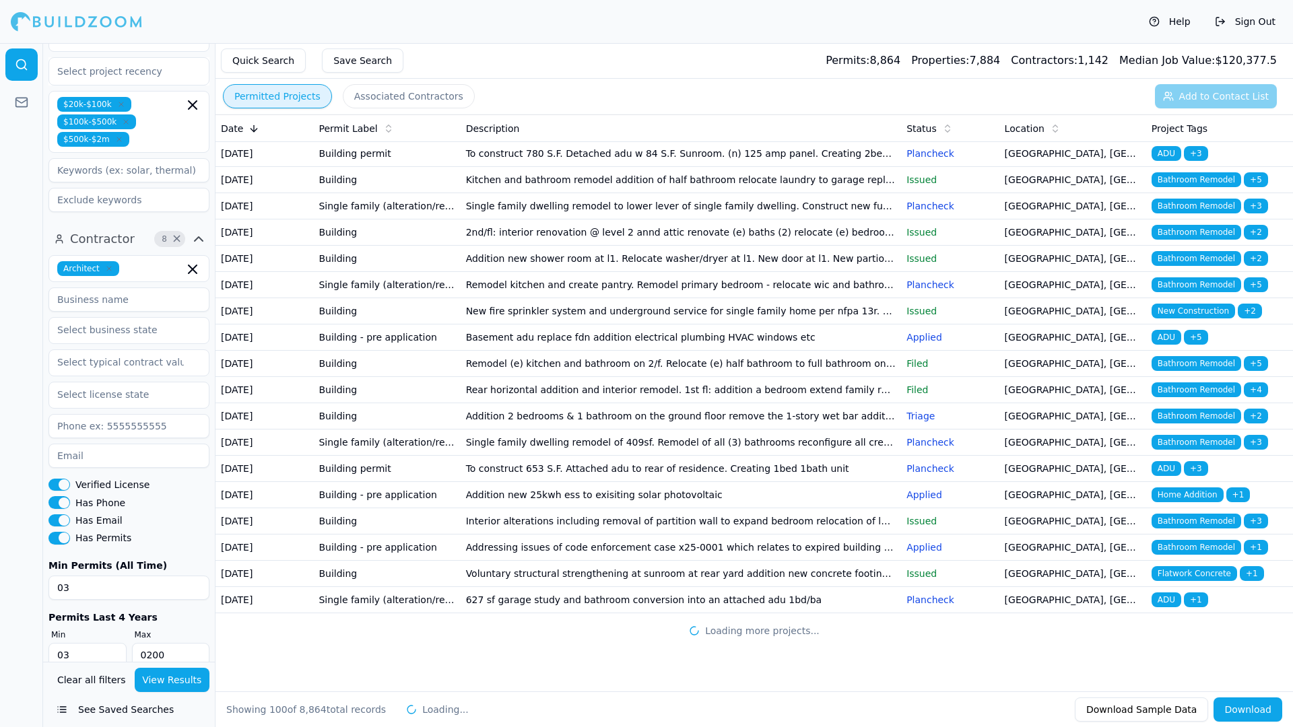
scroll to position [2895, 0]
click at [1032, 351] on td "[GEOGRAPHIC_DATA], [GEOGRAPHIC_DATA]" at bounding box center [1072, 338] width 147 height 26
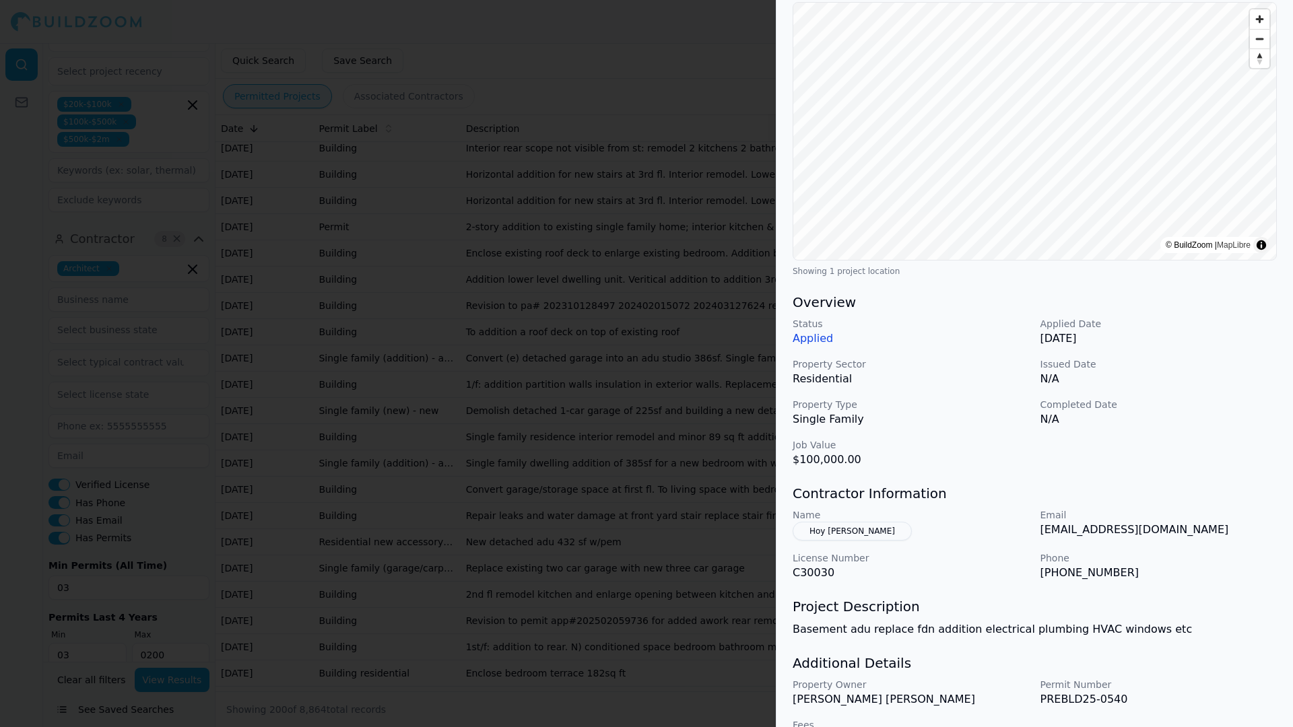
scroll to position [135, 0]
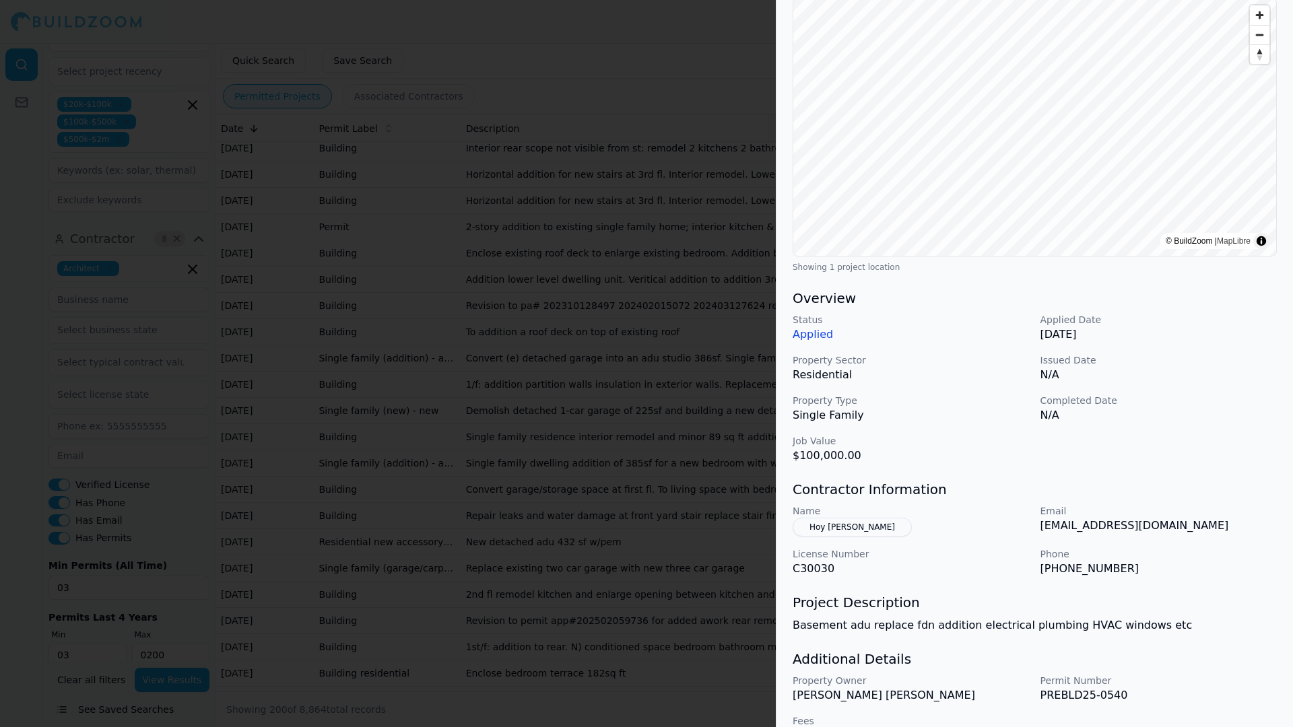
click at [669, 22] on div at bounding box center [646, 363] width 1293 height 727
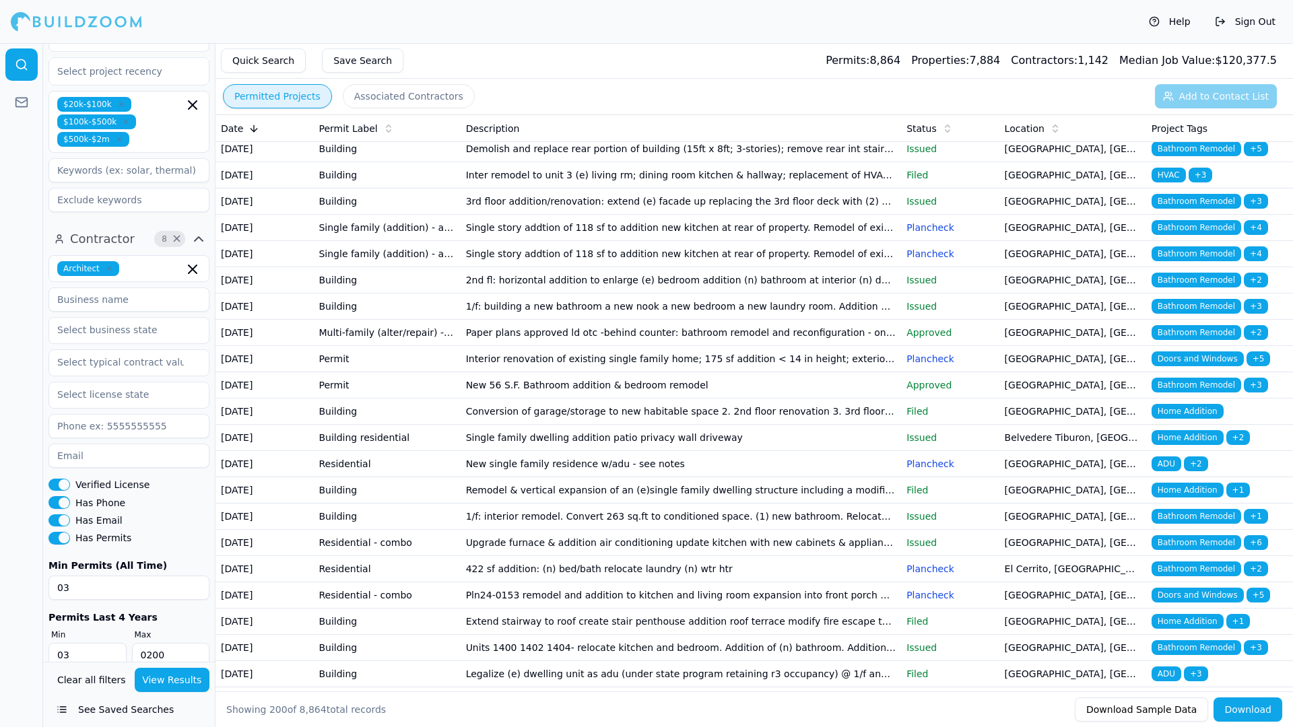
scroll to position [4107, 0]
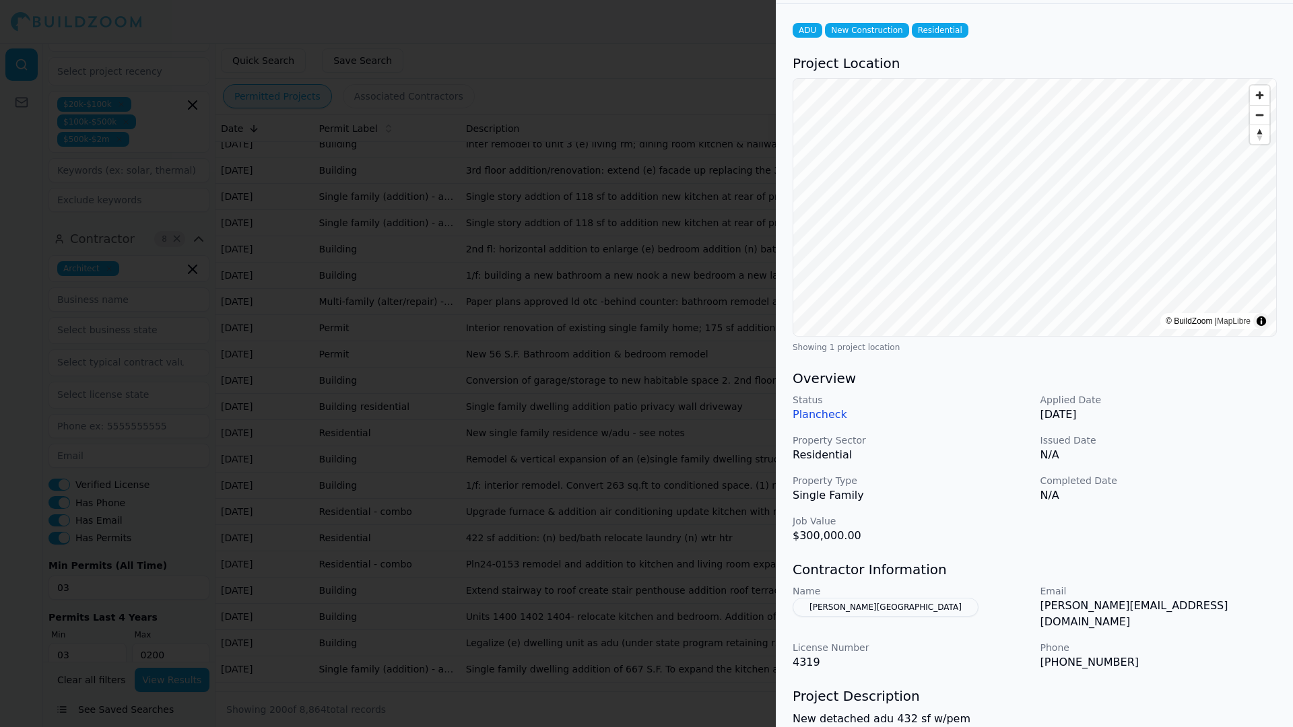
scroll to position [67, 0]
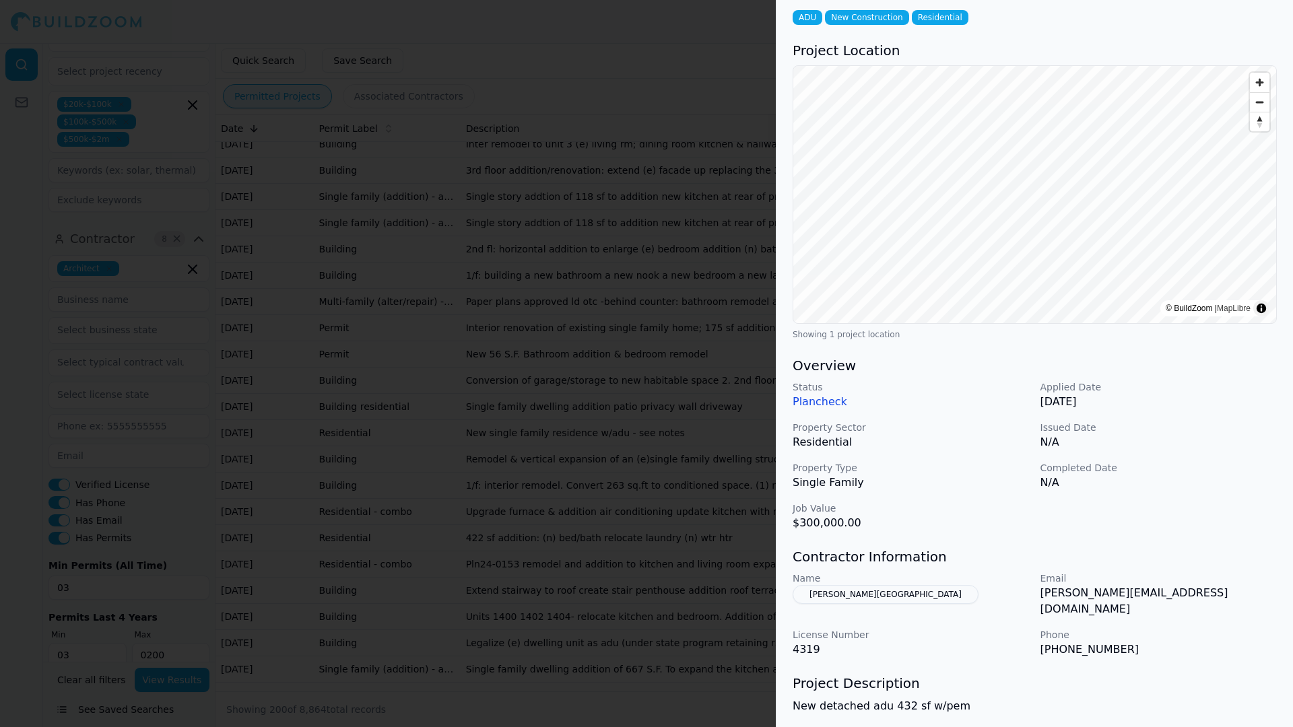
click at [702, 14] on div at bounding box center [646, 363] width 1293 height 727
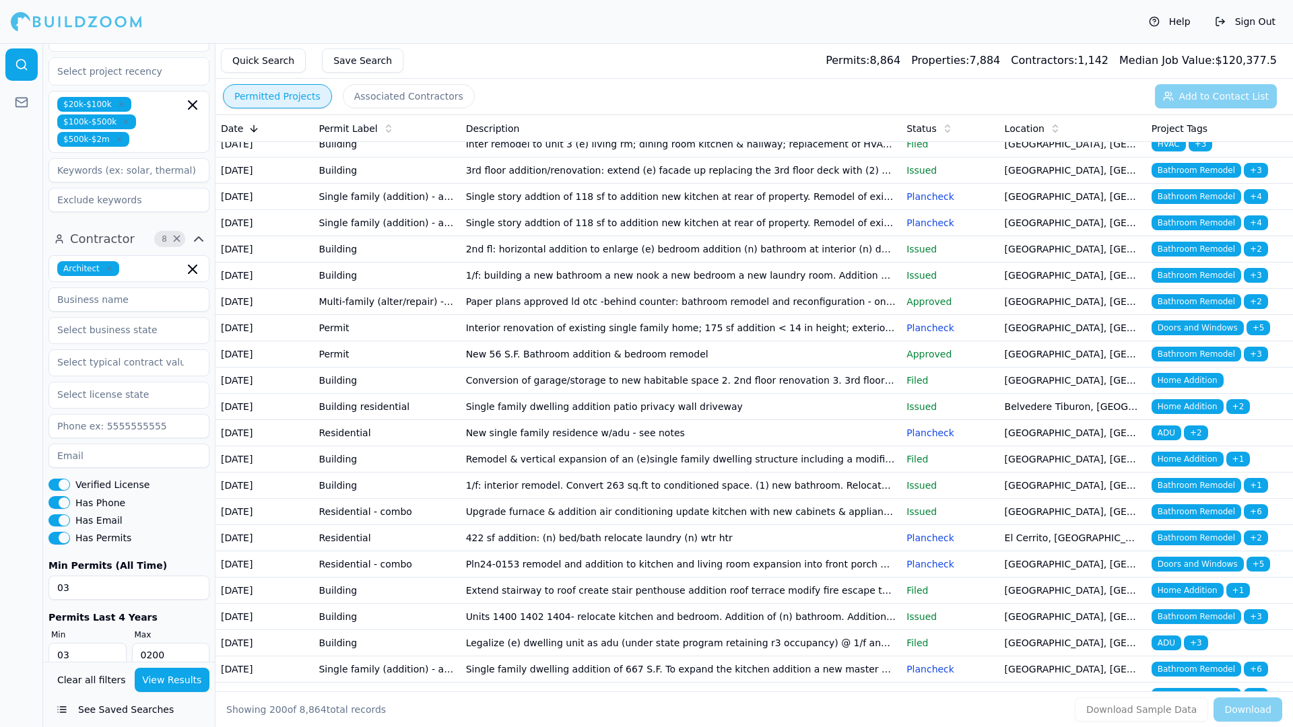
click at [653, 0] on div "Help Sign Out" at bounding box center [646, 21] width 1293 height 43
